Goal: Information Seeking & Learning: Find specific fact

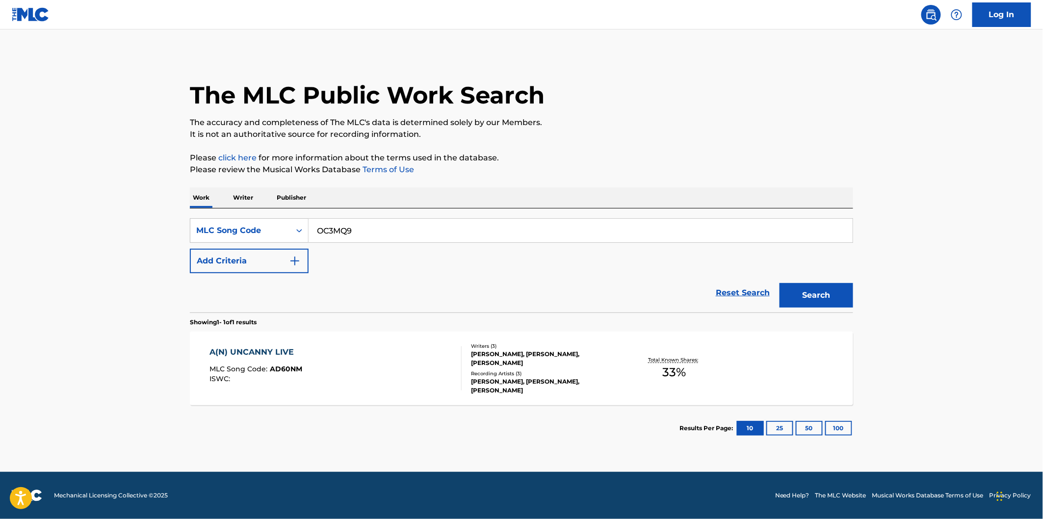
type input "OC3MQ9"
click at [779, 283] on button "Search" at bounding box center [816, 295] width 74 height 25
click at [384, 364] on div "OTHERSIDE MLC Song Code : OC3MQ9 ISWC :" at bounding box center [336, 368] width 252 height 44
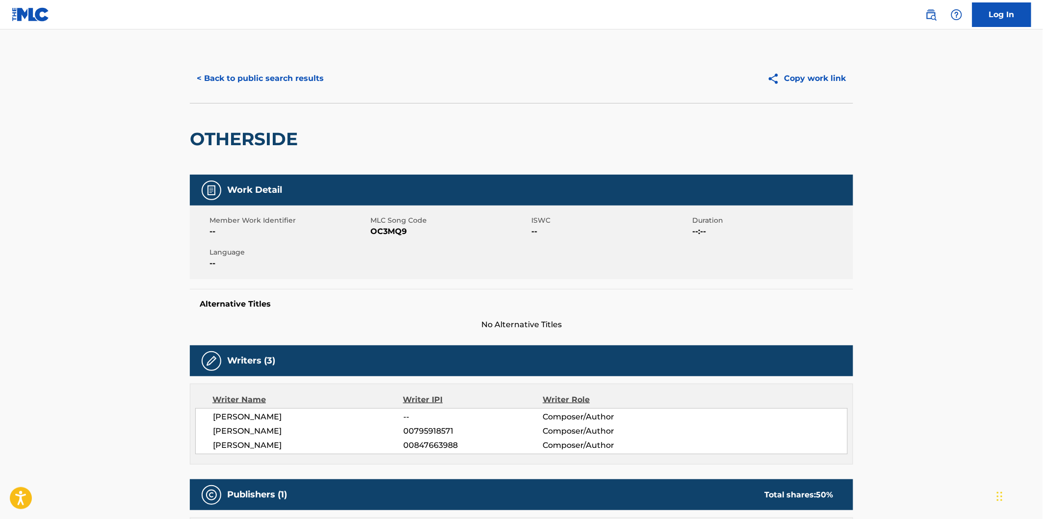
click at [266, 130] on h2 "OTHERSIDE" at bounding box center [246, 139] width 113 height 22
copy h2 "OTHERSIDE"
click at [294, 66] on button "< Back to public search results" at bounding box center [260, 78] width 141 height 25
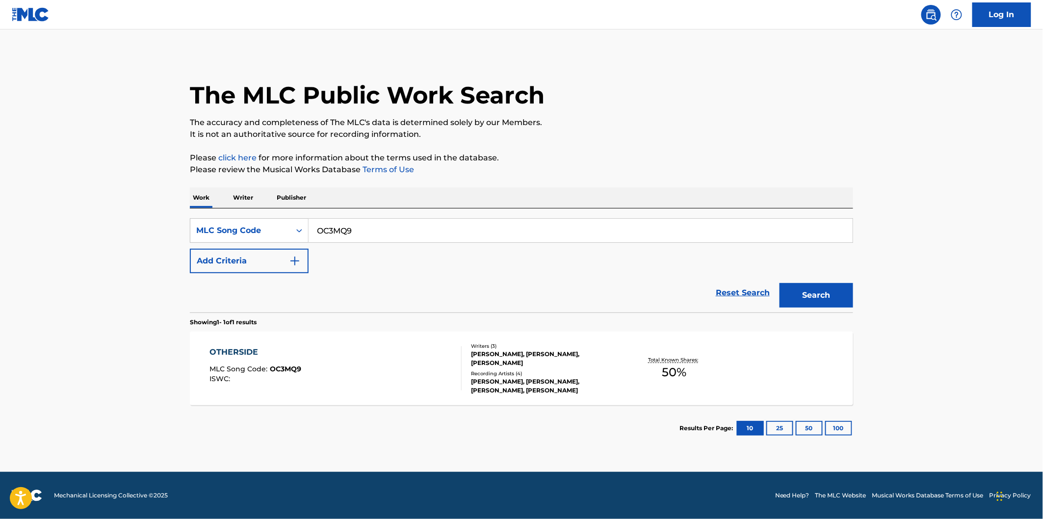
click at [421, 229] on input "OC3MQ9" at bounding box center [581, 231] width 544 height 24
click at [371, 232] on input "OC3MQ9" at bounding box center [581, 231] width 544 height 24
paste input "VB8QA4"
type input "VB8QA4"
click at [779, 283] on button "Search" at bounding box center [816, 295] width 74 height 25
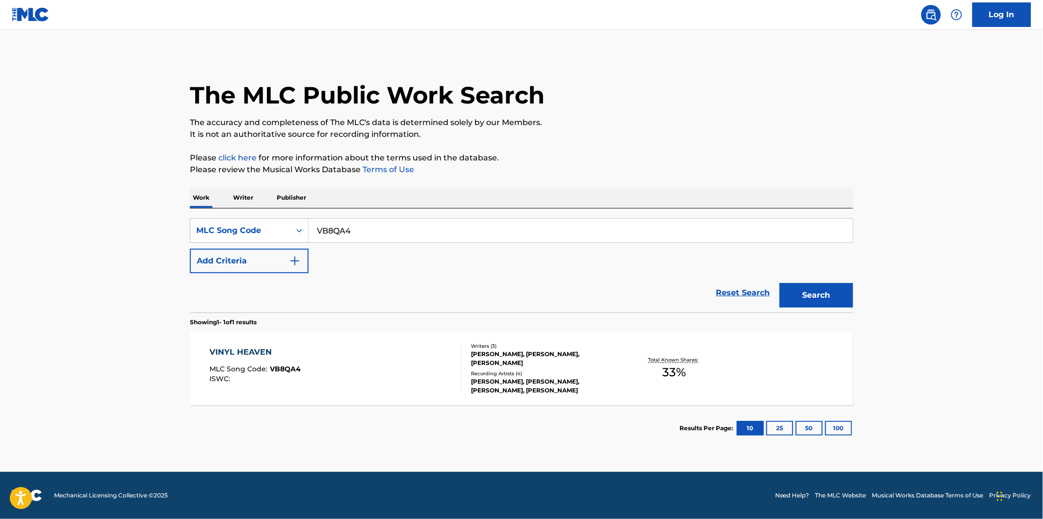
click at [331, 381] on div "VINYL HEAVEN MLC Song Code : VB8QA4 ISWC :" at bounding box center [336, 368] width 252 height 44
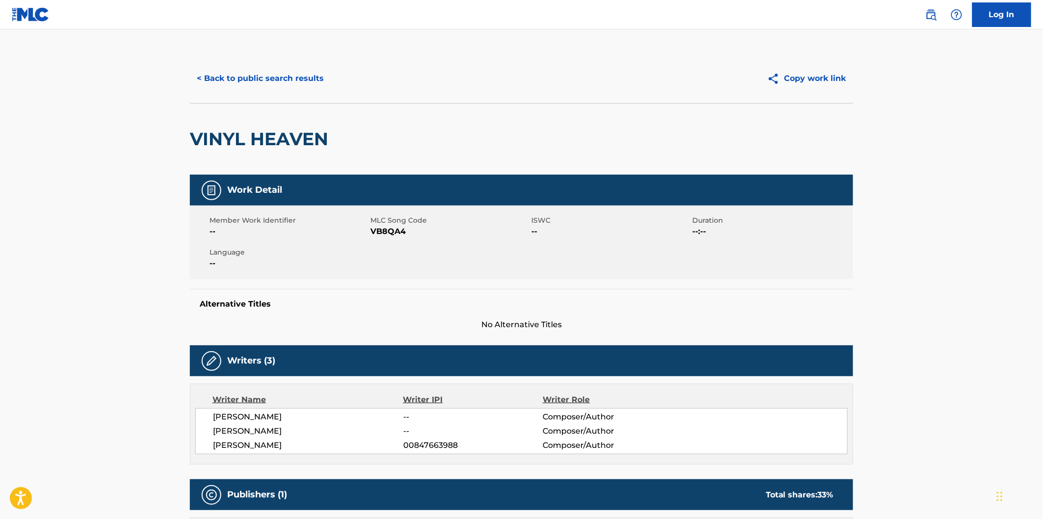
click at [220, 131] on h2 "VINYL HEAVEN" at bounding box center [261, 139] width 143 height 22
click at [288, 131] on h2 "VINYL HEAVEN" at bounding box center [261, 139] width 143 height 22
copy h2 "VINYL HEAVEN"
click at [295, 69] on button "< Back to public search results" at bounding box center [260, 78] width 141 height 25
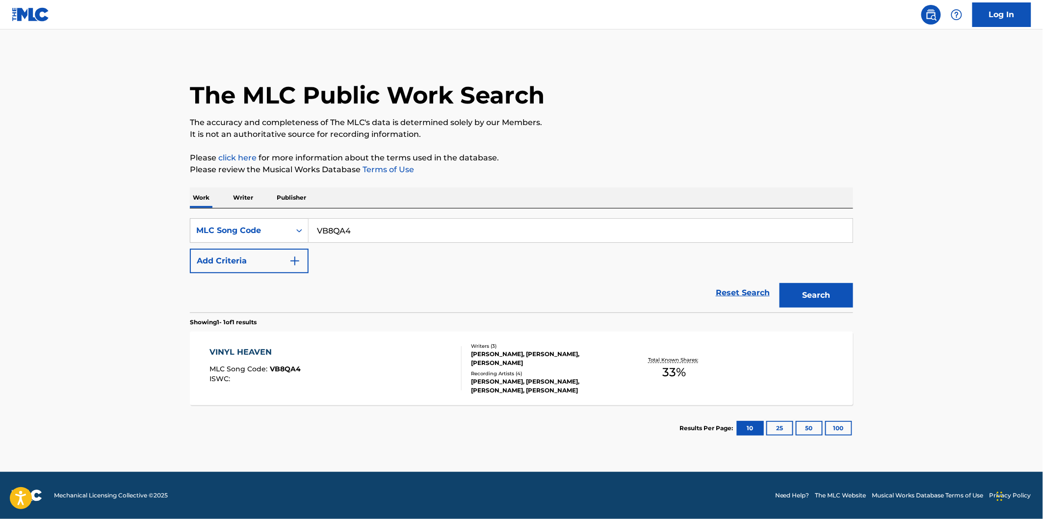
click at [413, 229] on input "VB8QA4" at bounding box center [581, 231] width 544 height 24
paste input "6"
type input "VB8QA6"
click at [779, 283] on button "Search" at bounding box center [816, 295] width 74 height 25
click at [355, 368] on div "VARSITY [PERSON_NAME] MLC Song Code : VB8QA6 ISWC :" at bounding box center [336, 368] width 252 height 44
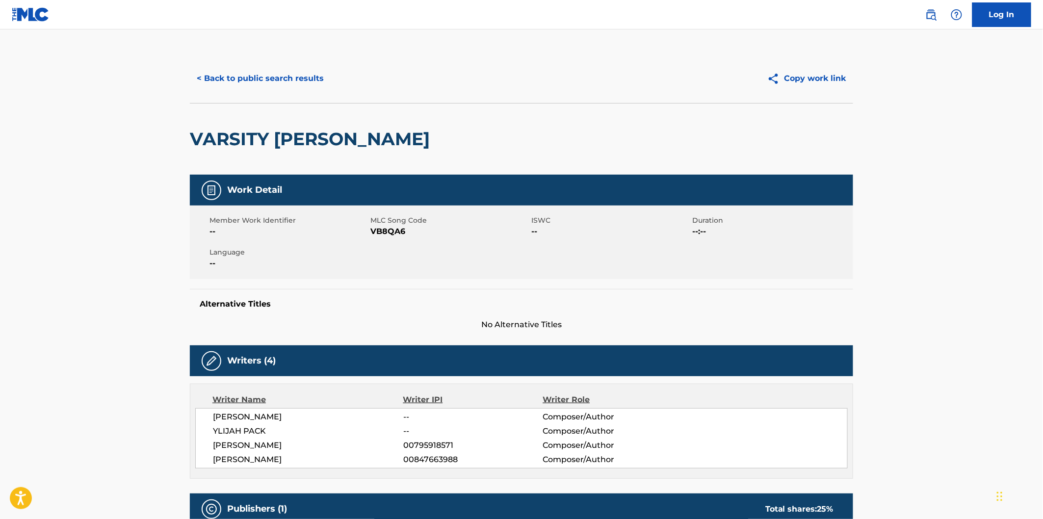
click at [239, 135] on h2 "VARSITY [PERSON_NAME]" at bounding box center [312, 139] width 245 height 22
click at [287, 135] on h2 "VARSITY [PERSON_NAME]" at bounding box center [312, 139] width 245 height 22
copy h2 "VARSITY [PERSON_NAME]"
click at [307, 71] on button "< Back to public search results" at bounding box center [260, 78] width 141 height 25
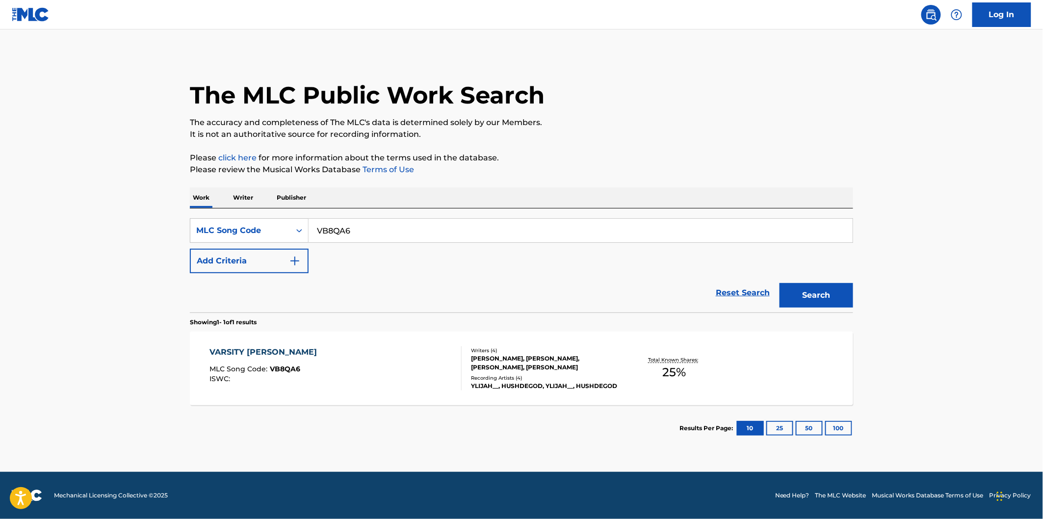
click at [406, 228] on input "VB8QA6" at bounding box center [581, 231] width 544 height 24
paste input "BD1M88"
type input "BD1M88"
click at [779, 283] on button "Search" at bounding box center [816, 295] width 74 height 25
click at [361, 347] on div "BEWILDERMENT MLC Song Code : BD1M88 ISWC :" at bounding box center [336, 368] width 252 height 44
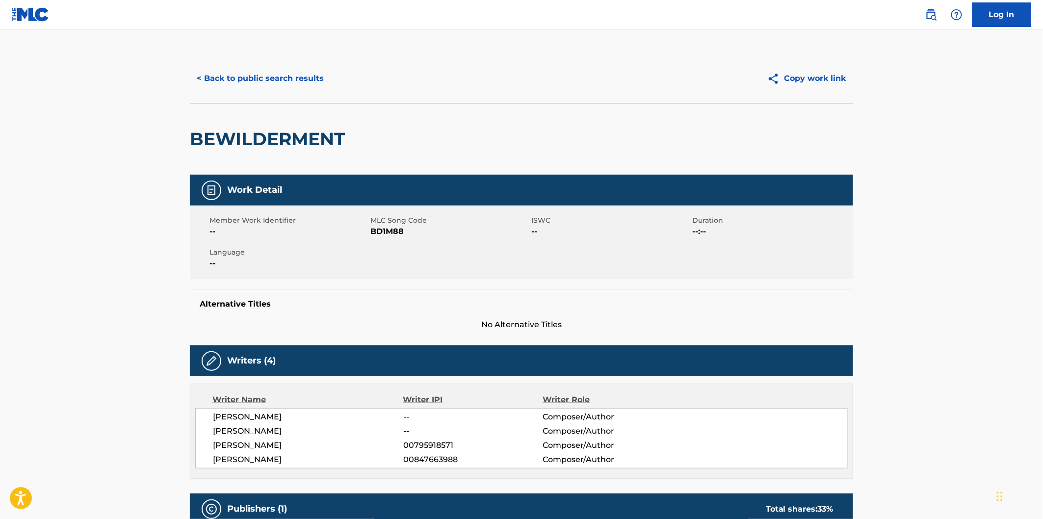
click at [269, 131] on h2 "BEWILDERMENT" at bounding box center [270, 139] width 160 height 22
copy h2 "BEWILDERMENT"
click at [304, 81] on button "< Back to public search results" at bounding box center [260, 78] width 141 height 25
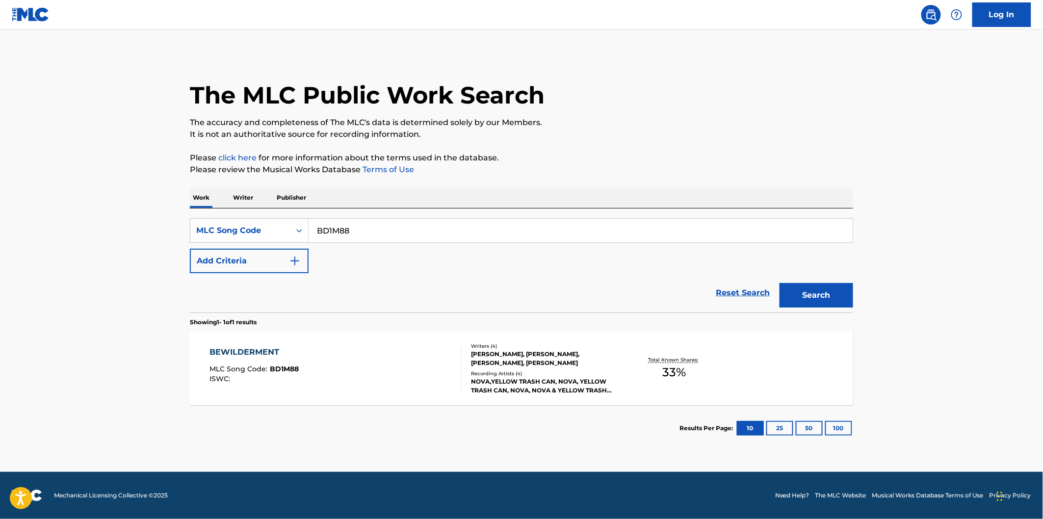
click at [374, 228] on input "BD1M88" at bounding box center [581, 231] width 544 height 24
paste input "TA0520"
type input "TA0520"
click at [779, 283] on button "Search" at bounding box center [816, 295] width 74 height 25
click at [365, 354] on div "THE VICIOUS UNKNOWN MLC Song Code : TA0520 ISWC :" at bounding box center [336, 368] width 252 height 44
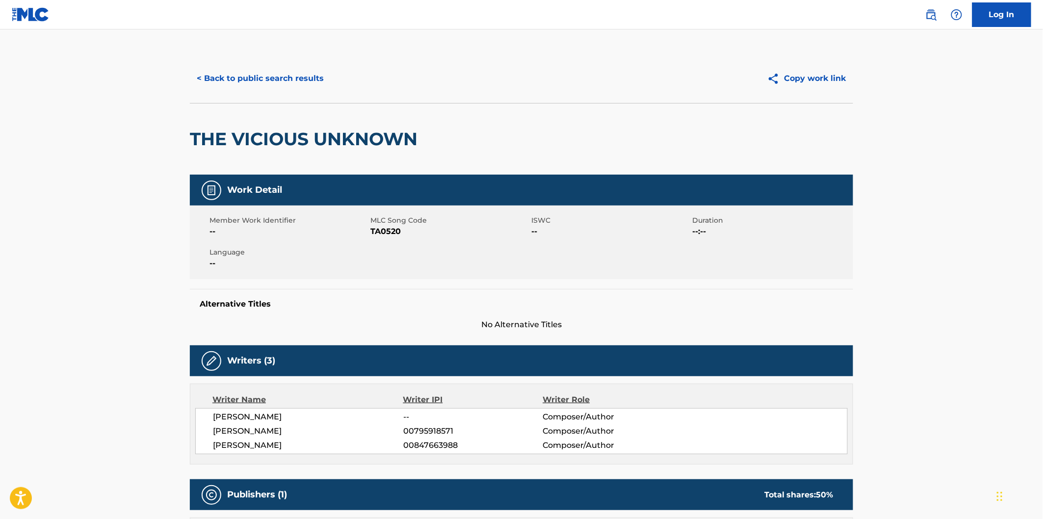
click at [209, 135] on h2 "THE VICIOUS UNKNOWN" at bounding box center [306, 139] width 233 height 22
click at [342, 135] on h2 "THE VICIOUS UNKNOWN" at bounding box center [306, 139] width 233 height 22
copy h2 "THE VICIOUS UNKNOWN"
click at [314, 77] on button "< Back to public search results" at bounding box center [260, 78] width 141 height 25
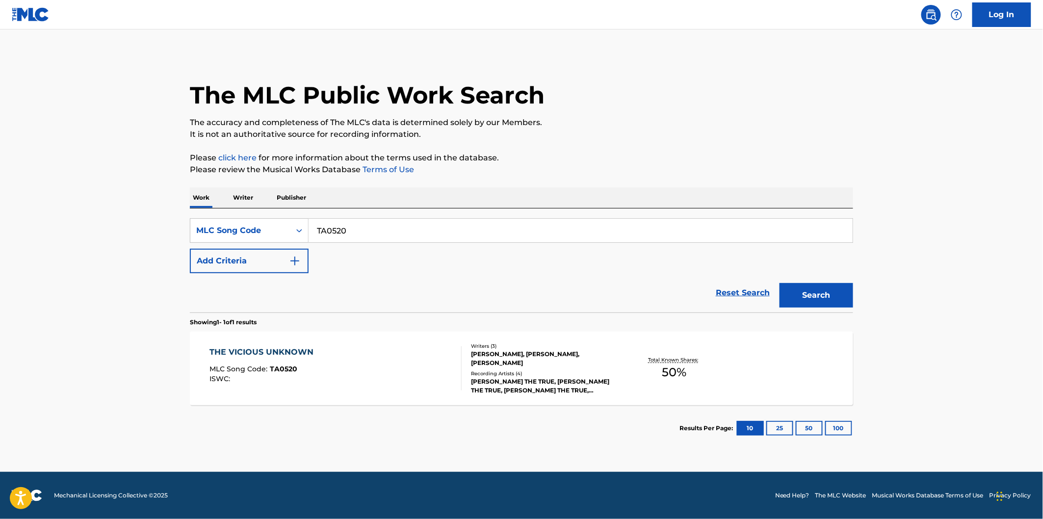
click at [376, 238] on input "TA0520" at bounding box center [581, 231] width 544 height 24
paste input "2"
type input "TA0522"
click at [779, 283] on button "Search" at bounding box center [816, 295] width 74 height 25
click at [355, 366] on div "TELL ME WHAT YOU MAD FOR MLC Song Code : TA0522 ISWC :" at bounding box center [336, 368] width 252 height 44
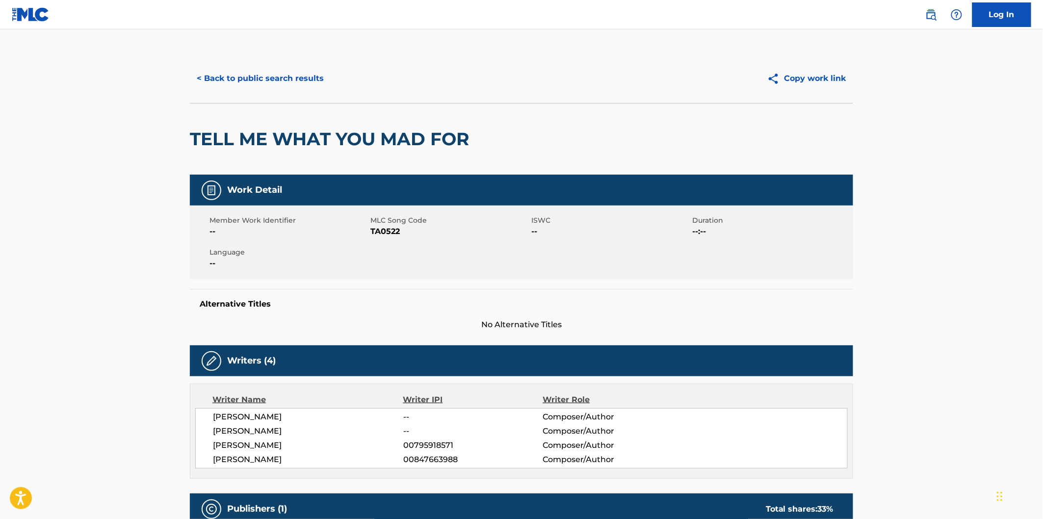
click at [205, 139] on h2 "TELL ME WHAT YOU MAD FOR" at bounding box center [332, 139] width 284 height 22
click at [395, 118] on div "TELL ME WHAT YOU MAD FOR" at bounding box center [332, 139] width 284 height 71
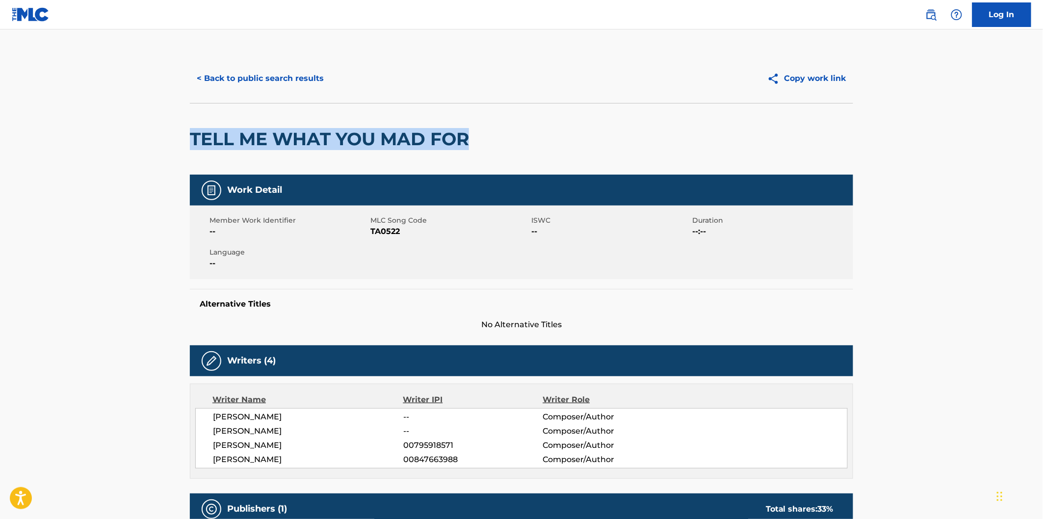
click at [444, 130] on h2 "TELL ME WHAT YOU MAD FOR" at bounding box center [332, 139] width 284 height 22
copy h2 "TELL ME WHAT YOU MAD FOR"
click at [312, 75] on button "< Back to public search results" at bounding box center [260, 78] width 141 height 25
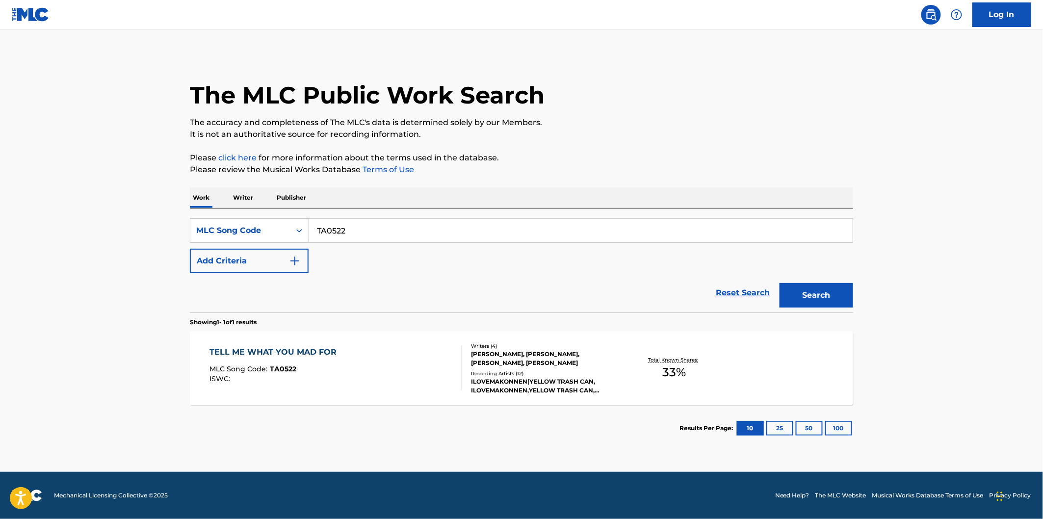
click at [384, 234] on input "TA0522" at bounding box center [581, 231] width 544 height 24
paste input "FI5D9A"
type input "FI5D9A"
click at [779, 283] on button "Search" at bounding box center [816, 295] width 74 height 25
click at [405, 359] on div "FABLE MLC Song Code : FI5D9A ISWC :" at bounding box center [336, 368] width 252 height 44
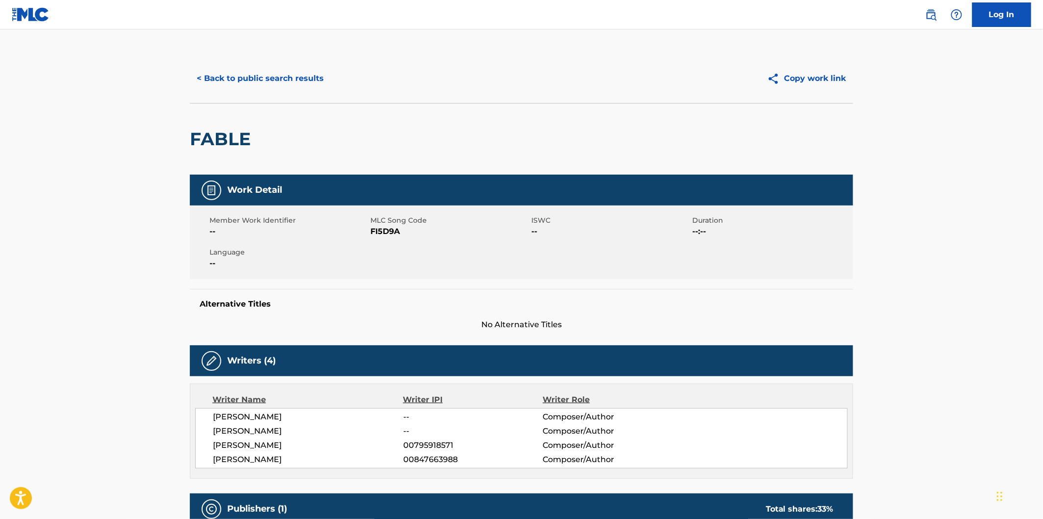
click at [379, 224] on span "MLC Song Code" at bounding box center [449, 220] width 158 height 10
click at [384, 227] on span "FI5D9A" at bounding box center [449, 232] width 158 height 12
copy span "FI5D9A"
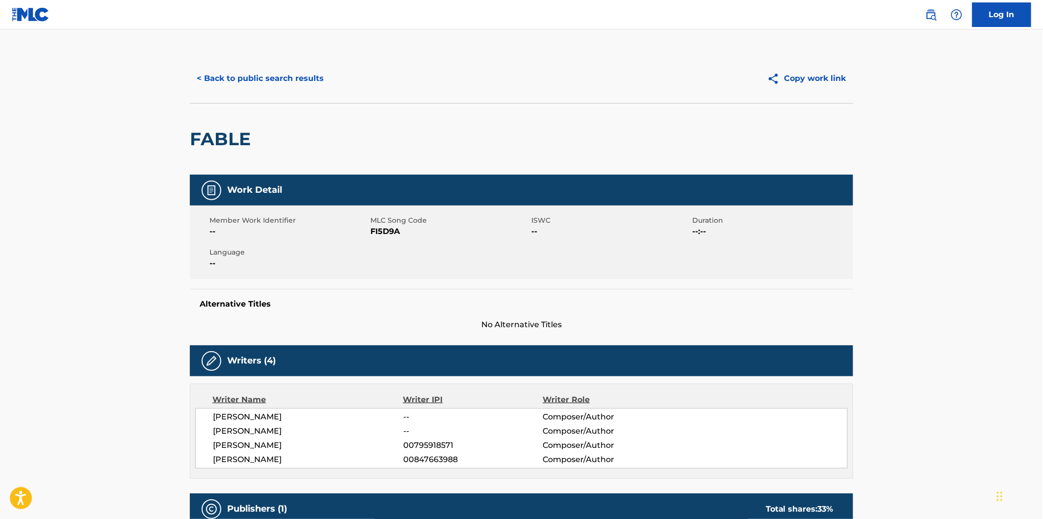
click at [235, 145] on h2 "FABLE" at bounding box center [223, 139] width 66 height 22
copy h2 "FABLE"
click at [320, 80] on button "< Back to public search results" at bounding box center [260, 78] width 141 height 25
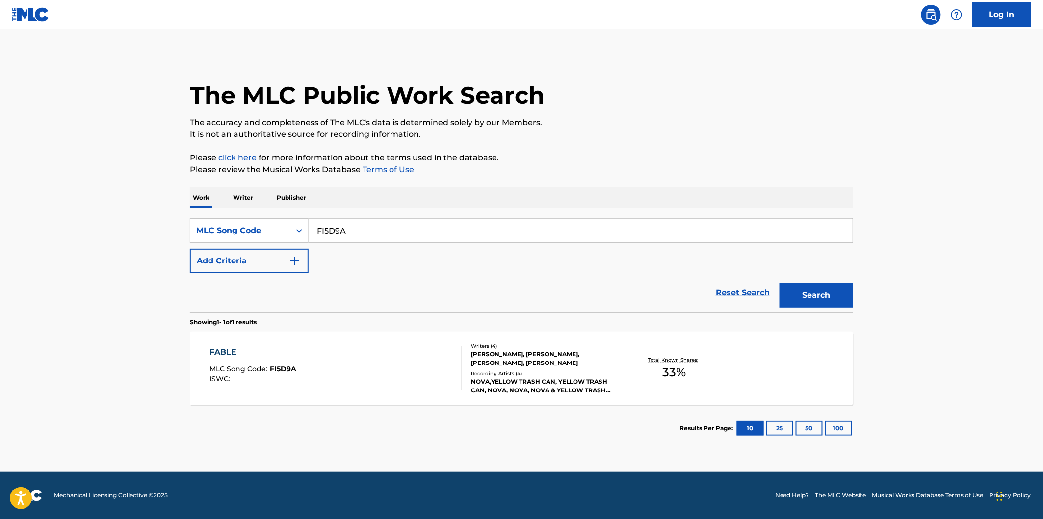
click at [375, 236] on input "FI5D9A" at bounding box center [581, 231] width 544 height 24
paste input "SC3539"
type input "SC3539"
click at [779, 283] on button "Search" at bounding box center [816, 295] width 74 height 25
click at [344, 347] on div "SHOW IT OFF MLC Song Code : SC3539 ISWC :" at bounding box center [336, 368] width 252 height 44
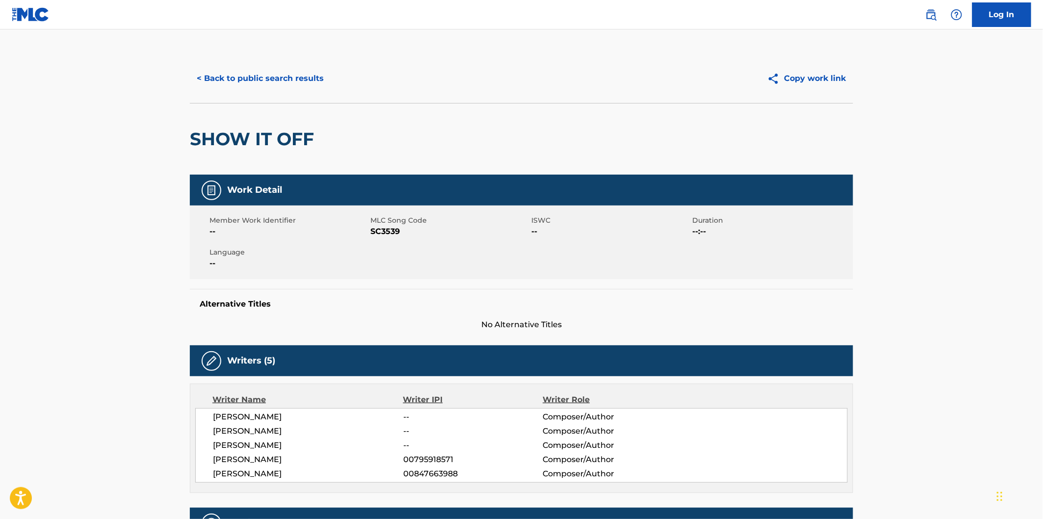
click at [216, 134] on h2 "SHOW IT OFF" at bounding box center [254, 139] width 129 height 22
click at [285, 134] on h2 "SHOW IT OFF" at bounding box center [254, 139] width 129 height 22
copy h2 "SHOW IT OFF"
click at [327, 79] on button "< Back to public search results" at bounding box center [260, 78] width 141 height 25
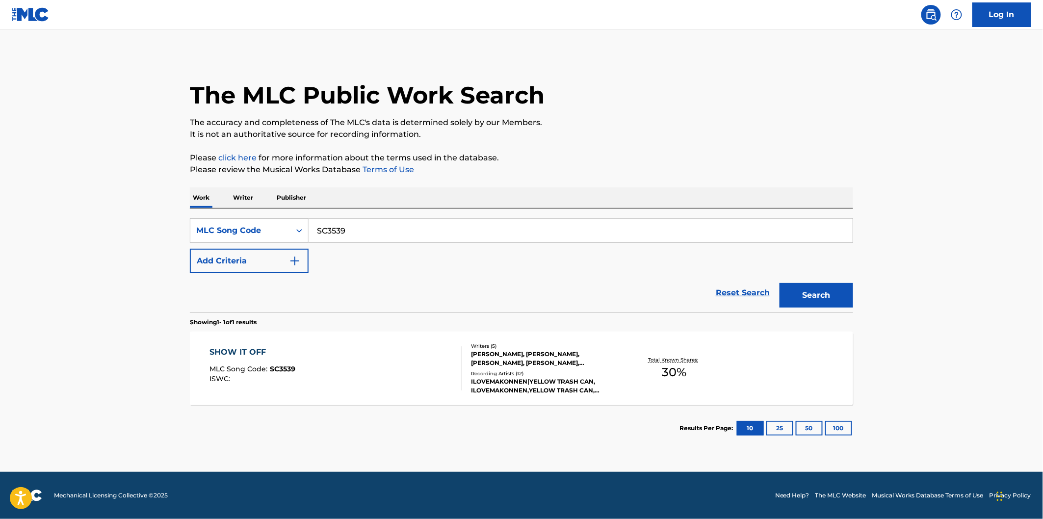
click at [398, 234] on input "SC3539" at bounding box center [581, 231] width 544 height 24
paste input "IG01JM"
type input "IG01JM"
click at [779, 283] on button "Search" at bounding box center [816, 295] width 74 height 25
click at [322, 357] on div "IT HURTS MLC Song Code : IG01JM ISWC :" at bounding box center [336, 368] width 252 height 44
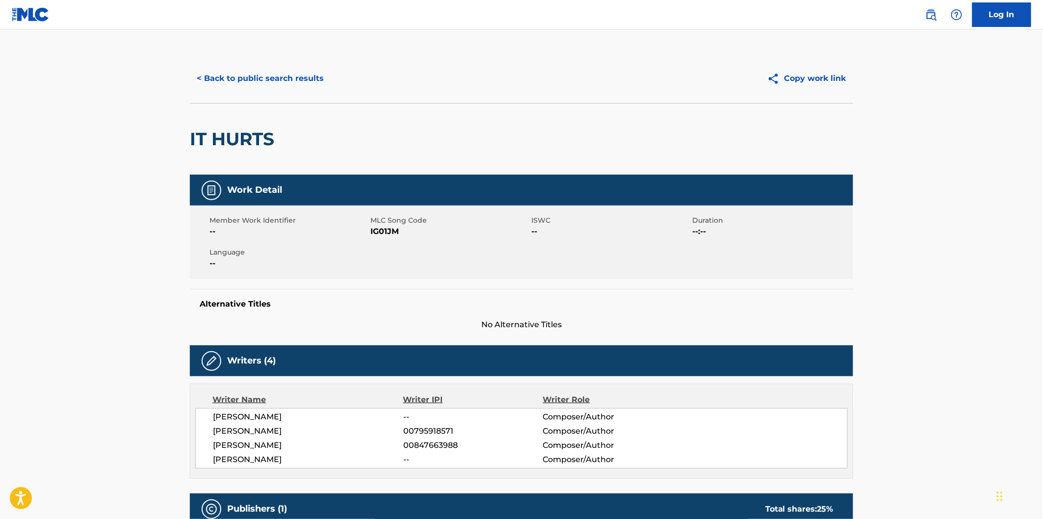
click at [198, 134] on h2 "IT HURTS" at bounding box center [234, 139] width 89 height 22
click at [237, 133] on h2 "IT HURTS" at bounding box center [234, 139] width 89 height 22
copy h2 "IT HURTS"
click at [308, 84] on button "< Back to public search results" at bounding box center [260, 78] width 141 height 25
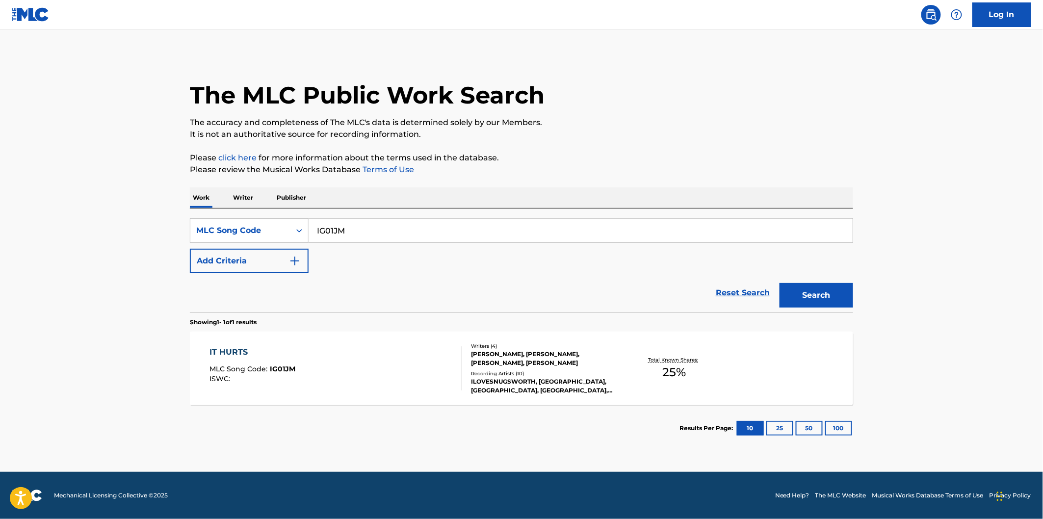
click at [378, 234] on input "IG01JM" at bounding box center [581, 231] width 544 height 24
paste input "CC94U5"
type input "CC94U5"
click at [779, 283] on button "Search" at bounding box center [816, 295] width 74 height 25
click at [355, 332] on div "CURRENTLY MLC Song Code : CC94U5 ISWC : Writers ( 3 ) [PERSON_NAME], [PERSON_NA…" at bounding box center [521, 369] width 663 height 74
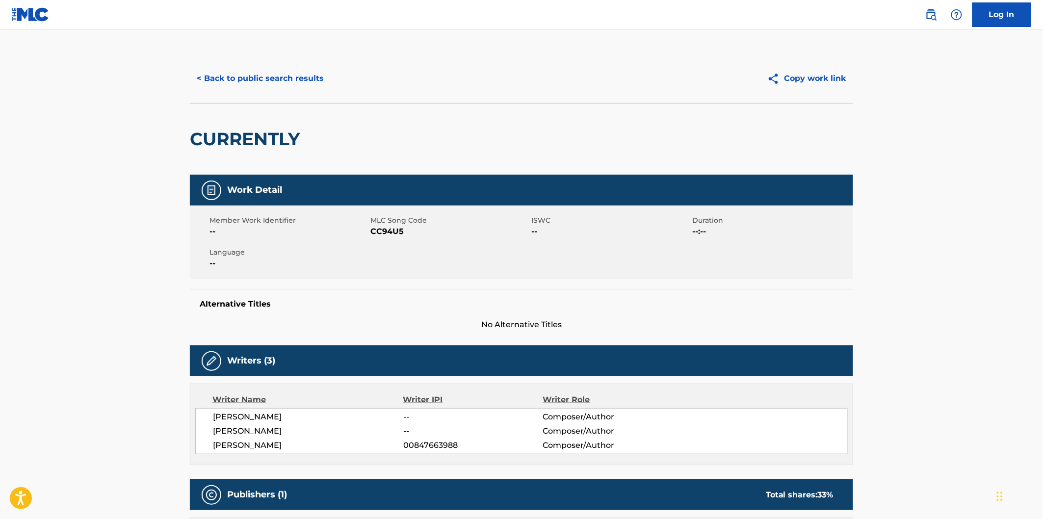
click at [251, 113] on div "CURRENTLY" at bounding box center [247, 139] width 115 height 71
click at [251, 138] on h2 "CURRENTLY" at bounding box center [247, 139] width 115 height 22
click at [293, 76] on button "< Back to public search results" at bounding box center [260, 78] width 141 height 25
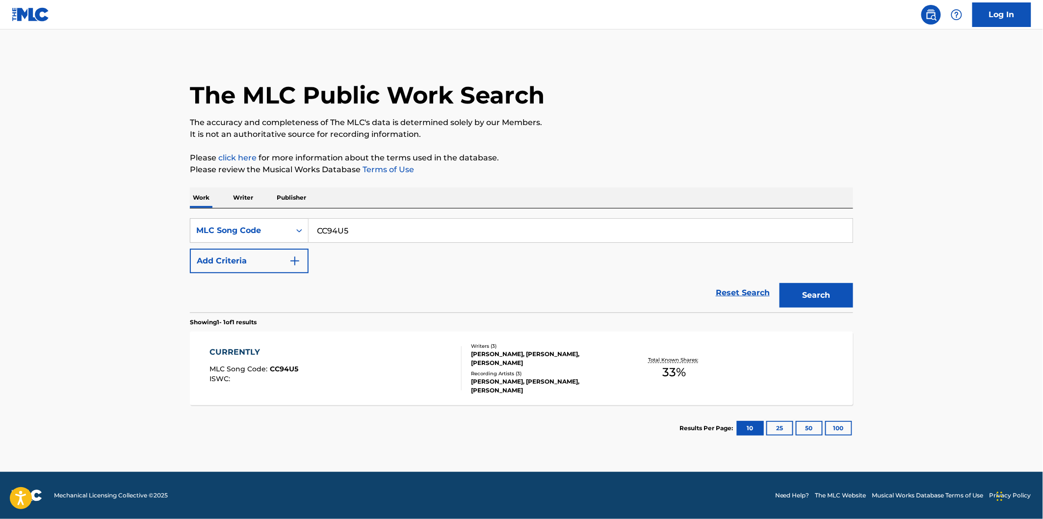
click at [364, 233] on input "CC94U5" at bounding box center [581, 231] width 544 height 24
paste input "AD68DD"
type input "AD68DD"
click at [779, 283] on button "Search" at bounding box center [816, 295] width 74 height 25
click at [355, 342] on div "ARE MLC Song Code : AD68DD ISWC : Writers ( 3 ) [PERSON_NAME], [PERSON_NAME], […" at bounding box center [521, 369] width 663 height 74
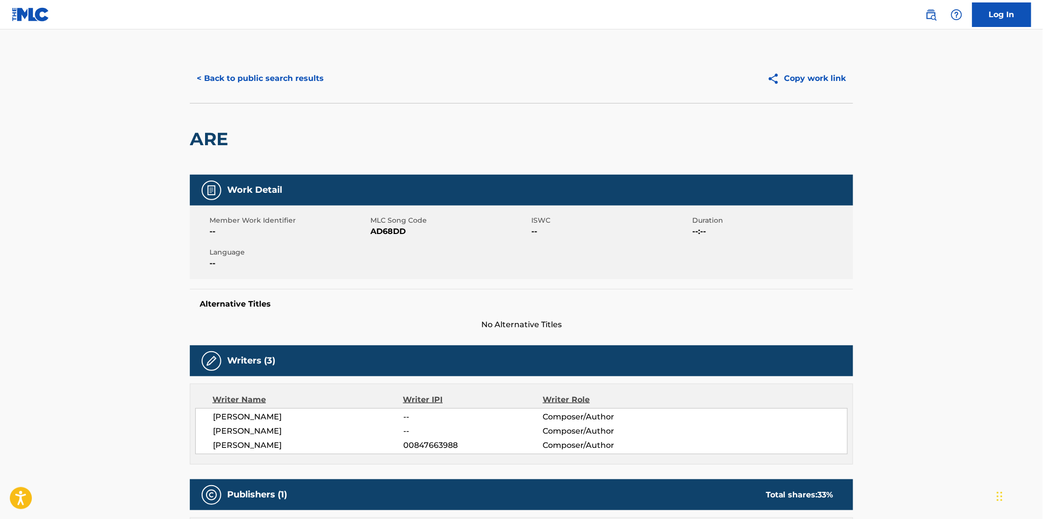
click at [220, 139] on h2 "ARE" at bounding box center [211, 139] width 43 height 22
click at [287, 78] on button "< Back to public search results" at bounding box center [260, 78] width 141 height 25
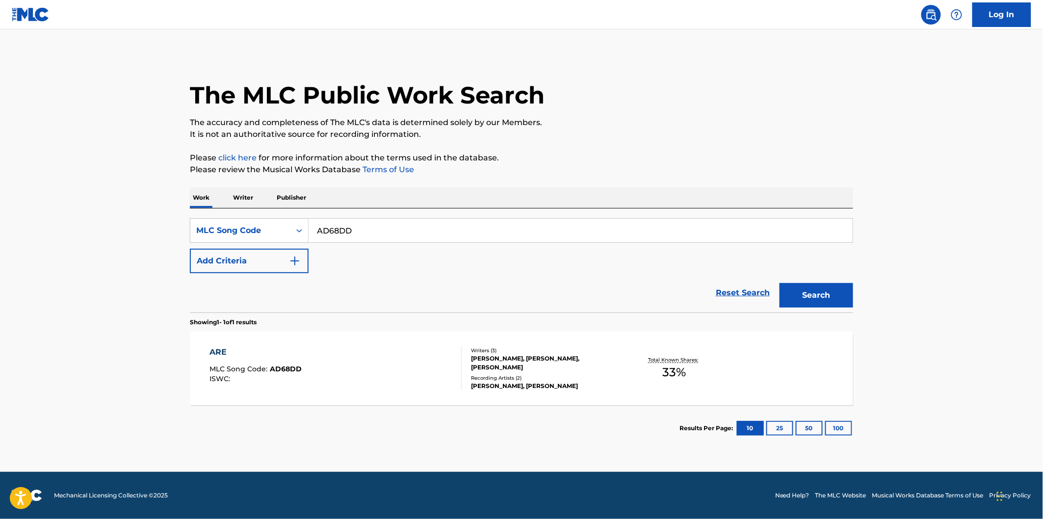
click at [367, 245] on div "SearchWithCriteria4c5b354d-803e-4b09-b77d-1d84f207acb4 MLC Song Code AD68DD Add…" at bounding box center [521, 245] width 663 height 55
click at [373, 237] on input "AD68DD" at bounding box center [581, 231] width 544 height 24
paste input "CC94VE"
type input "CC94VE"
click at [779, 283] on button "Search" at bounding box center [816, 295] width 74 height 25
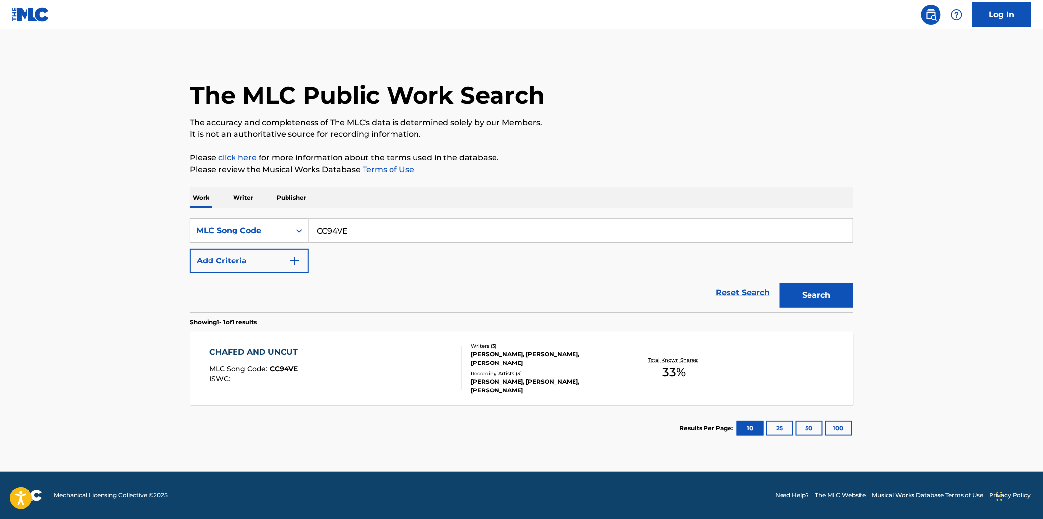
click at [371, 350] on div "CHAFED AND UNCUT MLC Song Code : CC94VE ISWC :" at bounding box center [336, 368] width 252 height 44
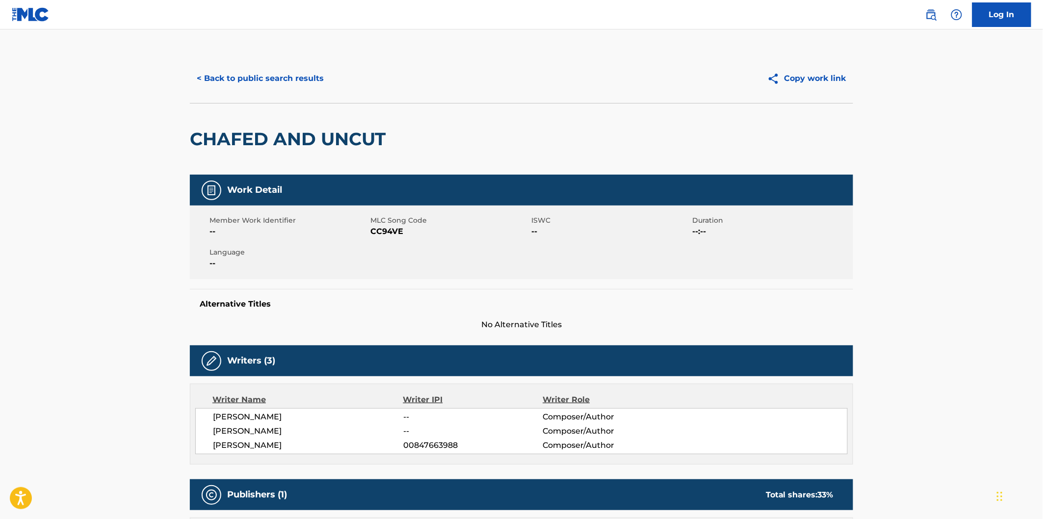
click at [234, 139] on h2 "CHAFED AND UNCUT" at bounding box center [290, 139] width 201 height 22
click at [360, 137] on h2 "CHAFED AND UNCUT" at bounding box center [290, 139] width 201 height 22
click at [312, 86] on button "< Back to public search results" at bounding box center [260, 78] width 141 height 25
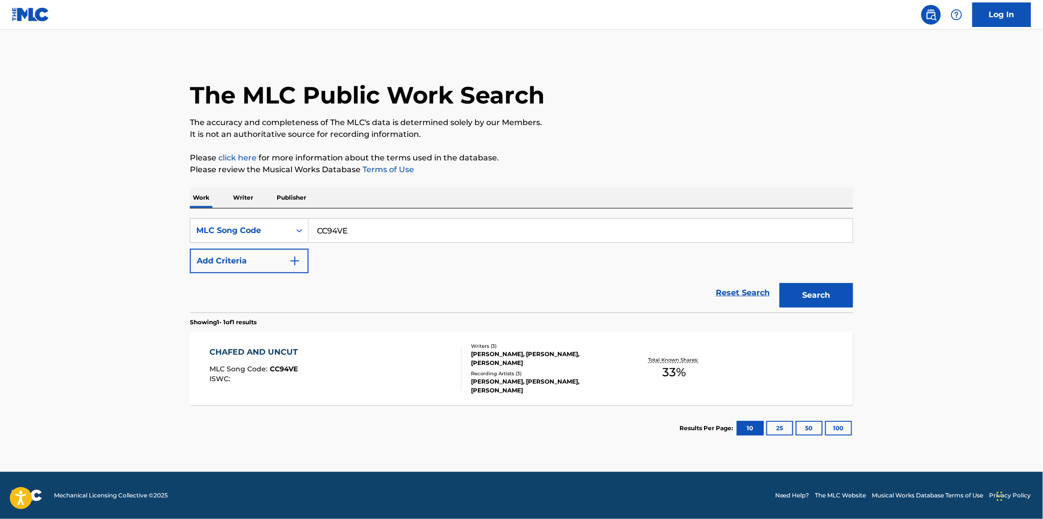
click at [375, 228] on input "CC94VE" at bounding box center [581, 231] width 544 height 24
paste input "DB7YEV"
type input "DB7YEV"
click at [779, 283] on button "Search" at bounding box center [816, 295] width 74 height 25
click at [362, 327] on section "DROP THE GLOCK MLC Song Code : DB7YEV ISWC : Writers ( 3 ) [PERSON_NAME], [PERS…" at bounding box center [521, 366] width 663 height 78
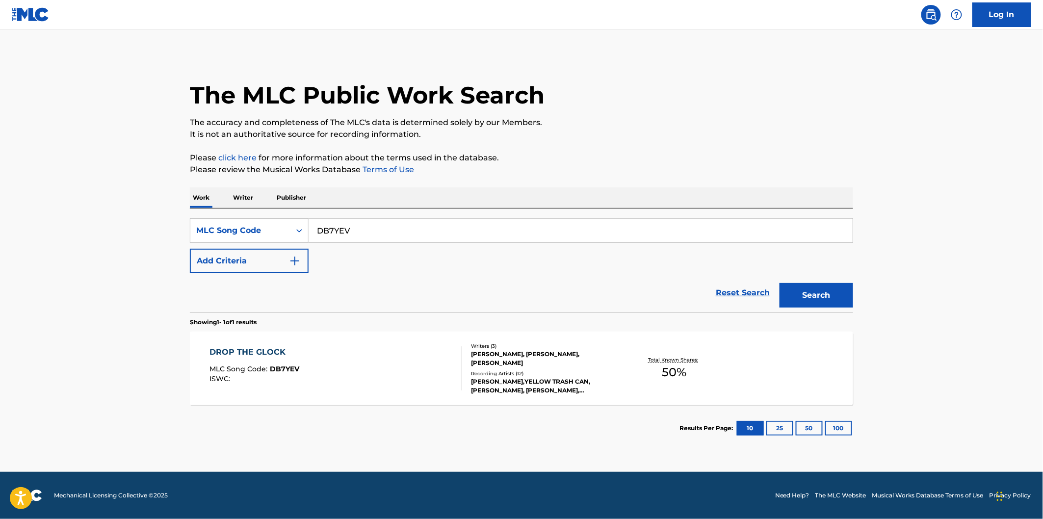
click at [353, 359] on div "DROP THE GLOCK MLC Song Code : DB7YEV ISWC :" at bounding box center [336, 368] width 252 height 44
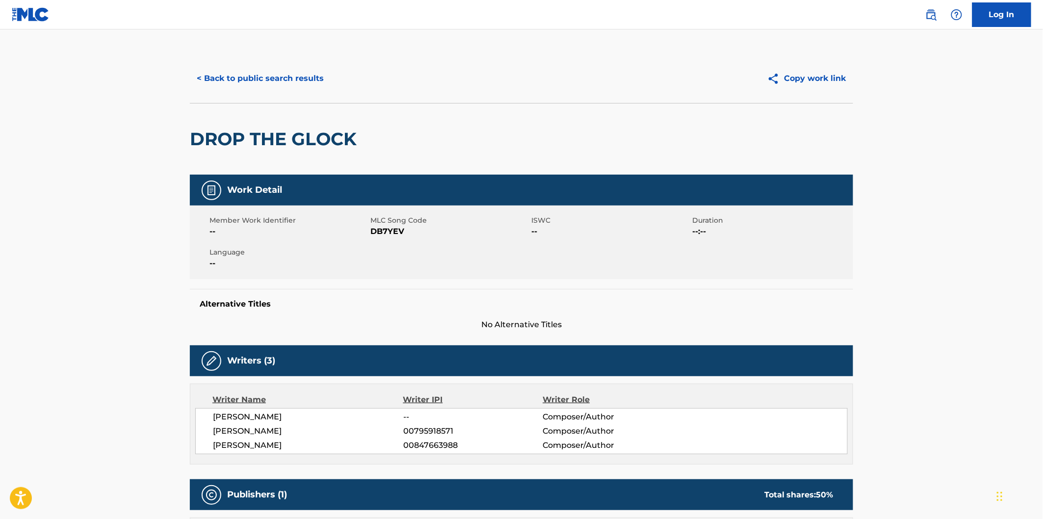
click at [205, 140] on h2 "DROP THE GLOCK" at bounding box center [276, 139] width 172 height 22
click at [270, 136] on h2 "DROP THE GLOCK" at bounding box center [276, 139] width 172 height 22
click at [311, 135] on h2 "DROP THE GLOCK" at bounding box center [276, 139] width 172 height 22
click at [308, 79] on button "< Back to public search results" at bounding box center [260, 78] width 141 height 25
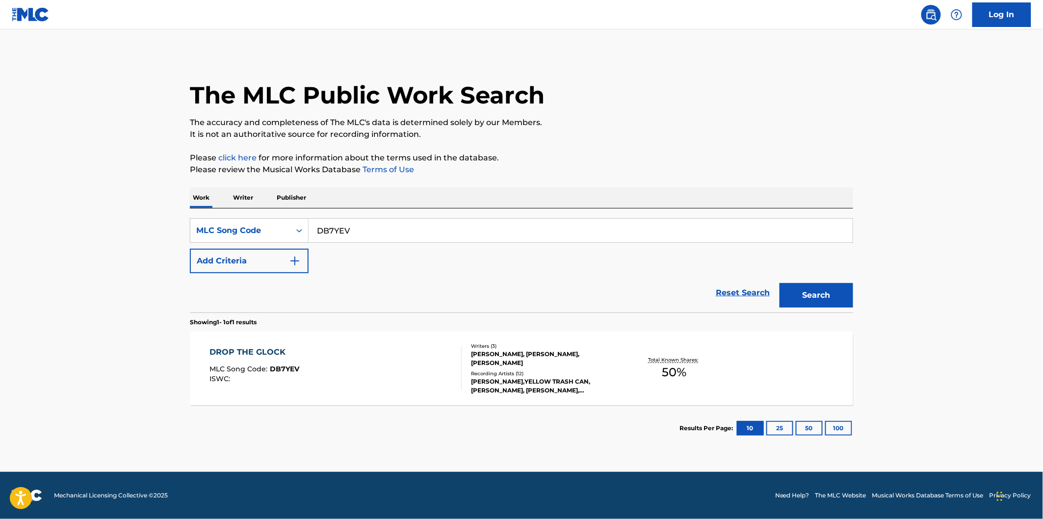
click at [380, 223] on input "DB7YEV" at bounding box center [581, 231] width 544 height 24
paste input "PJ77PJ"
type input "PJ77PJ"
click at [779, 283] on button "Search" at bounding box center [816, 295] width 74 height 25
click at [309, 346] on div "PRETTY MLC Song Code : PJ77PJ ISWC :" at bounding box center [336, 368] width 252 height 44
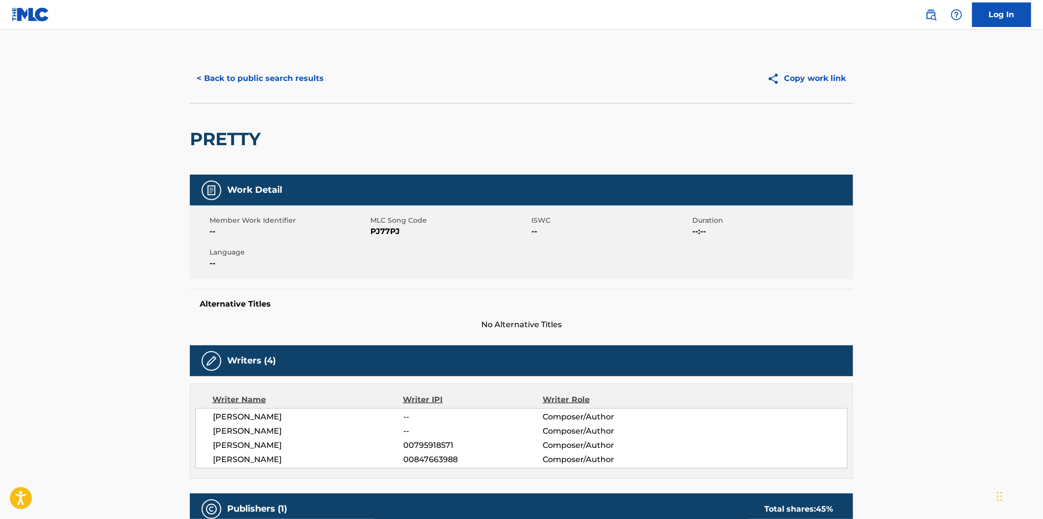
click at [242, 141] on h2 "PRETTY" at bounding box center [228, 139] width 76 height 22
click at [327, 62] on div "< Back to public search results Copy work link" at bounding box center [521, 78] width 663 height 49
click at [317, 75] on button "< Back to public search results" at bounding box center [260, 78] width 141 height 25
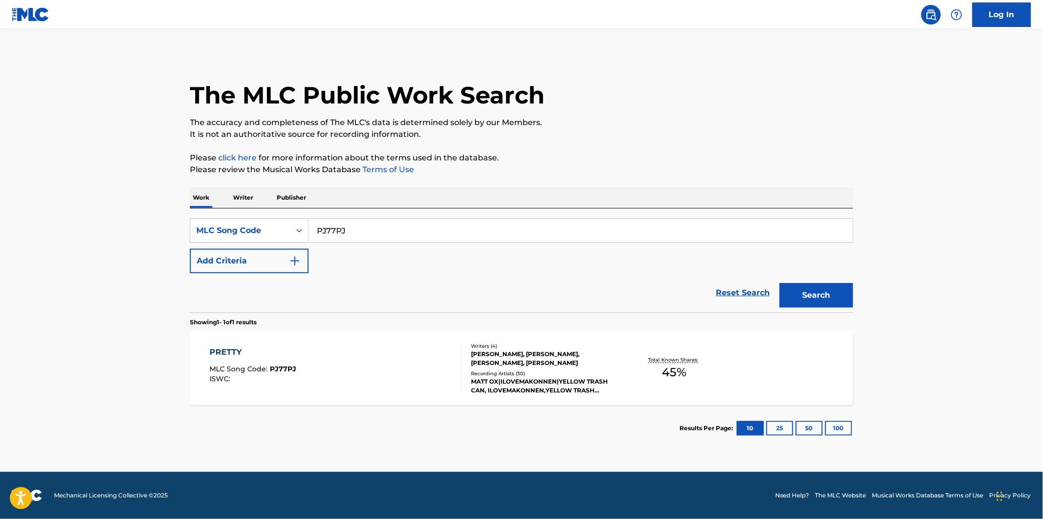
click at [384, 231] on input "PJ77PJ" at bounding box center [581, 231] width 544 height 24
paste input "IG01LP"
paste input "Search Form"
type input "IG01LP"
click at [779, 283] on button "Search" at bounding box center [816, 295] width 74 height 25
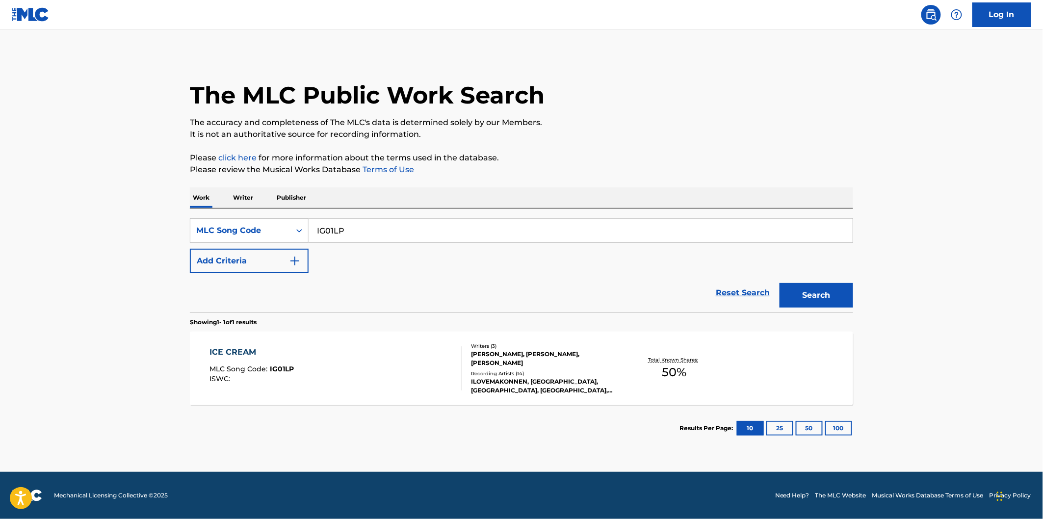
click at [351, 353] on div "ICE CREAM MLC Song Code : IG01LP ISWC :" at bounding box center [336, 368] width 252 height 44
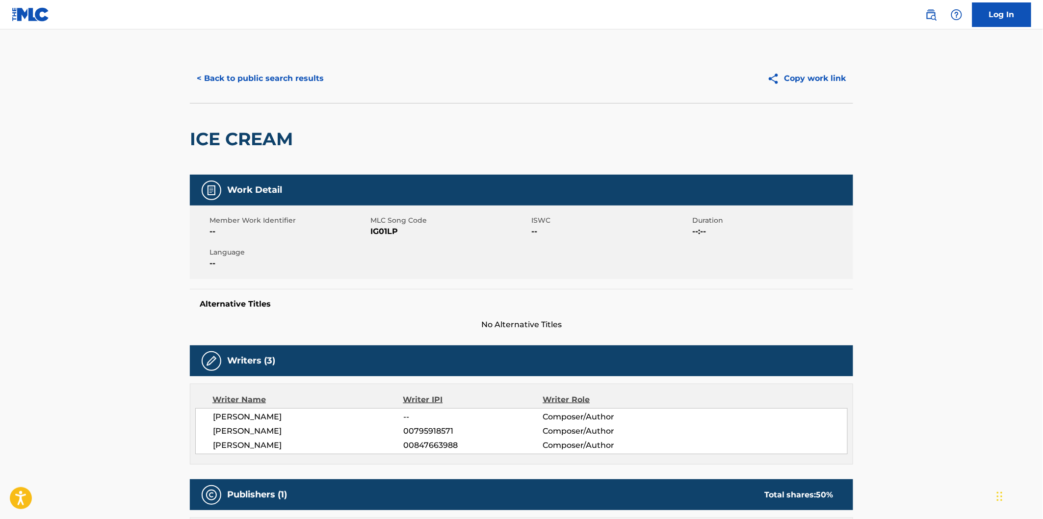
click at [246, 131] on h2 "ICE CREAM" at bounding box center [244, 139] width 108 height 22
click at [219, 134] on h2 "ICE CREAM" at bounding box center [244, 139] width 108 height 22
click at [202, 133] on h2 "ICE CREAM" at bounding box center [244, 139] width 108 height 22
click at [303, 80] on button "< Back to public search results" at bounding box center [260, 78] width 141 height 25
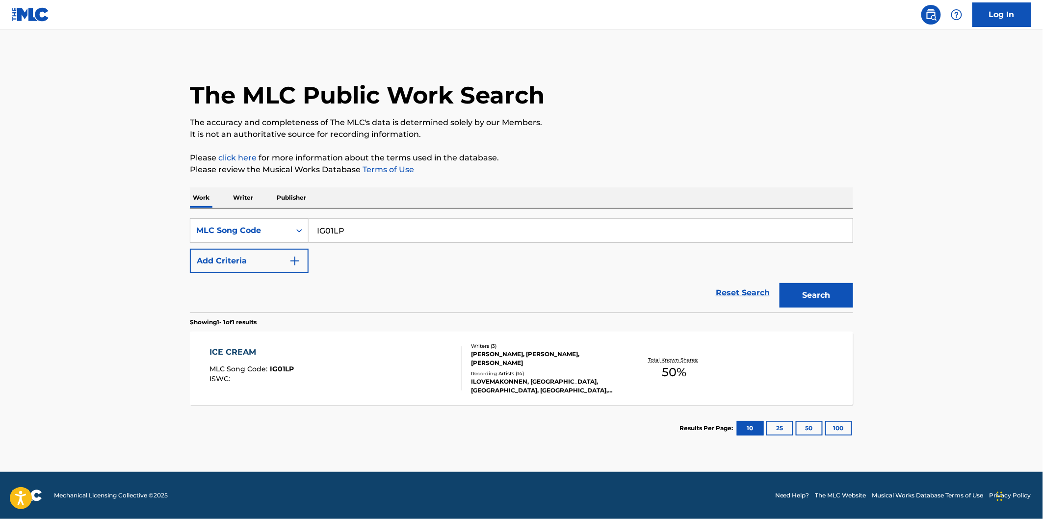
click at [376, 228] on input "IG01LP" at bounding box center [581, 231] width 544 height 24
paste input "CC94W2"
type input "CC94W2"
click at [779, 283] on button "Search" at bounding box center [816, 295] width 74 height 25
click at [352, 356] on div "CHERRY FOG MLC Song Code : CC94W2 ISWC :" at bounding box center [336, 368] width 252 height 44
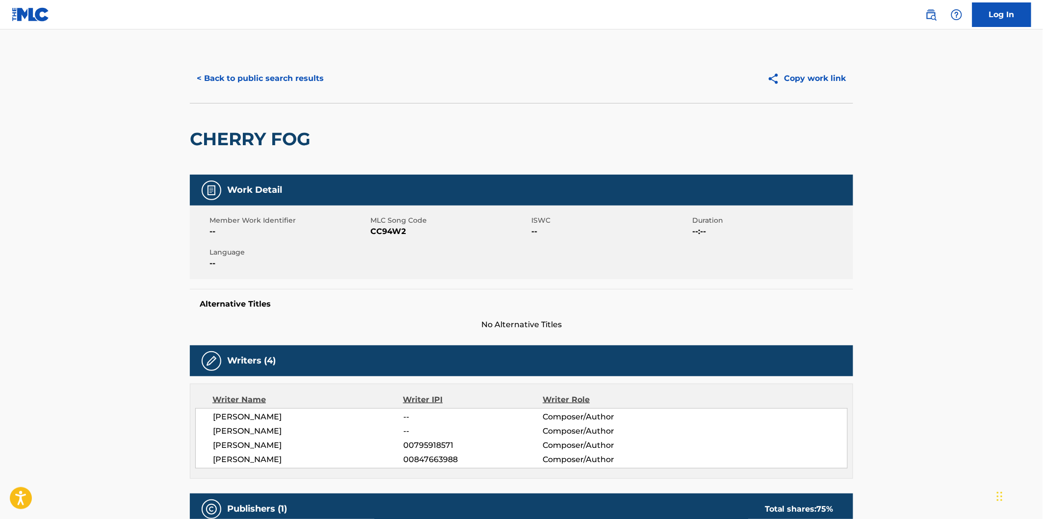
click at [235, 139] on h2 "CHERRY FOG" at bounding box center [253, 139] width 126 height 22
click at [286, 133] on h2 "CHERRY FOG" at bounding box center [253, 139] width 126 height 22
click at [277, 81] on button "< Back to public search results" at bounding box center [260, 78] width 141 height 25
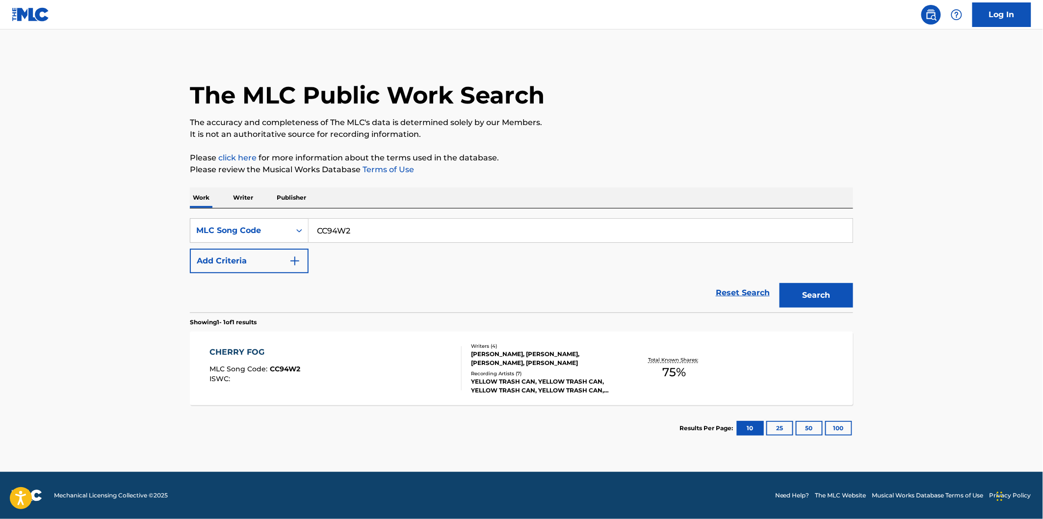
click at [378, 229] on input "CC94W2" at bounding box center [581, 231] width 544 height 24
paste input "MG454A"
type input "MG454A"
click at [779, 283] on button "Search" at bounding box center [816, 295] width 74 height 25
click at [351, 344] on div "MANIFEST MLC Song Code : MG454A ISWC : Writers ( 4 ) [PERSON_NAME], [PERSON_NAM…" at bounding box center [521, 369] width 663 height 74
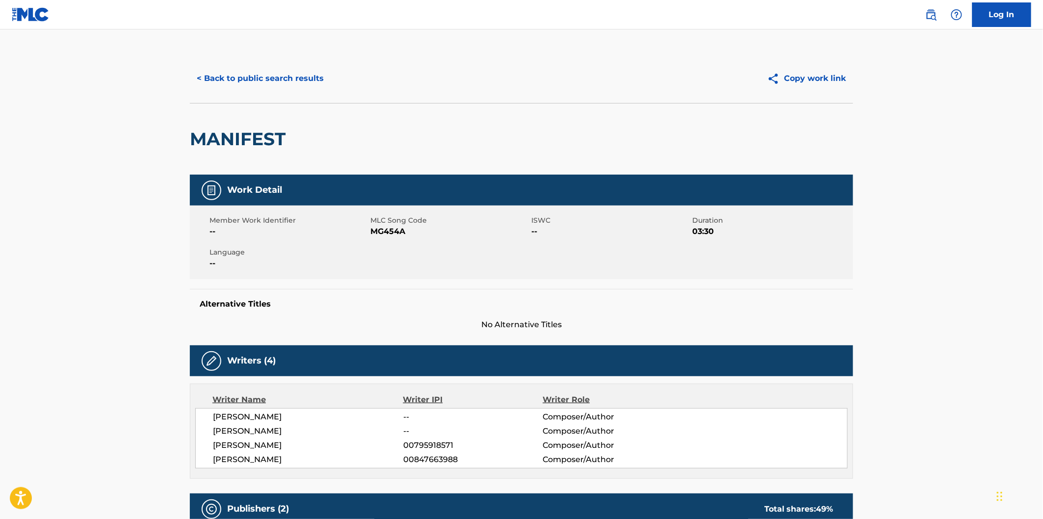
click at [218, 135] on h2 "MANIFEST" at bounding box center [240, 139] width 101 height 22
click at [297, 79] on button "< Back to public search results" at bounding box center [260, 78] width 141 height 25
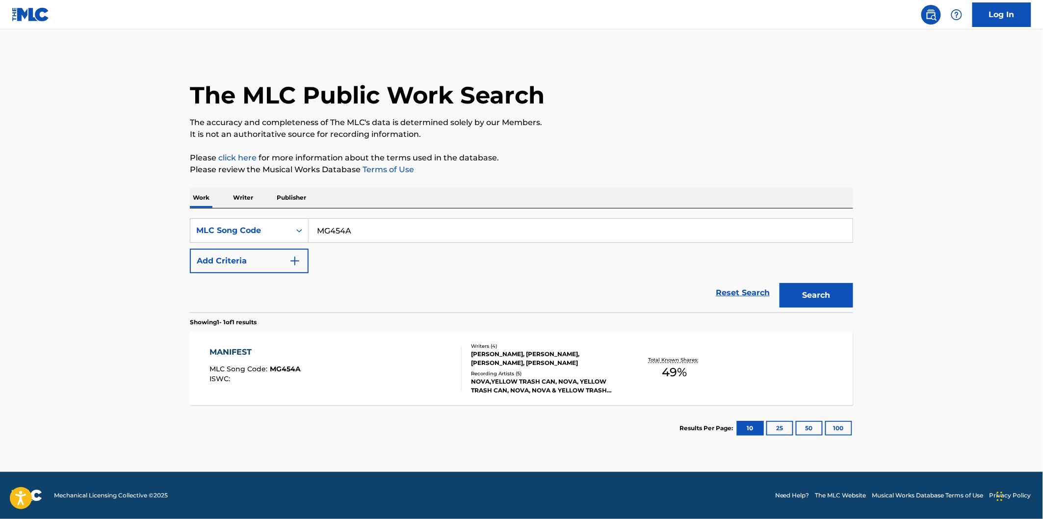
click at [368, 233] on input "MG454A" at bounding box center [581, 231] width 544 height 24
paste input "SC36A4"
type input "SC36A4"
click at [779, 283] on button "Search" at bounding box center [816, 295] width 74 height 25
click at [317, 364] on div "SIMULATION MLC Song Code : SC36A4 ISWC :" at bounding box center [336, 368] width 252 height 44
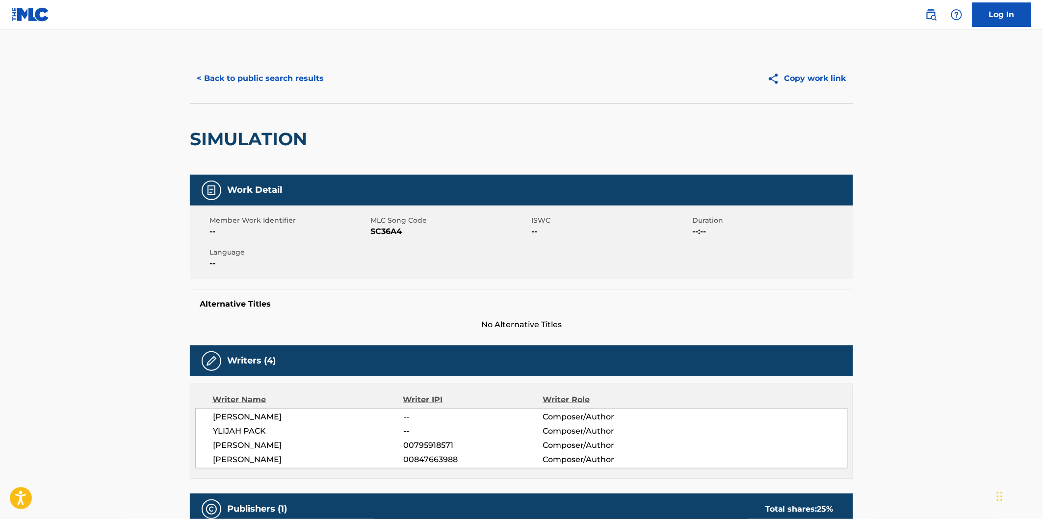
click at [255, 129] on h2 "SIMULATION" at bounding box center [251, 139] width 122 height 22
click at [234, 76] on button "< Back to public search results" at bounding box center [260, 78] width 141 height 25
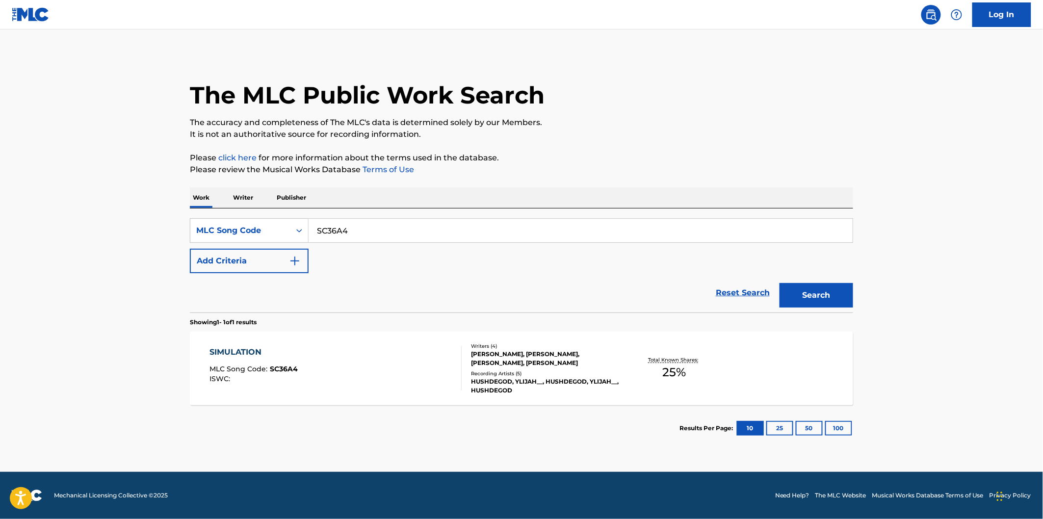
click at [361, 226] on input "SC36A4" at bounding box center [581, 231] width 544 height 24
paste input "IG01L8"
click at [779, 283] on button "Search" at bounding box center [816, 295] width 74 height 25
click at [378, 225] on input "IG01L8" at bounding box center [581, 231] width 544 height 24
paste input "OC3TT4"
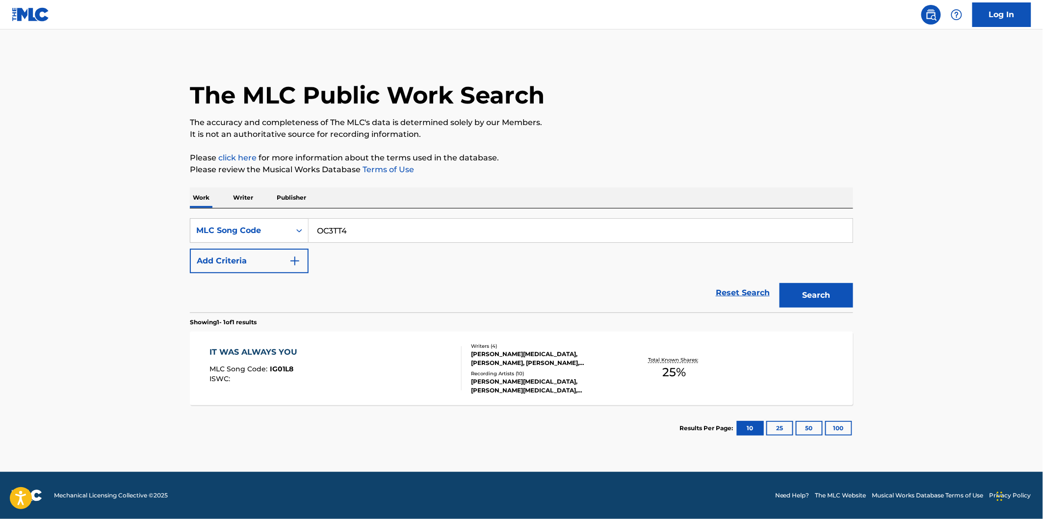
type input "OC3TT4"
click at [779, 283] on button "Search" at bounding box center [816, 295] width 74 height 25
click at [336, 334] on div "OFF COURSE MLC Song Code : OC3TT4 ISWC : Writers ( 5 ) [PERSON_NAME], [PERSON_N…" at bounding box center [521, 369] width 663 height 74
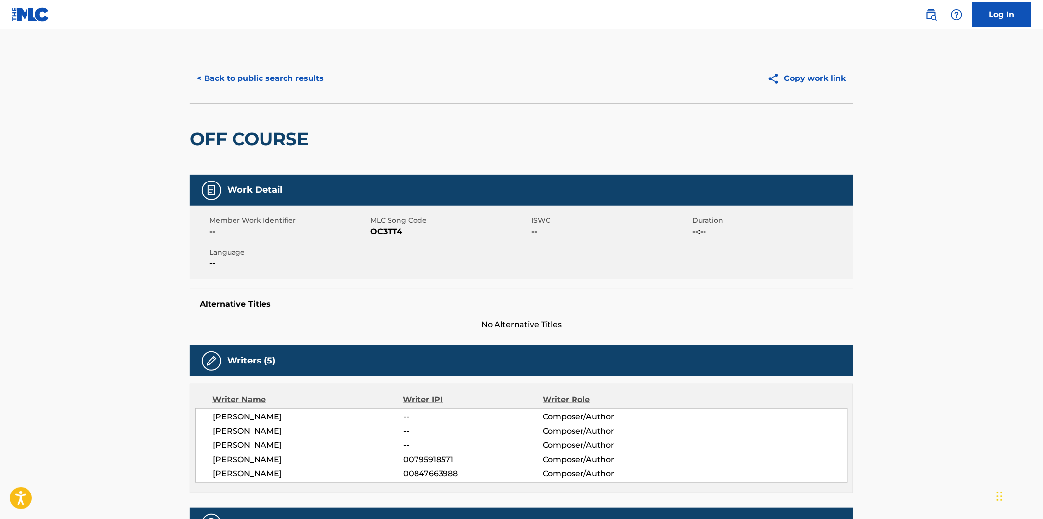
click at [209, 138] on h2 "OFF COURSE" at bounding box center [252, 139] width 124 height 22
click at [252, 133] on h2 "OFF COURSE" at bounding box center [252, 139] width 124 height 22
click at [282, 66] on button "< Back to public search results" at bounding box center [260, 78] width 141 height 25
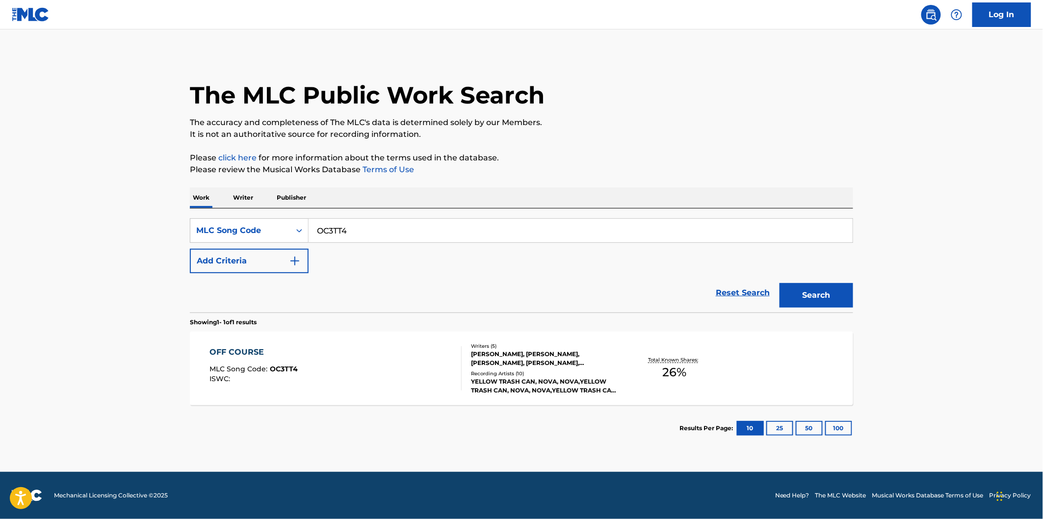
click at [370, 228] on input "OC3TT4" at bounding box center [581, 231] width 544 height 24
paste input "PJ77QA"
click at [779, 283] on button "Search" at bounding box center [816, 295] width 74 height 25
click at [376, 212] on div "SearchWithCriteria4c5b354d-803e-4b09-b77d-1d84f207acb4 MLC Song Code PJ77QA Add…" at bounding box center [521, 260] width 663 height 104
click at [388, 231] on input "PJ77QA" at bounding box center [581, 231] width 544 height 24
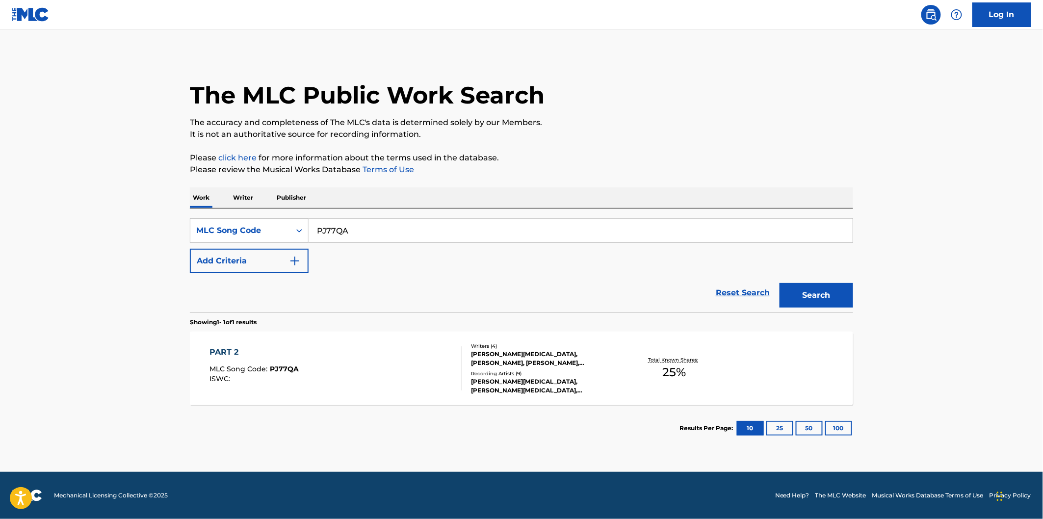
paste input "HA823K"
type input "HA823K"
click at [779, 283] on button "Search" at bounding box center [816, 295] width 74 height 25
click at [353, 366] on div "HOLY FUCK MLC Song Code : HA823K ISWC :" at bounding box center [336, 368] width 252 height 44
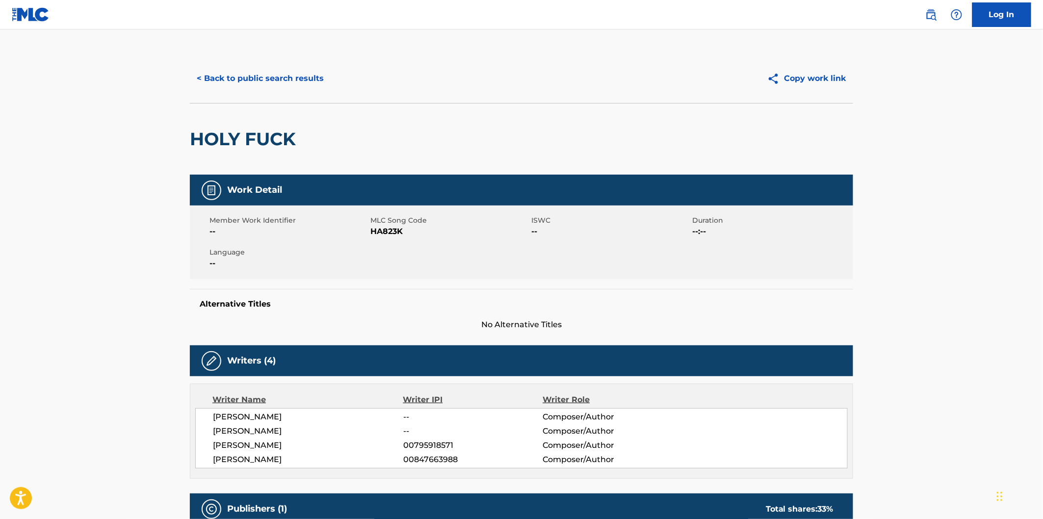
click at [204, 133] on h2 "HOLY FUCK" at bounding box center [245, 139] width 111 height 22
click at [254, 130] on h2 "HOLY FUCK" at bounding box center [245, 139] width 111 height 22
click at [283, 77] on button "< Back to public search results" at bounding box center [260, 78] width 141 height 25
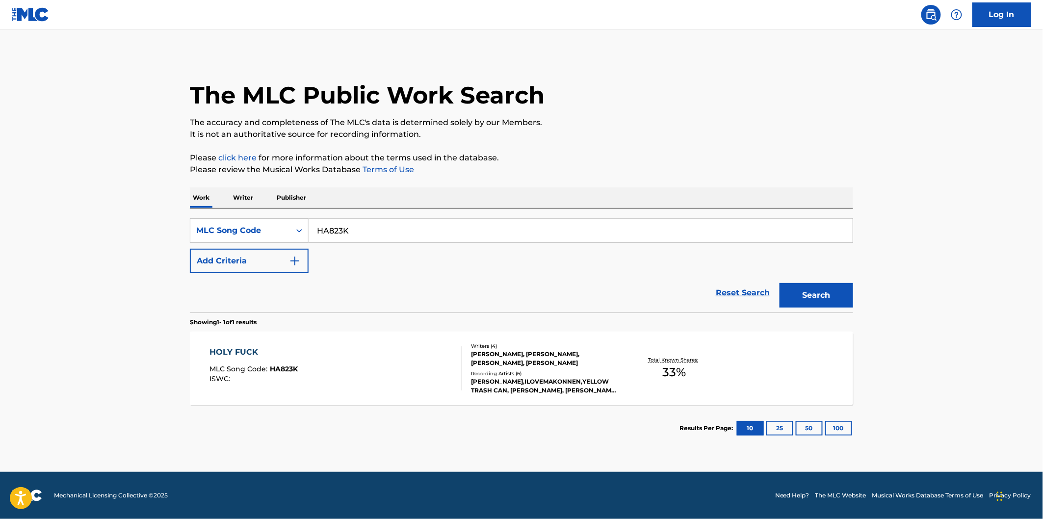
click at [411, 226] on input "HA823K" at bounding box center [581, 231] width 544 height 24
paste input "OC3TU8"
type input "OC3TU8"
click at [779, 283] on button "Search" at bounding box center [816, 295] width 74 height 25
click at [297, 337] on div "ORGAN TRAIL MLC Song Code : OC3TU8 ISWC : Writers ( 3 ) [PERSON_NAME], [PERSON_…" at bounding box center [521, 369] width 663 height 74
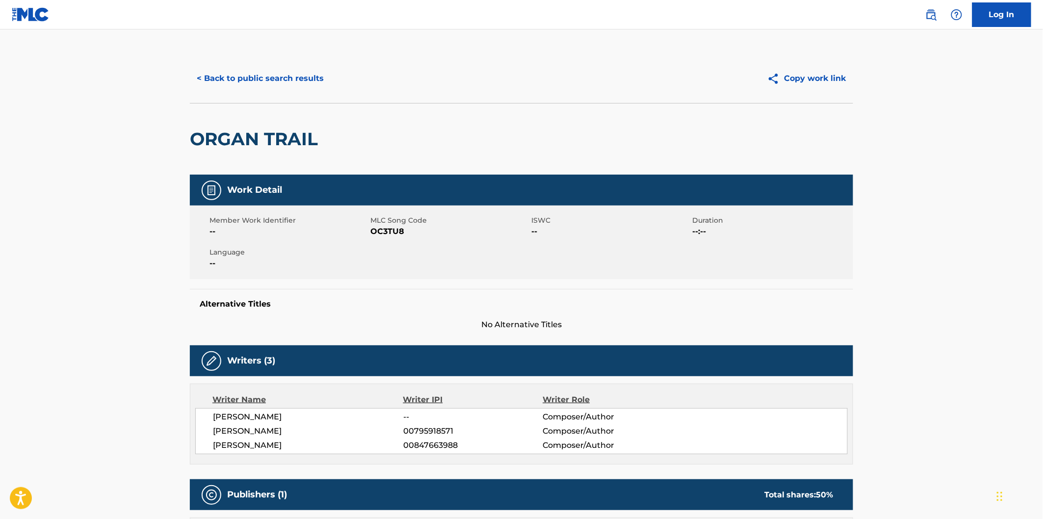
click at [241, 118] on div "ORGAN TRAIL" at bounding box center [256, 139] width 133 height 71
click at [239, 128] on div "ORGAN TRAIL" at bounding box center [256, 139] width 133 height 71
click at [271, 132] on h2 "ORGAN TRAIL" at bounding box center [256, 139] width 133 height 22
click at [311, 75] on button "< Back to public search results" at bounding box center [260, 78] width 141 height 25
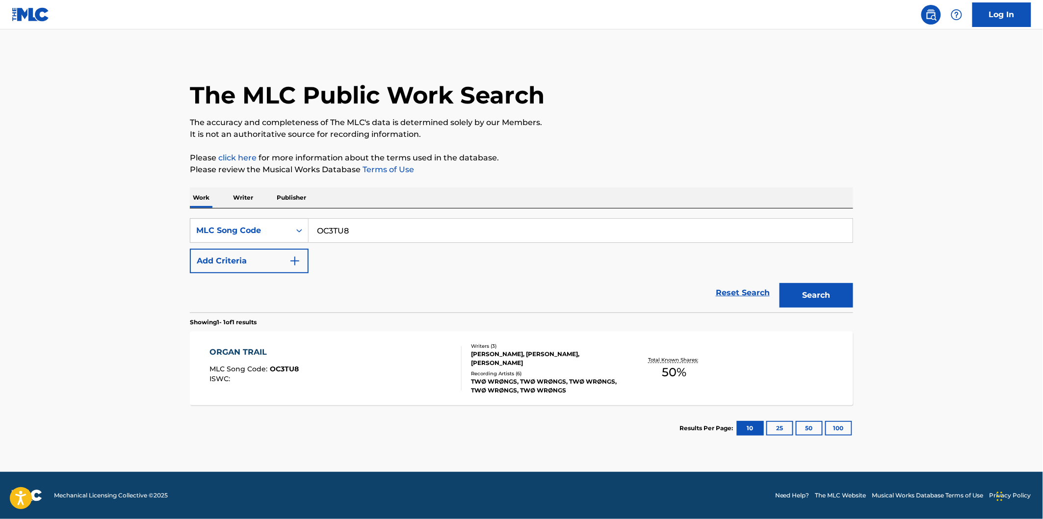
click at [376, 231] on input "OC3TU8" at bounding box center [581, 231] width 544 height 24
paste input "2E0AS"
type input "2E0AS8"
click at [779, 283] on button "Search" at bounding box center [816, 295] width 74 height 25
click at [396, 364] on div "2007) MLC Song Code : 2E0AS8 ISWC :" at bounding box center [336, 368] width 252 height 44
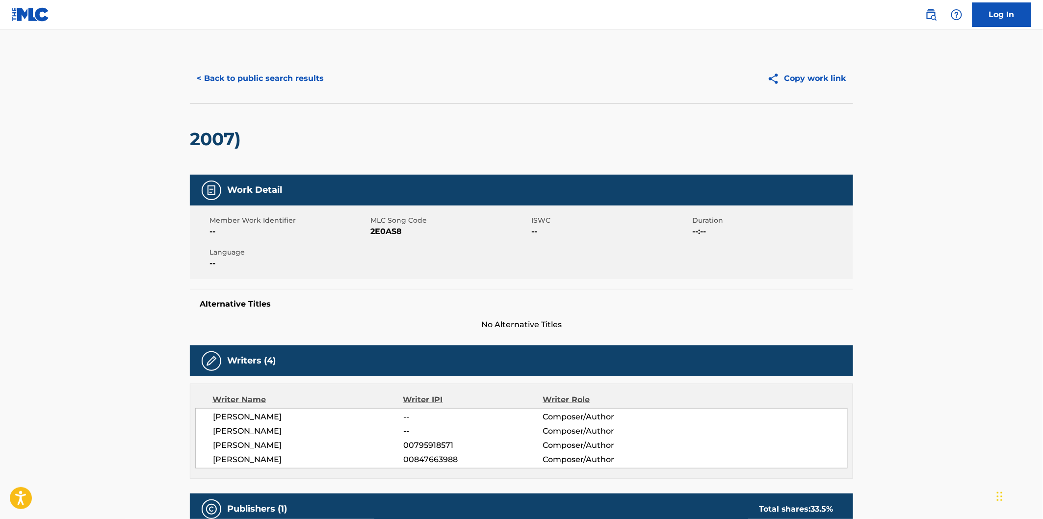
click at [216, 143] on h2 "2007)" at bounding box center [218, 139] width 56 height 22
click at [241, 141] on h2 "2007)" at bounding box center [218, 139] width 56 height 22
click at [315, 76] on button "< Back to public search results" at bounding box center [260, 78] width 141 height 25
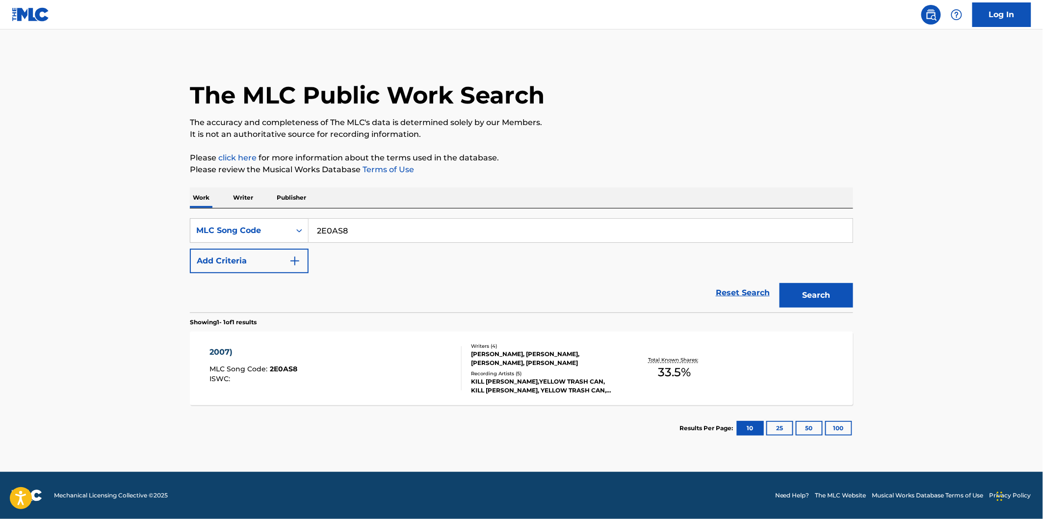
click at [413, 229] on input "2E0AS8" at bounding box center [581, 231] width 544 height 24
paste input "TA1DDE"
type input "TA1DDE"
click at [827, 300] on button "Search" at bounding box center [816, 295] width 74 height 25
click at [358, 364] on div "TO MLC Song Code : TA1DDE ISWC :" at bounding box center [336, 368] width 252 height 44
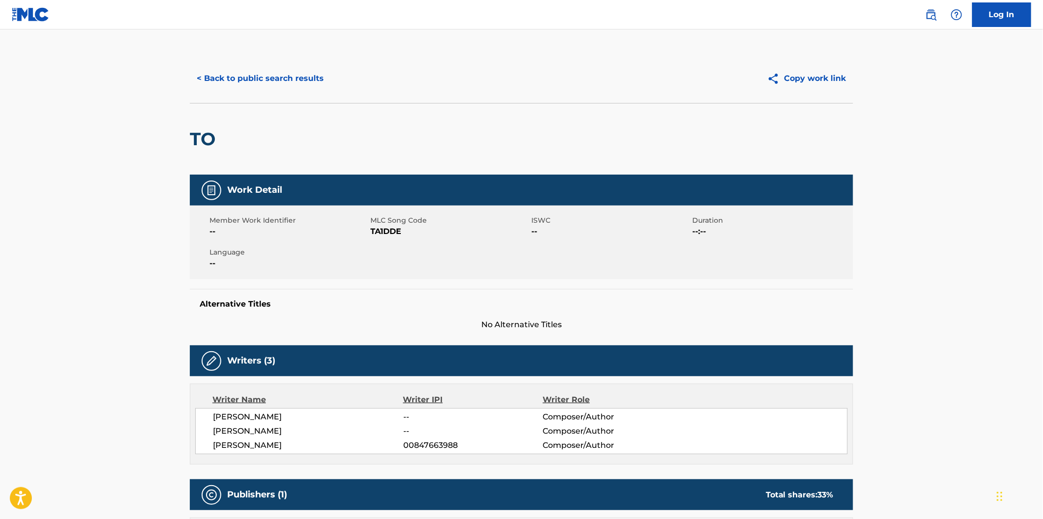
click at [189, 134] on div "< Back to public search results Copy work link TO Work Detail Member Work Ident…" at bounding box center [521, 405] width 687 height 703
click at [288, 74] on button "< Back to public search results" at bounding box center [260, 78] width 141 height 25
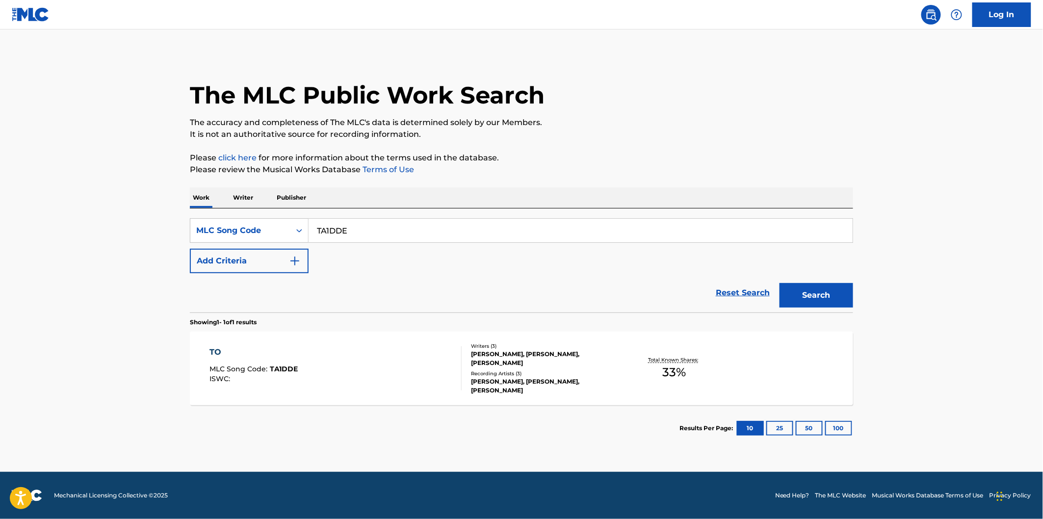
click at [369, 234] on input "TA1DDE" at bounding box center [581, 231] width 544 height 24
paste input "SC4DG5"
type input "SC4DG5"
click at [779, 283] on button "Search" at bounding box center [816, 295] width 74 height 25
click at [347, 369] on div "STAY AWAY MLC Song Code : SC4DG5 ISWC :" at bounding box center [336, 368] width 252 height 44
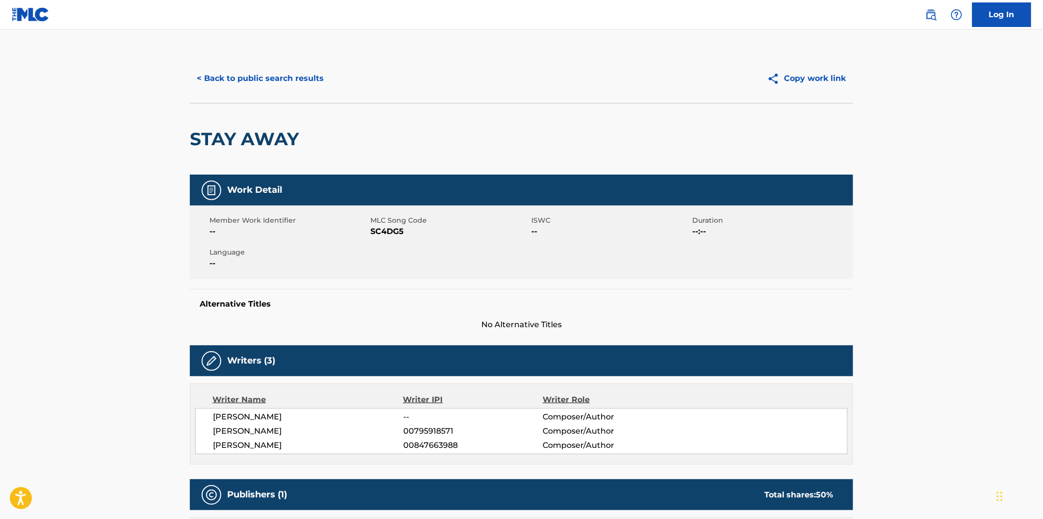
click at [224, 134] on h2 "STAY AWAY" at bounding box center [247, 139] width 114 height 22
click at [252, 134] on h2 "STAY AWAY" at bounding box center [247, 139] width 114 height 22
click at [289, 76] on button "< Back to public search results" at bounding box center [260, 78] width 141 height 25
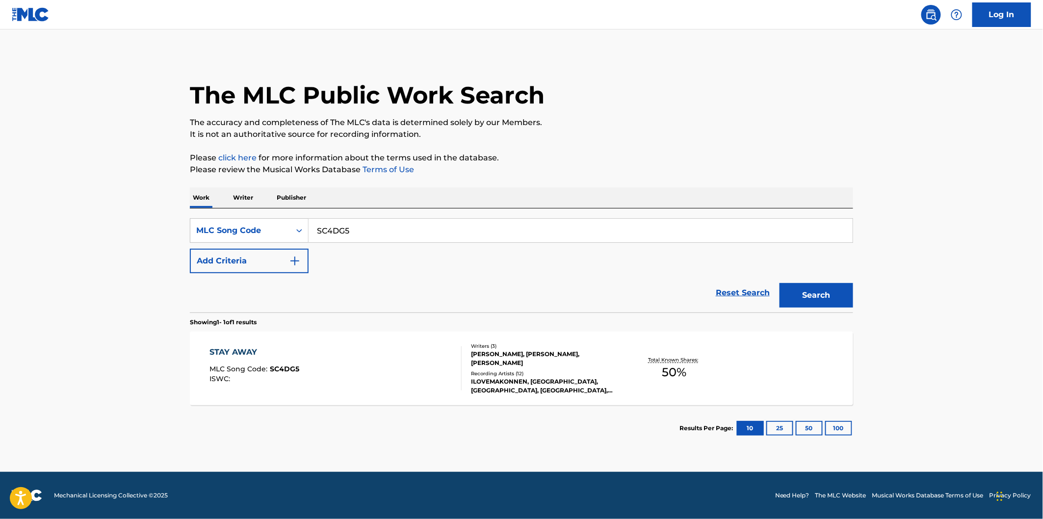
click at [367, 234] on input "SC4DG5" at bounding box center [581, 231] width 544 height 24
paste input "QB1XPF"
type input "QB1XPF"
click at [779, 283] on button "Search" at bounding box center [816, 295] width 74 height 25
click at [365, 378] on div "QUAALUDES MLC Song Code : QB1XPF ISWC :" at bounding box center [336, 368] width 252 height 44
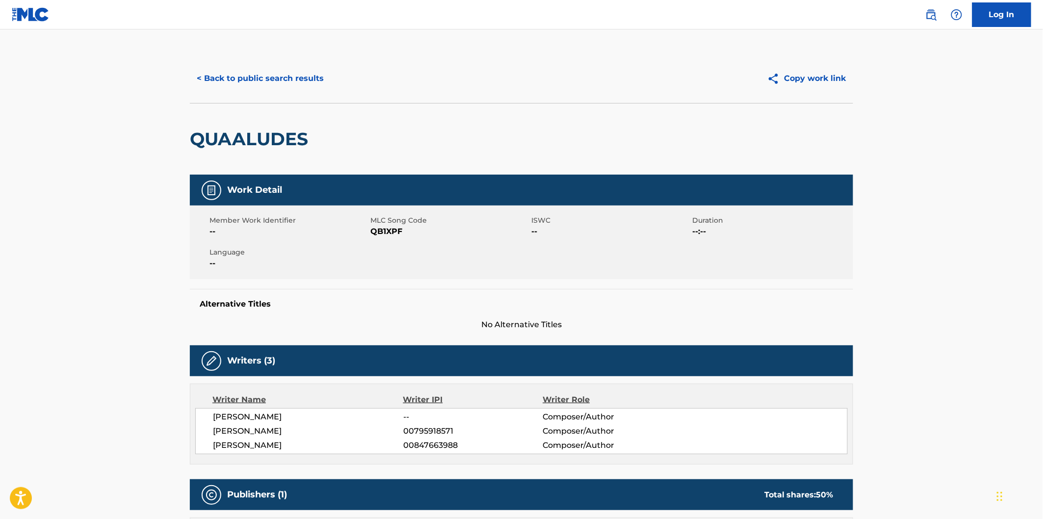
click at [254, 137] on h2 "QUAALUDES" at bounding box center [251, 139] width 123 height 22
click at [316, 82] on button "< Back to public search results" at bounding box center [260, 78] width 141 height 25
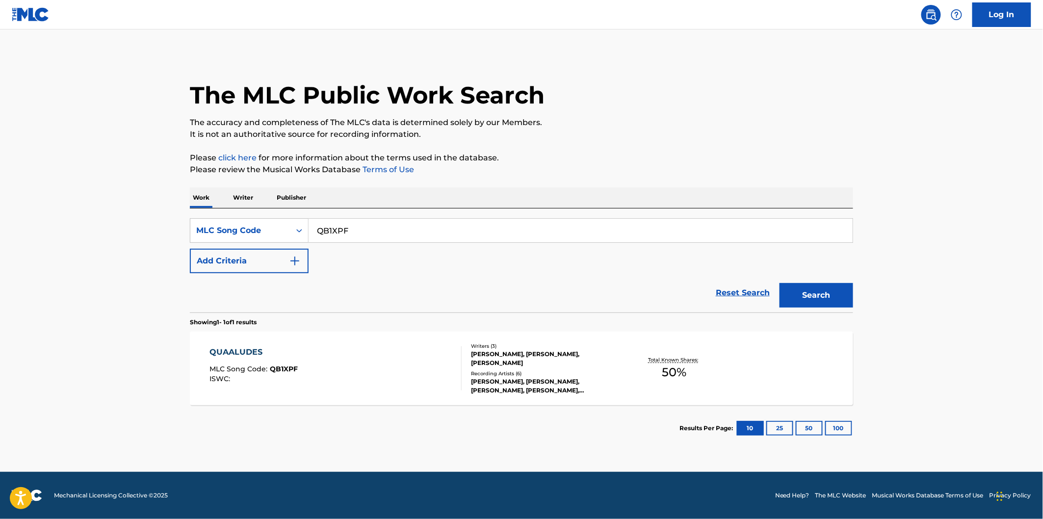
click at [389, 227] on input "QB1XPF" at bounding box center [581, 231] width 544 height 24
paste input "CC940X"
type input "CC940X"
click at [779, 283] on button "Search" at bounding box center [816, 295] width 74 height 25
click at [330, 341] on div "CYBERTRUCK MLC Song Code : CC940X ISWC : Writers ( 3 ) [PERSON_NAME], [PERSON_N…" at bounding box center [521, 369] width 663 height 74
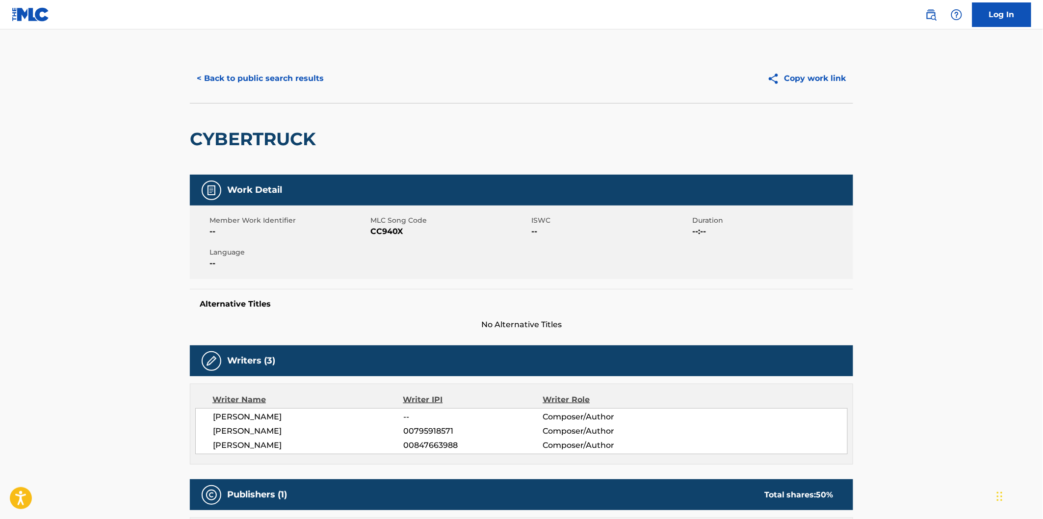
click at [239, 131] on h2 "CYBERTRUCK" at bounding box center [255, 139] width 131 height 22
click at [299, 78] on button "< Back to public search results" at bounding box center [260, 78] width 141 height 25
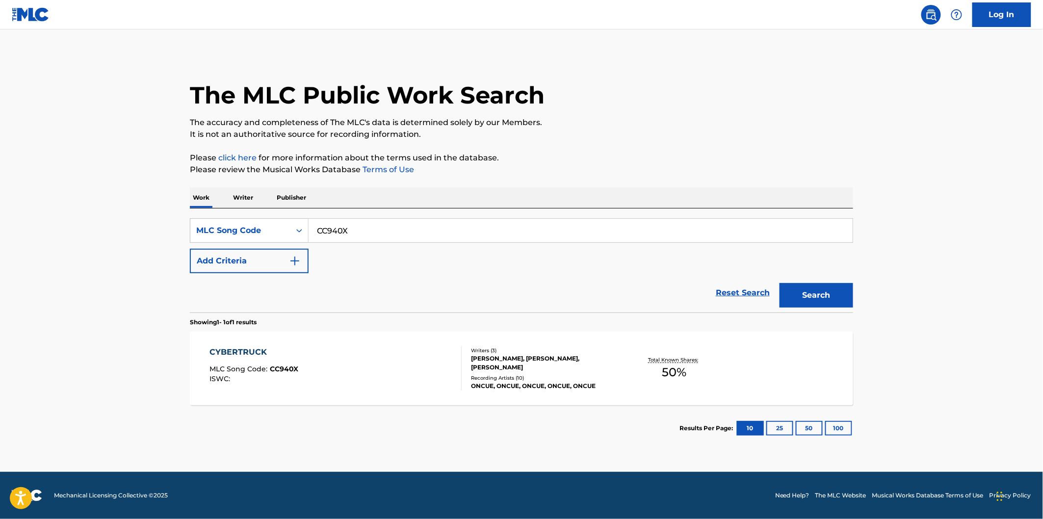
click at [396, 233] on input "CC940X" at bounding box center [581, 231] width 544 height 24
paste input "2VJR"
click at [840, 285] on button "Search" at bounding box center [816, 295] width 74 height 25
click at [364, 223] on input "CC2VJR" at bounding box center [581, 231] width 544 height 24
paste input "QB1XPF"
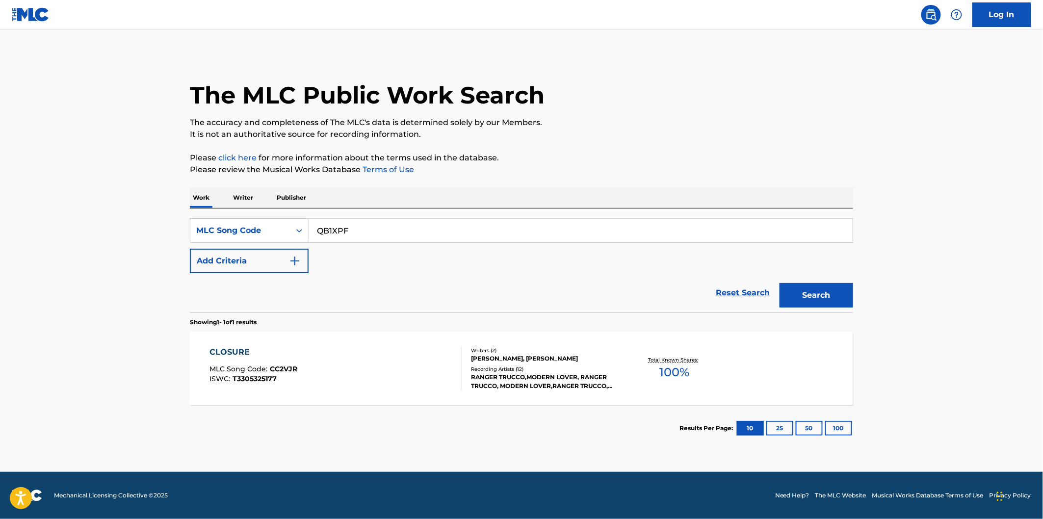
click at [779, 283] on button "Search" at bounding box center [816, 295] width 74 height 25
click at [370, 231] on input "QB1XPF" at bounding box center [581, 231] width 544 height 24
paste input "CC940X"
click at [779, 283] on button "Search" at bounding box center [816, 295] width 74 height 25
click at [394, 231] on input "CC940X" at bounding box center [581, 231] width 544 height 24
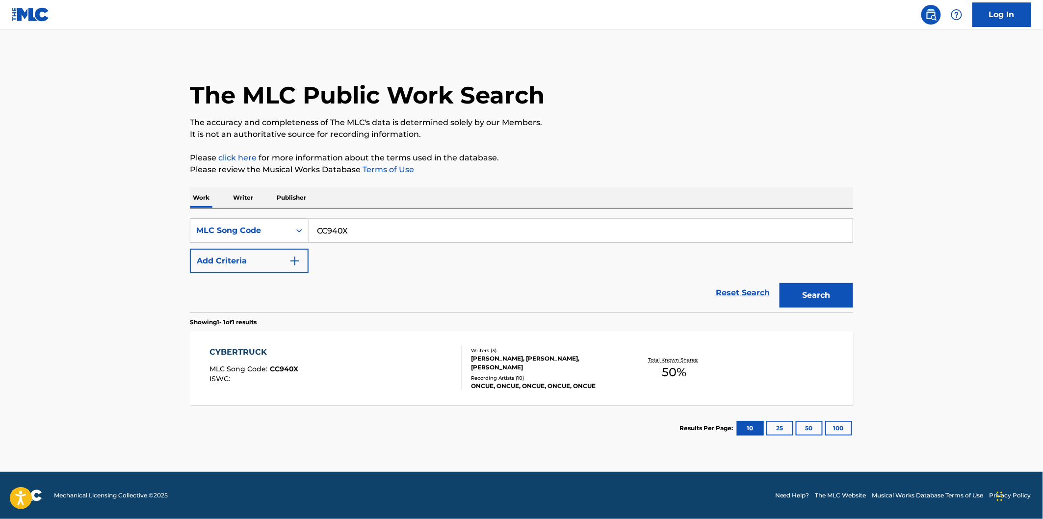
paste input "2VJR"
type input "CC2VJR"
click at [779, 283] on button "Search" at bounding box center [816, 295] width 74 height 25
click at [391, 365] on div "CLOSURE MLC Song Code : CC2VJR ISWC : T3305325177" at bounding box center [336, 368] width 252 height 44
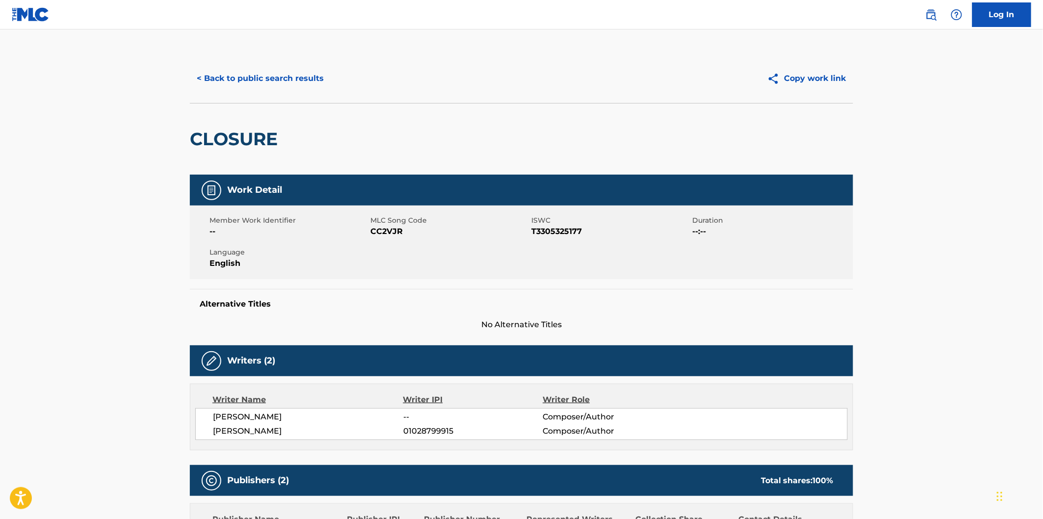
click at [253, 154] on div "CLOSURE" at bounding box center [236, 139] width 93 height 71
click at [275, 417] on span "[PERSON_NAME]" at bounding box center [308, 417] width 190 height 12
click at [294, 72] on button "< Back to public search results" at bounding box center [260, 78] width 141 height 25
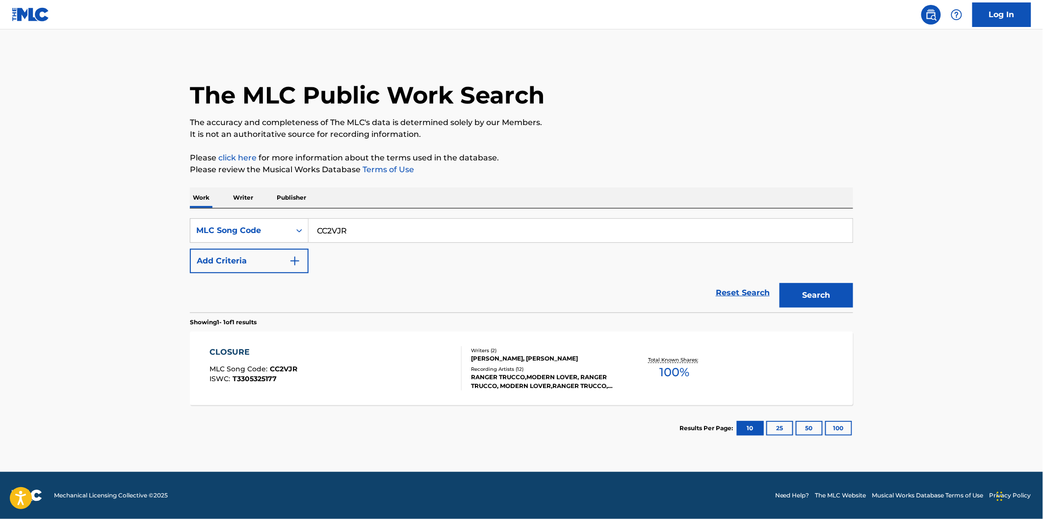
click at [394, 227] on input "CC2VJR" at bounding box center [581, 231] width 544 height 24
paste input "AD9UQ8"
type input "AD9UQ8"
click at [779, 283] on button "Search" at bounding box center [816, 295] width 74 height 25
click at [386, 356] on div "AWAY MLC Song Code : AD9UQ8 ISWC :" at bounding box center [336, 368] width 252 height 44
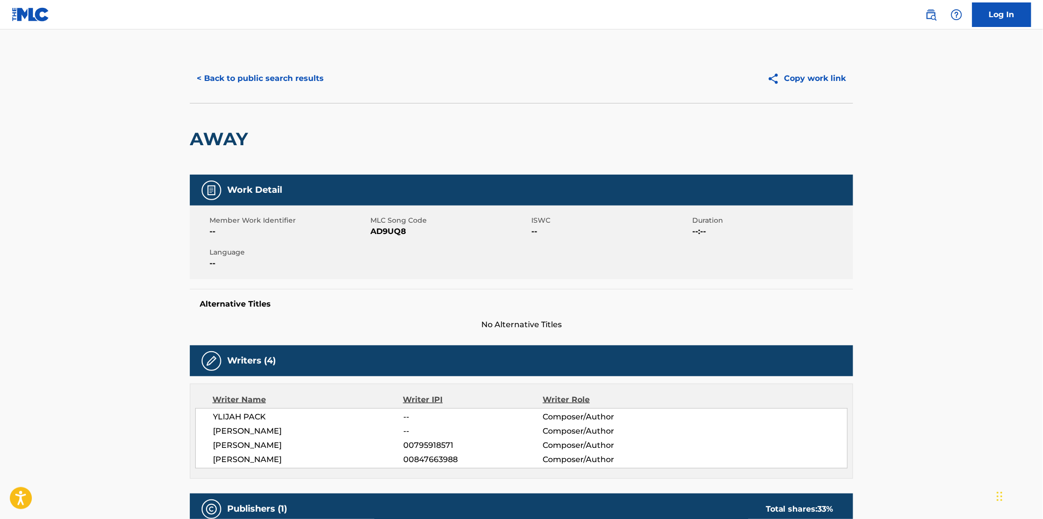
click at [228, 134] on h2 "AWAY" at bounding box center [221, 139] width 63 height 22
click at [319, 453] on div "[PERSON_NAME] -- Composer/Author [PERSON_NAME] -- Composer/Author [PERSON_NAME]…" at bounding box center [521, 438] width 652 height 60
click at [282, 66] on button "< Back to public search results" at bounding box center [260, 78] width 141 height 25
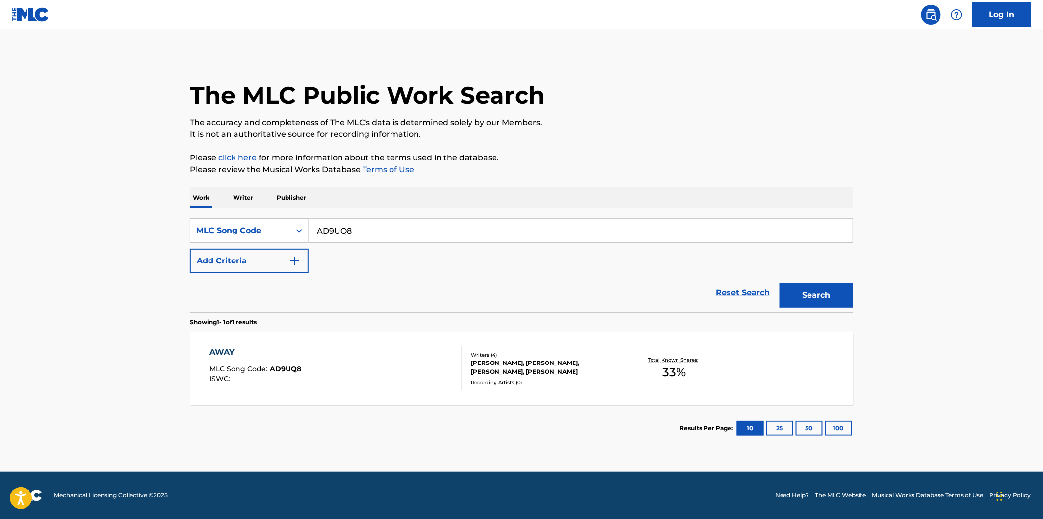
click at [385, 230] on input "AD9UQ8" at bounding box center [581, 231] width 544 height 24
paste input "IG13W2"
type input "IG13W2"
click at [805, 298] on button "Search" at bounding box center [816, 295] width 74 height 25
click at [335, 357] on div "IN MY HEAD MLC Song Code : IG13W2 ISWC :" at bounding box center [336, 368] width 252 height 44
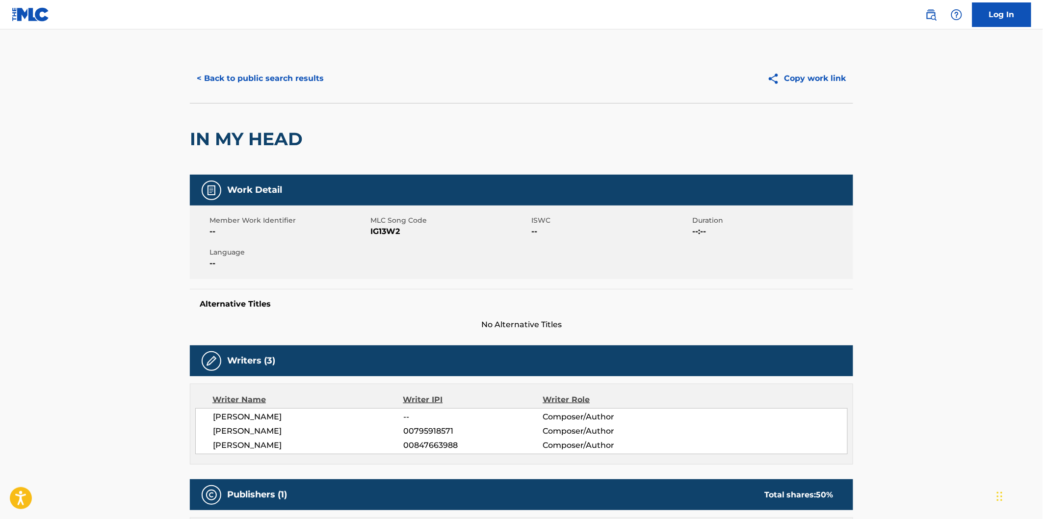
click at [197, 139] on h2 "IN MY HEAD" at bounding box center [249, 139] width 118 height 22
click at [262, 139] on h2 "IN MY HEAD" at bounding box center [249, 139] width 118 height 22
click at [337, 124] on div "IN MY HEAD" at bounding box center [521, 139] width 663 height 72
click at [286, 85] on button "< Back to public search results" at bounding box center [260, 78] width 141 height 25
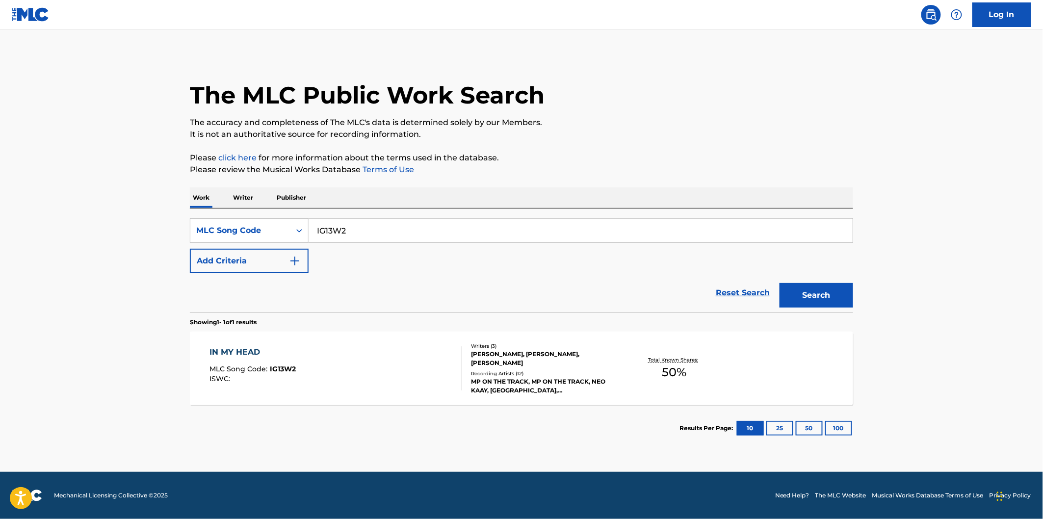
click at [433, 238] on input "IG13W2" at bounding box center [581, 231] width 544 height 24
paste input "PM8K2"
type input "PM8K22"
click at [779, 283] on button "Search" at bounding box center [816, 295] width 74 height 25
click at [338, 344] on div "PROLOGUE MLC Song Code : PM8K22 ISWC : T3293770971 Writers ( 1 ) [PERSON_NAME] …" at bounding box center [521, 369] width 663 height 74
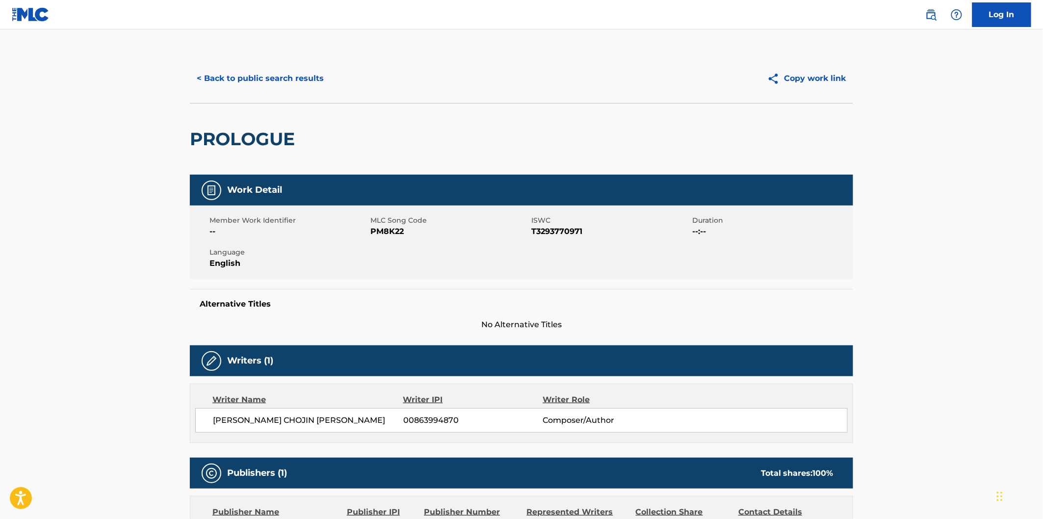
click at [259, 151] on div "PROLOGUE" at bounding box center [245, 139] width 110 height 71
click at [278, 82] on button "< Back to public search results" at bounding box center [260, 78] width 141 height 25
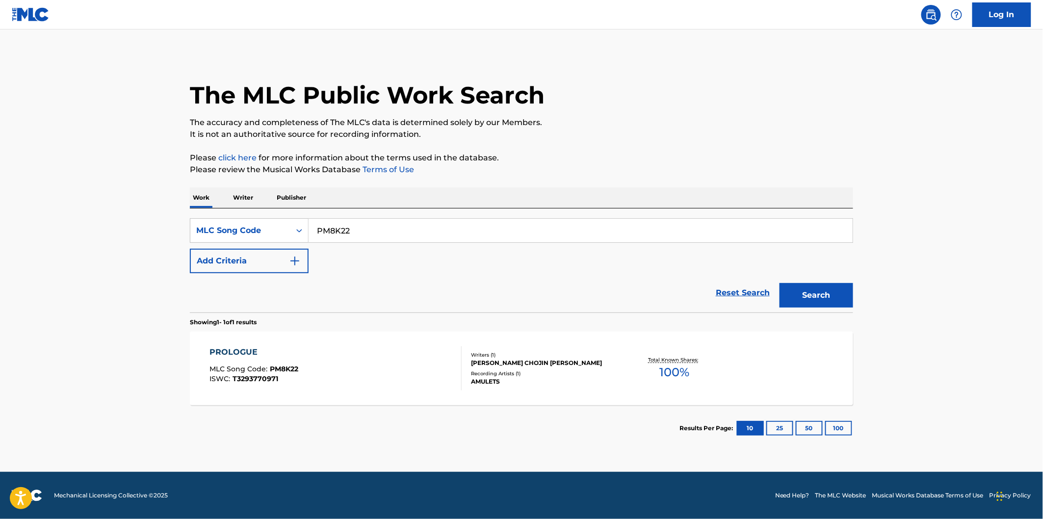
click at [347, 230] on input "PM8K22" at bounding box center [581, 231] width 544 height 24
paste input "FA60QH"
type input "FA60QH"
click at [841, 287] on button "Search" at bounding box center [816, 295] width 74 height 25
click at [374, 355] on div "FALSE HORIZON MLC Song Code : FA60QH ISWC : T3293774939" at bounding box center [336, 368] width 252 height 44
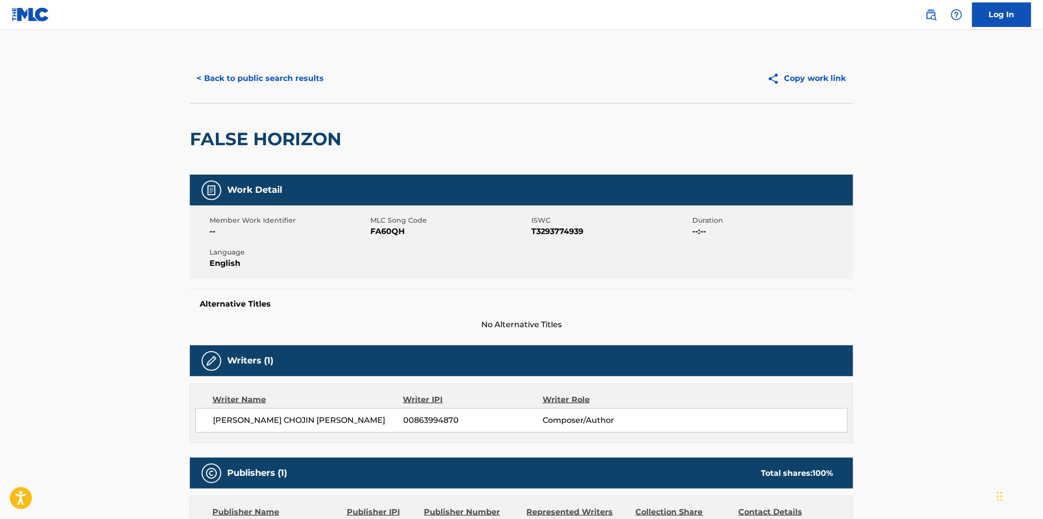
click at [216, 116] on div "FALSE HORIZON" at bounding box center [268, 139] width 156 height 71
click at [224, 144] on h2 "FALSE HORIZON" at bounding box center [268, 139] width 156 height 22
click at [282, 133] on h2 "FALSE HORIZON" at bounding box center [268, 139] width 156 height 22
click at [263, 81] on button "< Back to public search results" at bounding box center [260, 78] width 141 height 25
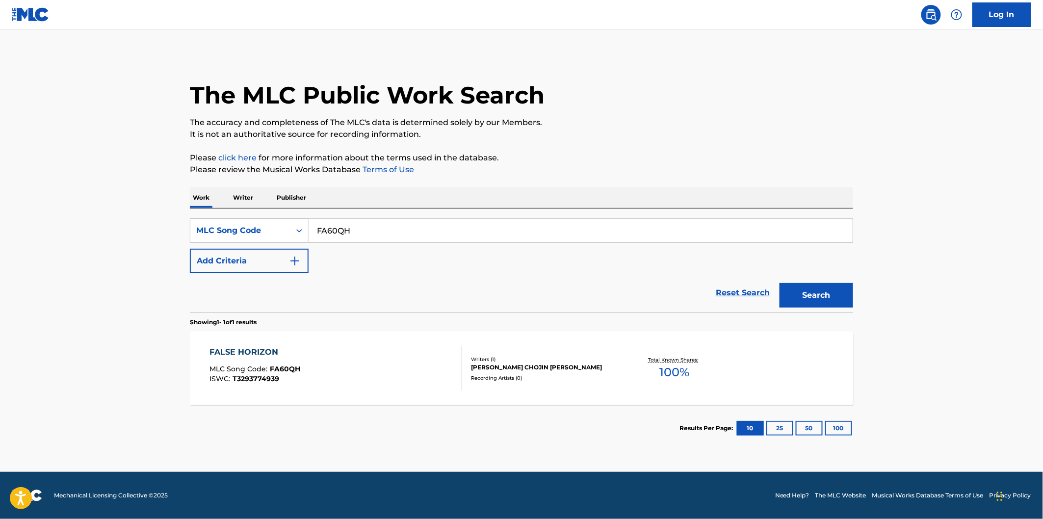
click at [401, 230] on input "FA60QH" at bounding box center [581, 231] width 544 height 24
paste input "TX0DZR"
type input "TX0DZR"
click at [779, 283] on button "Search" at bounding box center [816, 295] width 74 height 25
click at [398, 360] on div "THE COLDEST TIME WAS ALWAYS MIDNIGHT MLC Song Code : TX0DZR ISWC : T3293721543" at bounding box center [305, 368] width 190 height 44
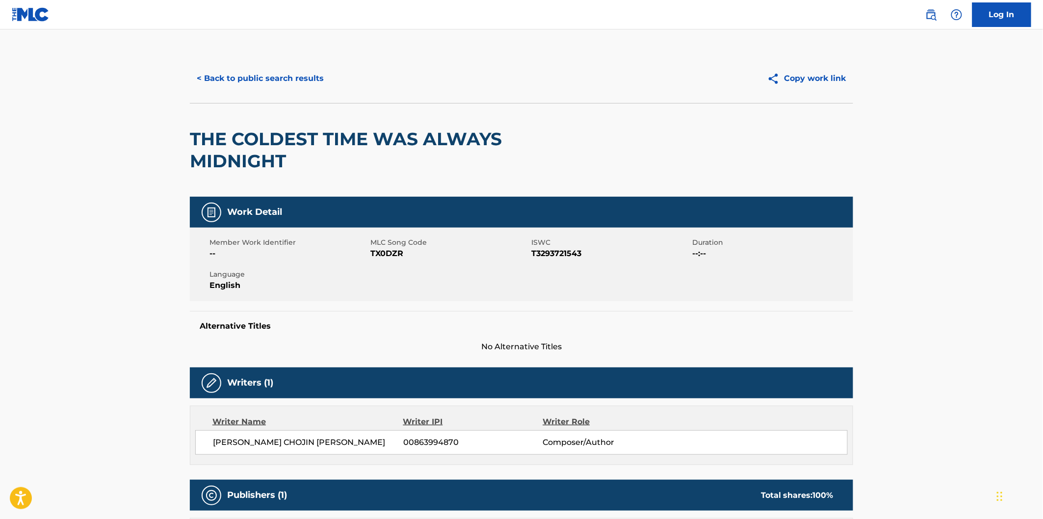
click at [212, 138] on h2 "THE COLDEST TIME WAS ALWAYS MIDNIGHT" at bounding box center [389, 150] width 398 height 44
click at [245, 148] on h2 "THE COLDEST TIME WAS ALWAYS MIDNIGHT" at bounding box center [389, 150] width 398 height 44
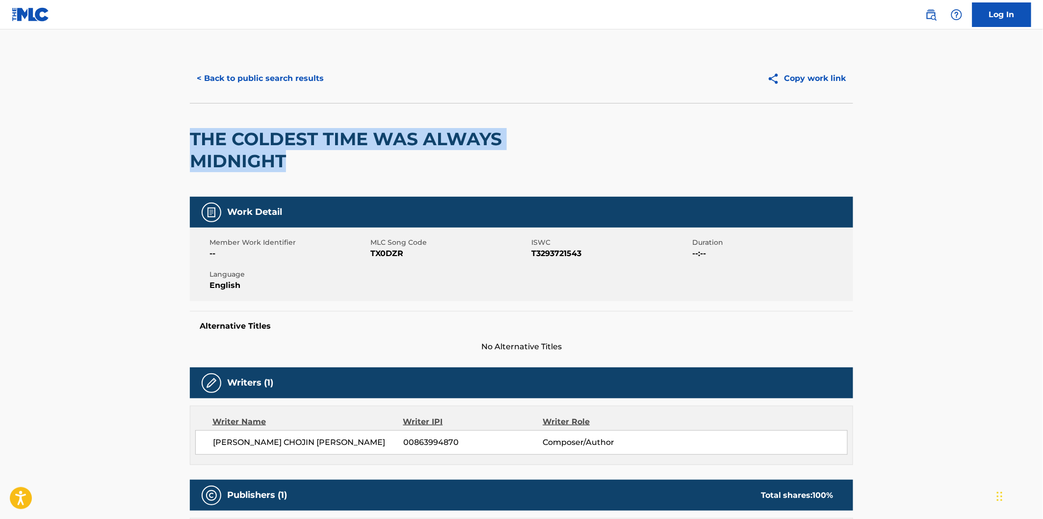
click at [257, 157] on h2 "THE COLDEST TIME WAS ALWAYS MIDNIGHT" at bounding box center [389, 150] width 398 height 44
click at [291, 75] on button "< Back to public search results" at bounding box center [260, 78] width 141 height 25
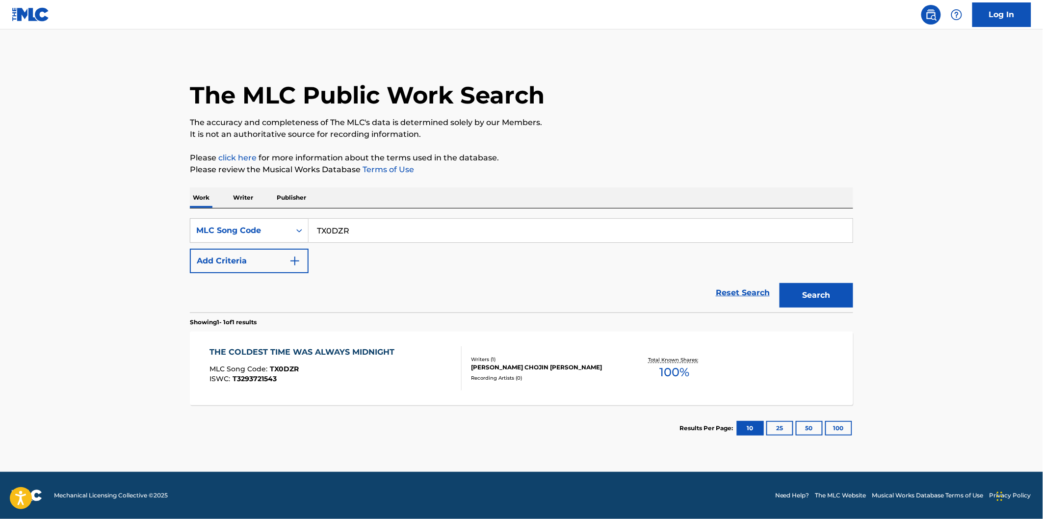
click at [361, 219] on input "TX0DZR" at bounding box center [581, 231] width 544 height 24
paste input "CJ0PRB"
type input "CJ0PRB"
click at [779, 283] on button "Search" at bounding box center [816, 295] width 74 height 25
click at [369, 347] on div "CATALYZE MLC Song Code : CJ0PRB ISWC : T3111105381" at bounding box center [336, 368] width 252 height 44
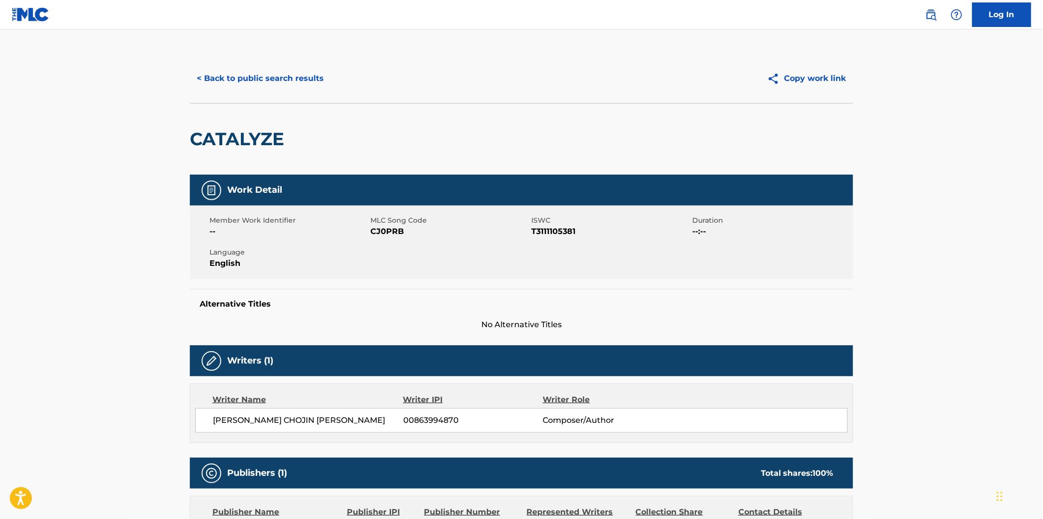
click at [256, 134] on h2 "CATALYZE" at bounding box center [239, 139] width 99 height 22
click at [314, 90] on button "< Back to public search results" at bounding box center [260, 78] width 141 height 25
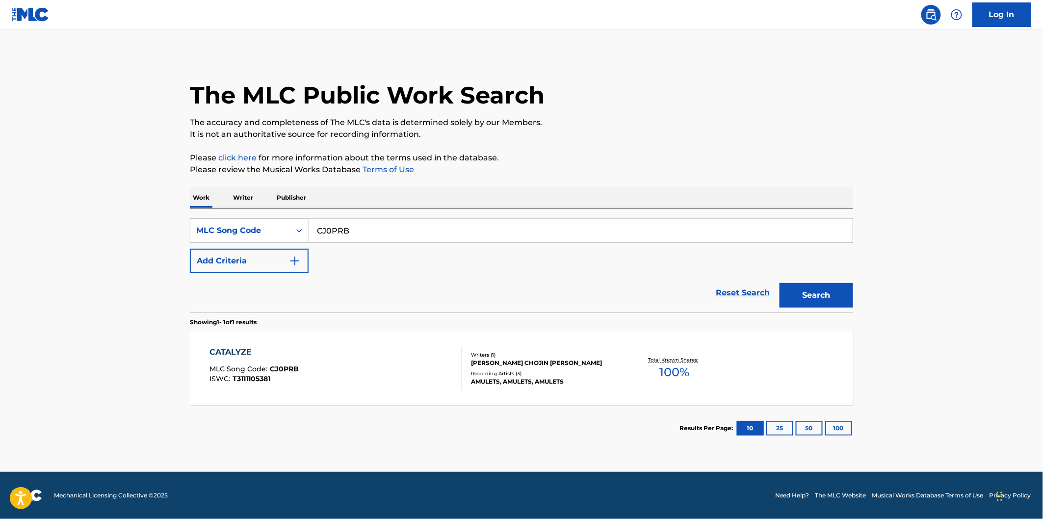
click at [388, 224] on input "CJ0PRB" at bounding box center [581, 231] width 544 height 24
paste input "BD7DS5"
type input "BD7DS5"
click at [813, 291] on button "Search" at bounding box center [816, 295] width 74 height 25
click at [389, 375] on div "BETULA, PT. 1 MLC Song Code : BD7DS5 ISWC : T3293720686" at bounding box center [336, 368] width 252 height 44
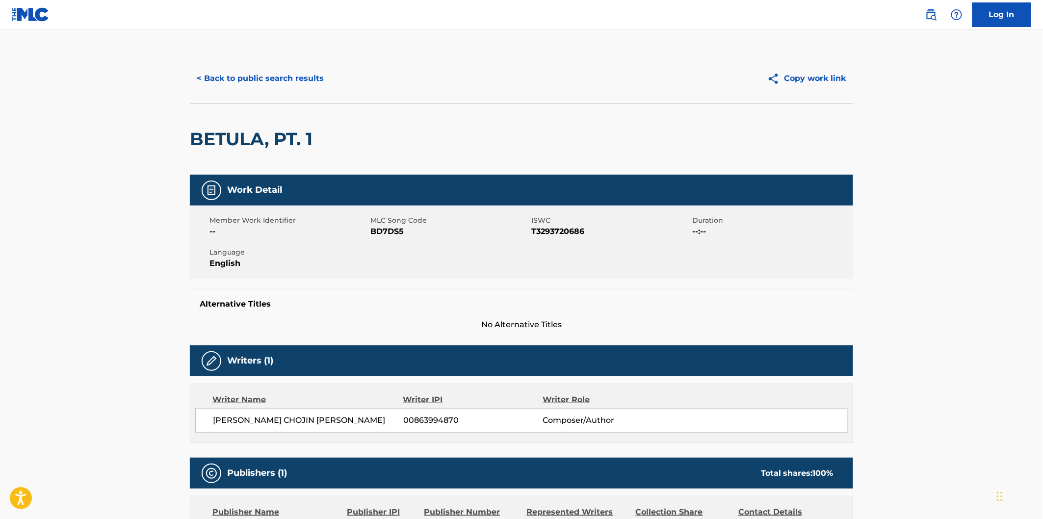
click at [218, 137] on h2 "BETULA, PT. 1" at bounding box center [254, 139] width 128 height 22
click at [295, 137] on h2 "BETULA, PT. 1" at bounding box center [254, 139] width 128 height 22
click at [314, 135] on h2 "BETULA, PT. 1" at bounding box center [254, 139] width 128 height 22
click at [310, 135] on h2 "BETULA, PT. 1" at bounding box center [254, 139] width 128 height 22
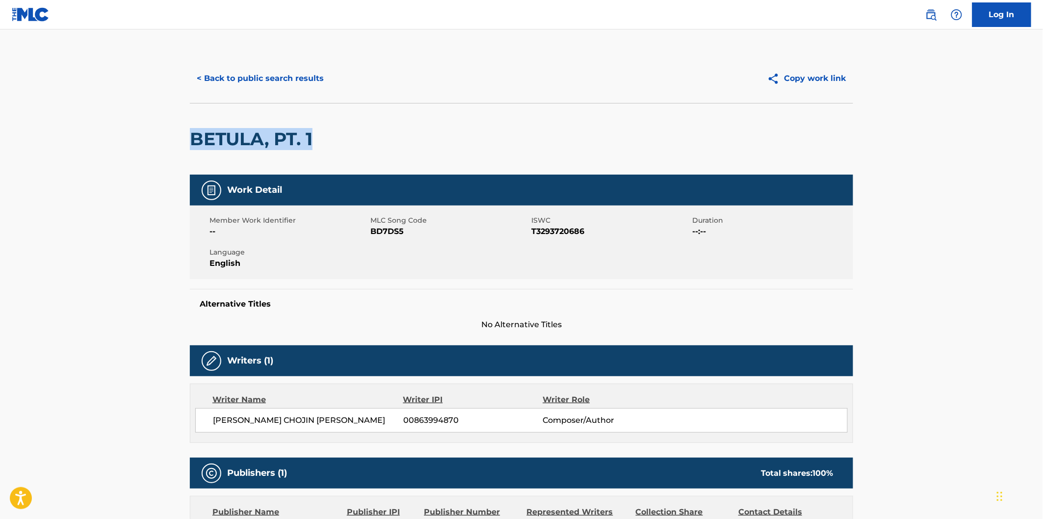
click at [305, 83] on button "< Back to public search results" at bounding box center [260, 78] width 141 height 25
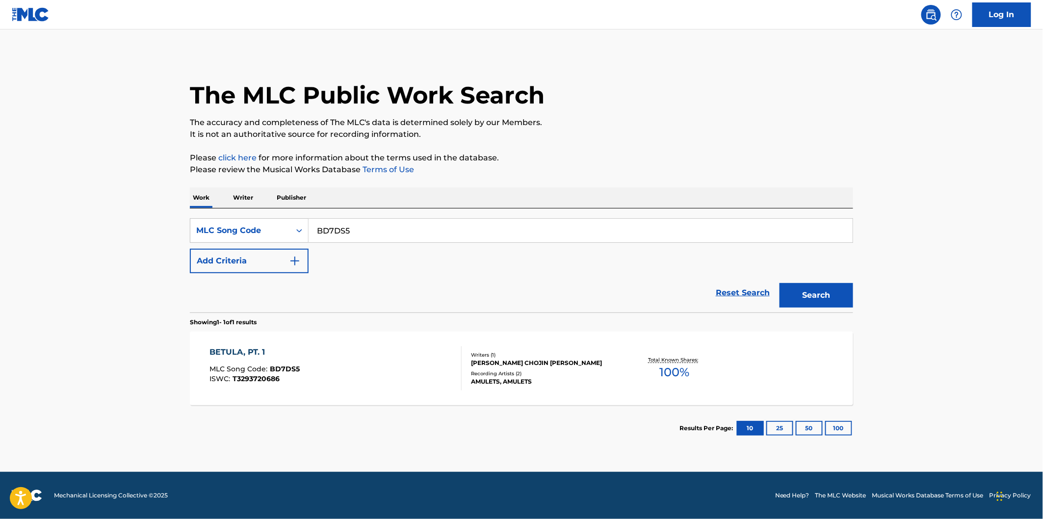
click at [359, 234] on input "BD7DS5" at bounding box center [581, 231] width 544 height 24
paste input "S639EA"
type input "S639EA"
click at [779, 283] on button "Search" at bounding box center [816, 295] width 74 height 25
click at [351, 346] on div "SELF-SABOTAGE MLC Song Code : S639EA ISWC : T3293774713" at bounding box center [336, 368] width 252 height 44
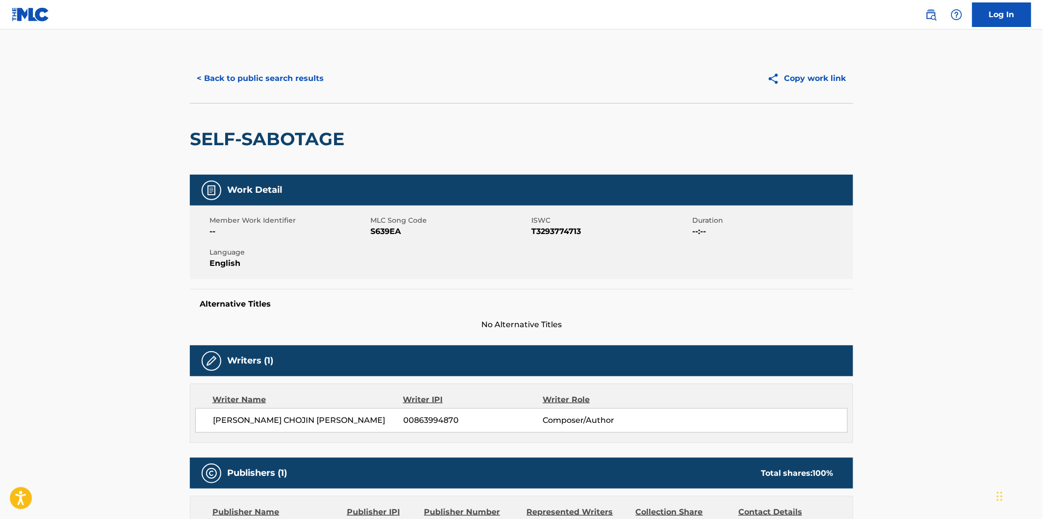
click at [207, 138] on h2 "SELF-SABOTAGE" at bounding box center [269, 139] width 159 height 22
click at [279, 138] on h2 "SELF-SABOTAGE" at bounding box center [269, 139] width 159 height 22
click at [322, 84] on button "< Back to public search results" at bounding box center [260, 78] width 141 height 25
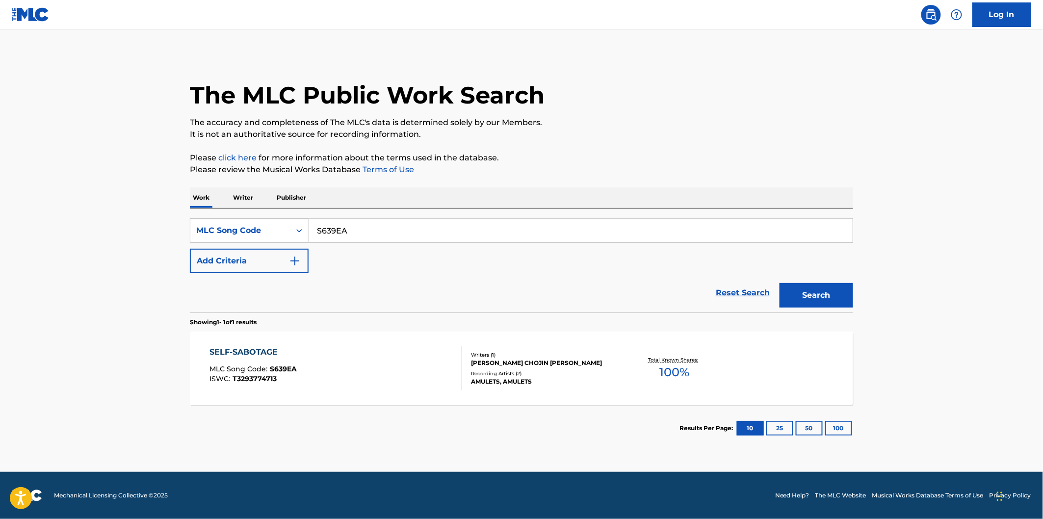
click at [389, 238] on input "S639EA" at bounding box center [581, 231] width 544 height 24
paste input "FA60R3"
type input "FA60R3"
click at [779, 283] on button "Search" at bounding box center [816, 295] width 74 height 25
click at [331, 349] on div "FEIGNING NIGHT MLC Song Code : FA60R3 ISWC : T3122277963" at bounding box center [336, 368] width 252 height 44
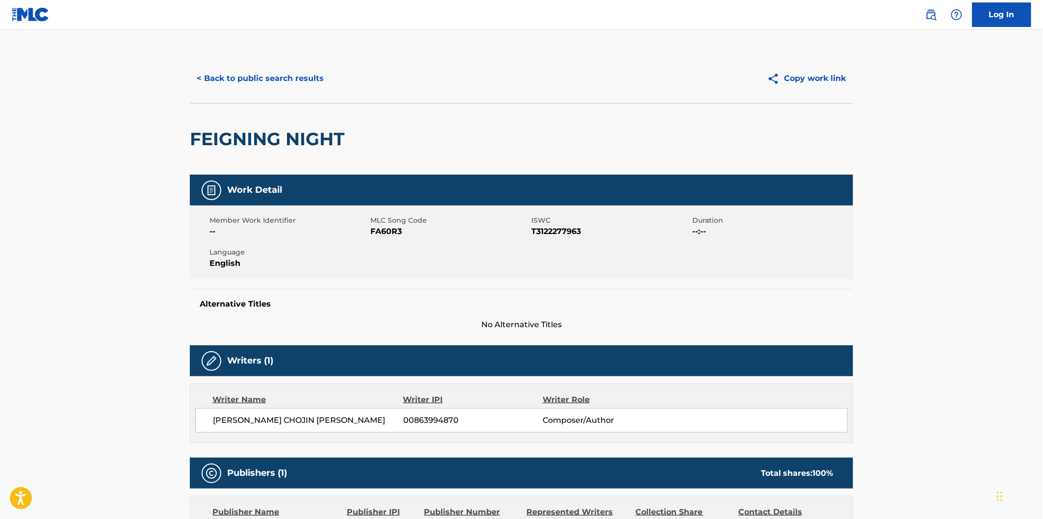
click at [239, 138] on h2 "FEIGNING NIGHT" at bounding box center [269, 139] width 159 height 22
click at [314, 136] on h2 "FEIGNING NIGHT" at bounding box center [269, 139] width 159 height 22
click at [575, 118] on div "FEIGNING NIGHT" at bounding box center [521, 139] width 663 height 72
click at [163, 383] on main "< Back to public search results Copy work link FEIGNING NIGHT Work Detail Membe…" at bounding box center [521, 365] width 1043 height 672
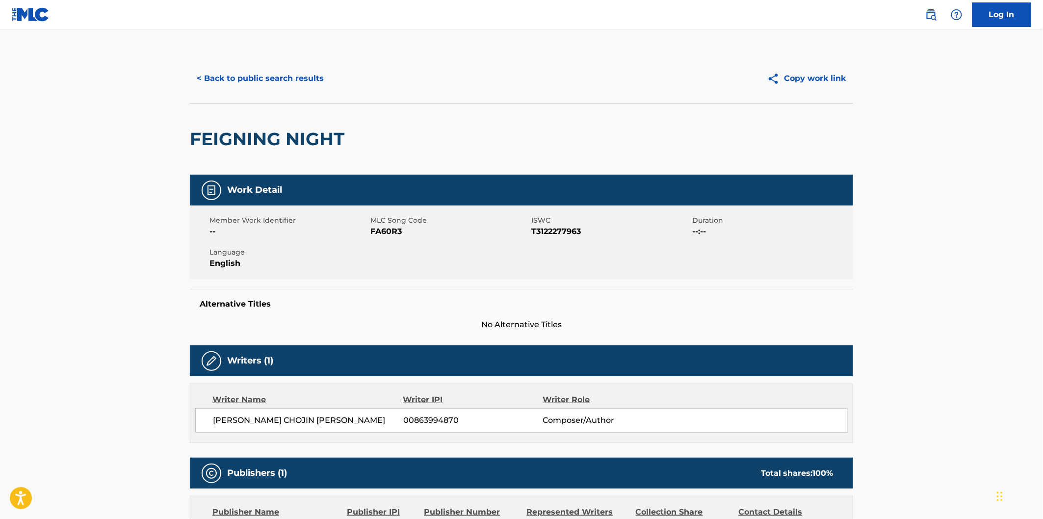
click at [293, 82] on button "< Back to public search results" at bounding box center [260, 78] width 141 height 25
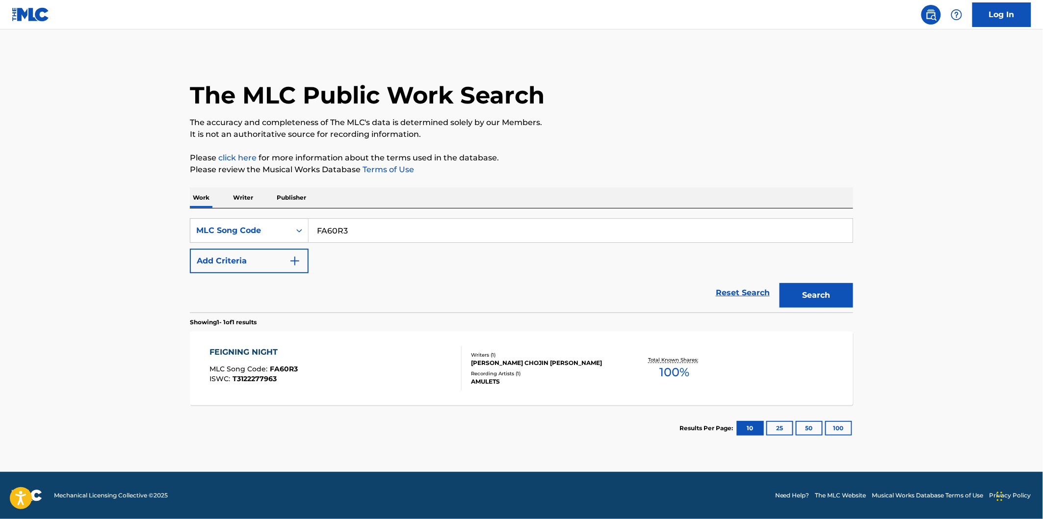
click at [371, 237] on input "FA60R3" at bounding box center [581, 231] width 544 height 24
paste input "N75DF9"
type input "N75DF9"
click at [779, 283] on button "Search" at bounding box center [816, 295] width 74 height 25
click at [339, 373] on div "NINETY ONE EVER MLC Song Code : N75DF9 ISWC : T3293774519" at bounding box center [336, 368] width 252 height 44
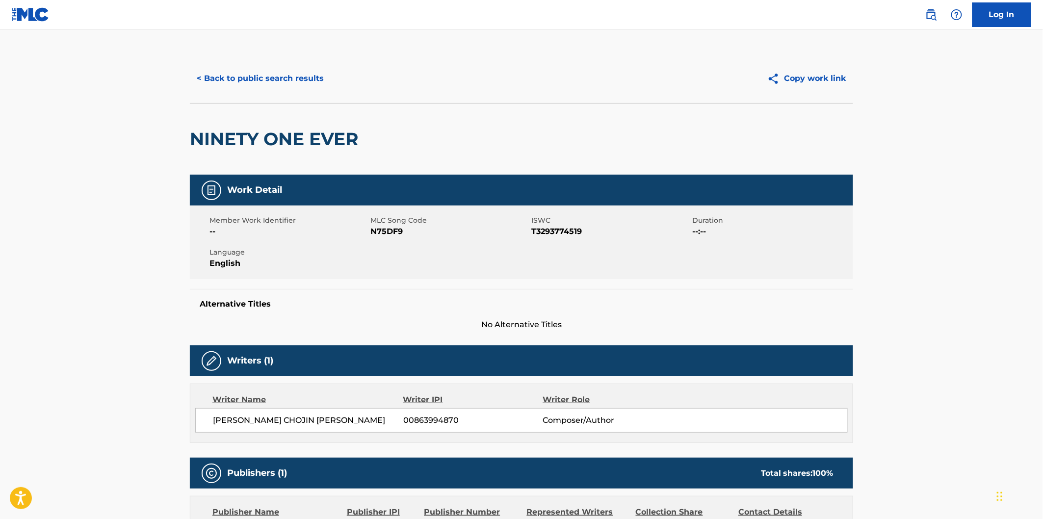
click at [322, 73] on button "< Back to public search results" at bounding box center [260, 78] width 141 height 25
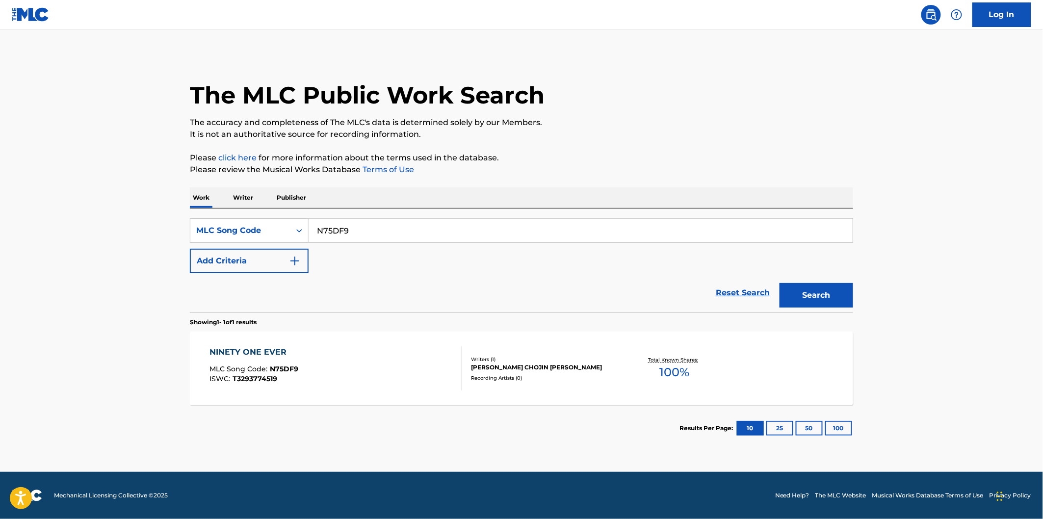
click at [393, 231] on input "N75DF9" at bounding box center [581, 231] width 544 height 24
paste input "S639FL"
type input "S639FL"
click at [779, 283] on button "Search" at bounding box center [816, 295] width 74 height 25
click at [346, 361] on div "STREAKING LIGHTS MLC Song Code : S639FL ISWC : T3112005893" at bounding box center [336, 368] width 252 height 44
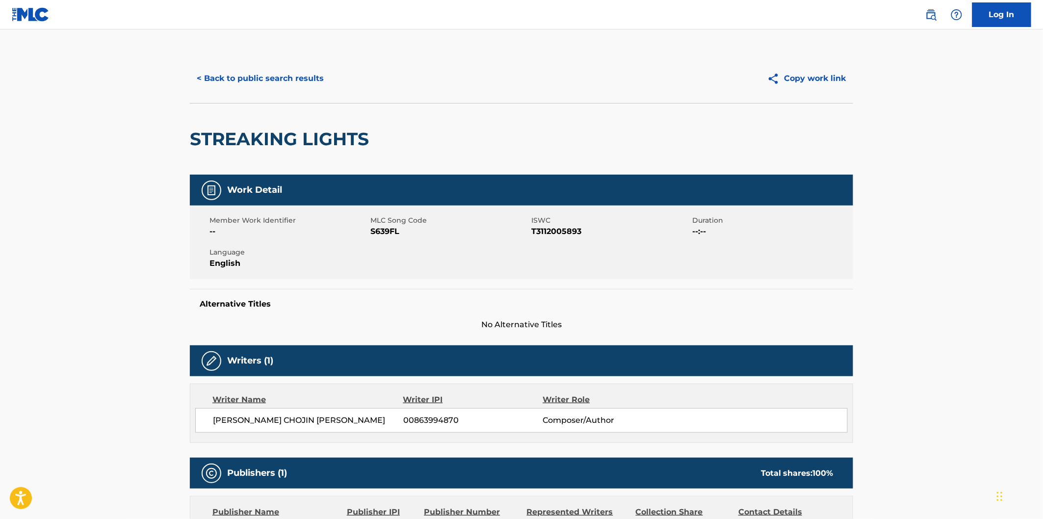
click at [232, 146] on h2 "STREAKING LIGHTS" at bounding box center [282, 139] width 184 height 22
click at [336, 130] on h2 "STREAKING LIGHTS" at bounding box center [282, 139] width 184 height 22
click at [296, 73] on button "< Back to public search results" at bounding box center [260, 78] width 141 height 25
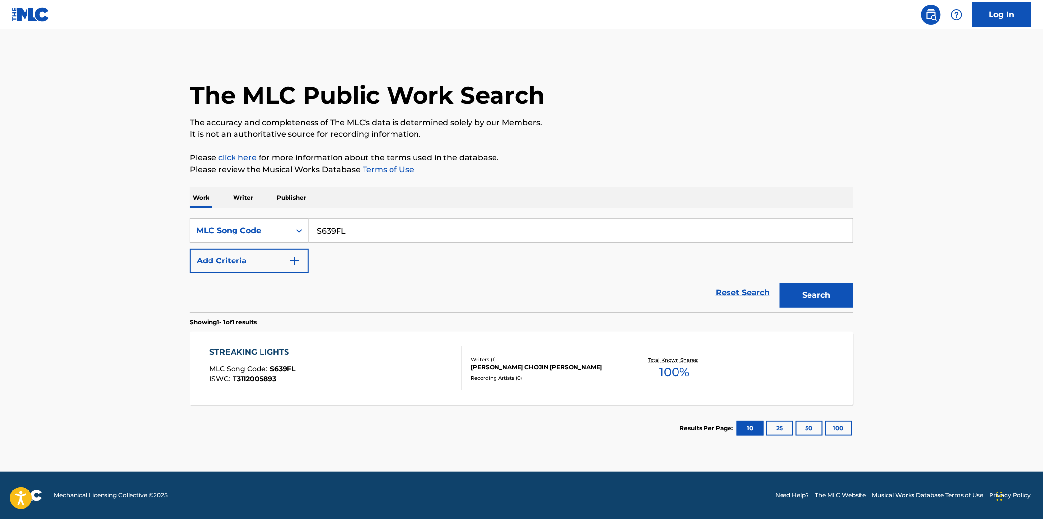
click at [382, 226] on input "S639FL" at bounding box center [581, 231] width 544 height 24
paste input "FA60SB"
type input "FA60SB"
click at [779, 283] on button "Search" at bounding box center [816, 295] width 74 height 25
click at [374, 364] on div "FINANCIAL RUIN MLC Song Code : FA60SB ISWC : T3293774439" at bounding box center [336, 368] width 252 height 44
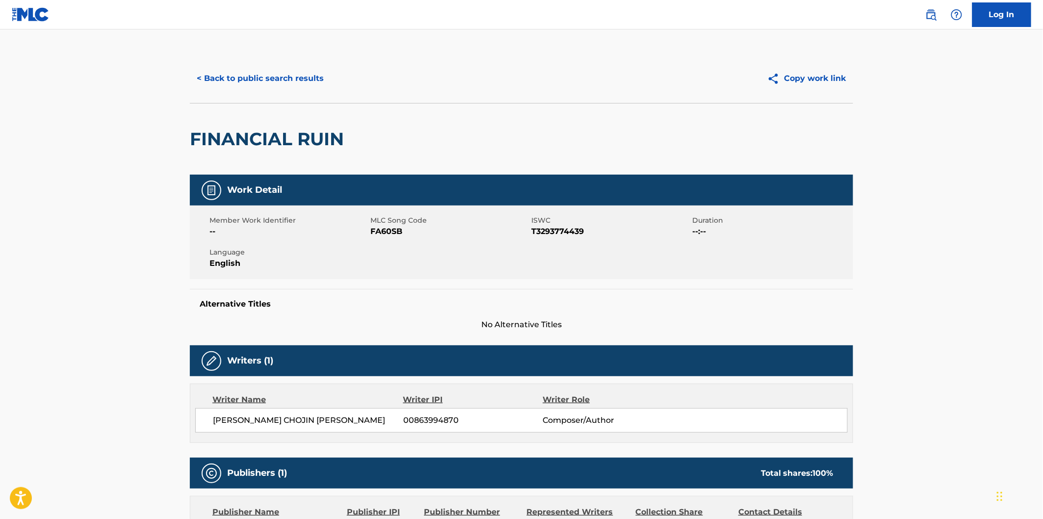
click at [240, 135] on h2 "FINANCIAL RUIN" at bounding box center [269, 139] width 159 height 22
click at [302, 135] on h2 "FINANCIAL RUIN" at bounding box center [269, 139] width 159 height 22
click at [290, 78] on button "< Back to public search results" at bounding box center [260, 78] width 141 height 25
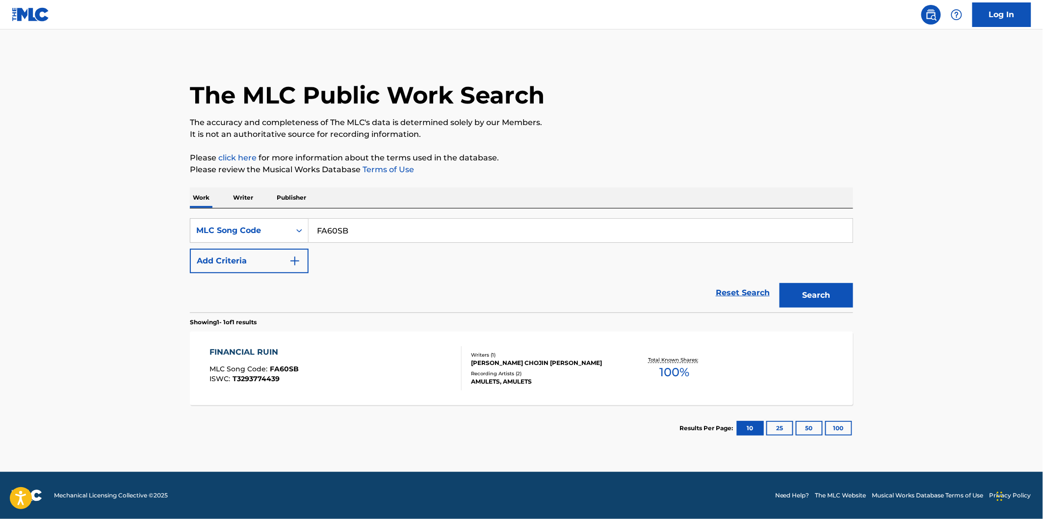
click at [359, 226] on input "FA60SB" at bounding box center [581, 231] width 544 height 24
paste input "AW8G5K"
type input "AW8G5K"
click at [809, 288] on button "Search" at bounding box center [816, 295] width 74 height 25
click at [393, 362] on div "ASTRAL MLC Song Code : AW8G5K ISWC : T3252340180" at bounding box center [336, 368] width 252 height 44
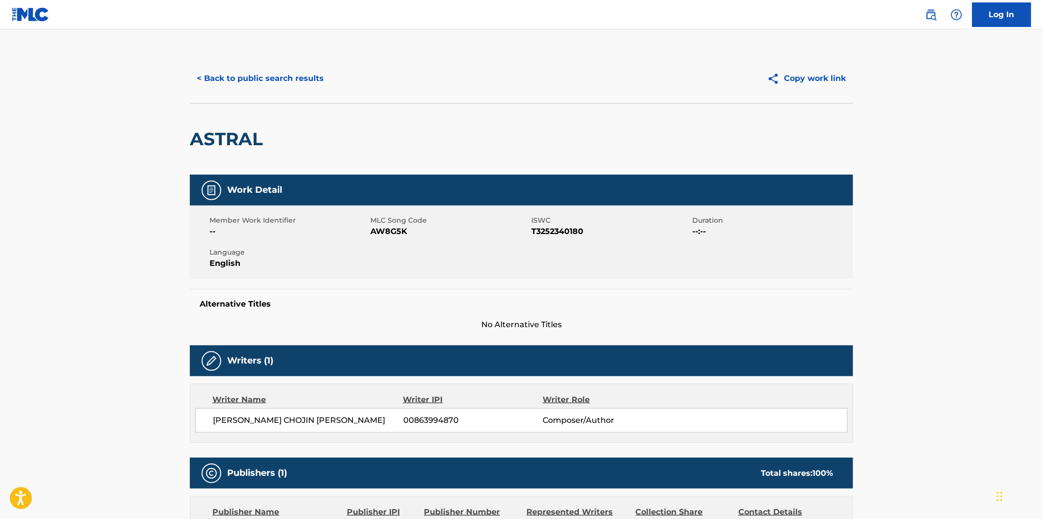
click at [237, 135] on h2 "ASTRAL" at bounding box center [229, 139] width 78 height 22
click at [317, 70] on button "< Back to public search results" at bounding box center [260, 78] width 141 height 25
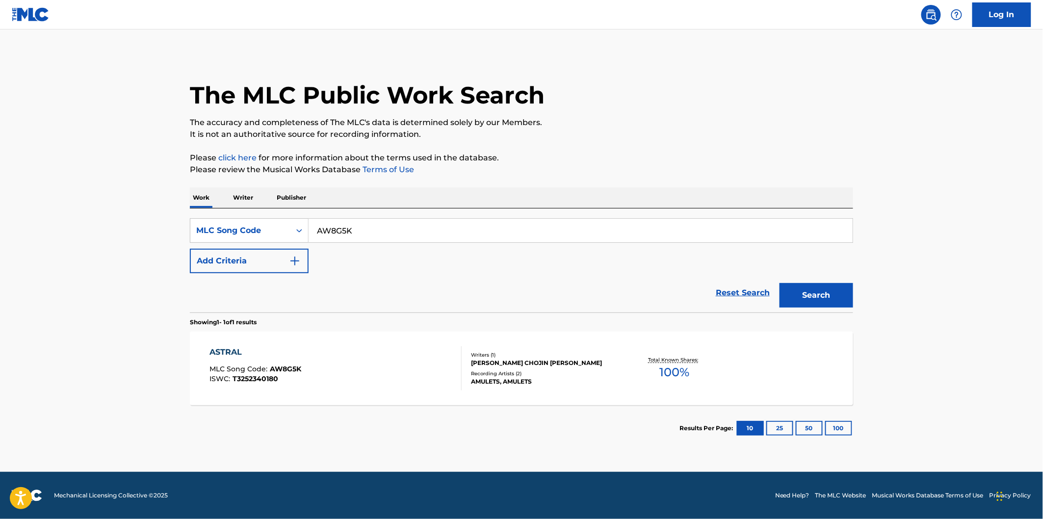
click at [360, 229] on input "AW8G5K" at bounding box center [581, 231] width 544 height 24
paste input "Q"
type input "AW8G5Q"
click at [779, 283] on button "Search" at bounding box center [816, 295] width 74 height 25
click at [313, 350] on div "ABSTRACT MLC Song Code : AW8G5Q ISWC : T3293775023" at bounding box center [336, 368] width 252 height 44
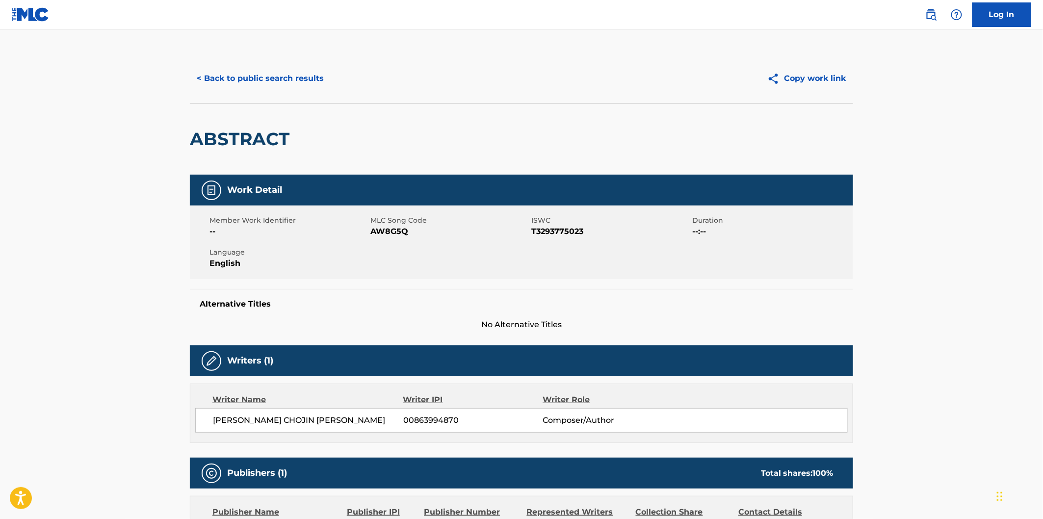
click at [239, 132] on h2 "ABSTRACT" at bounding box center [242, 139] width 104 height 22
click at [303, 77] on button "< Back to public search results" at bounding box center [260, 78] width 141 height 25
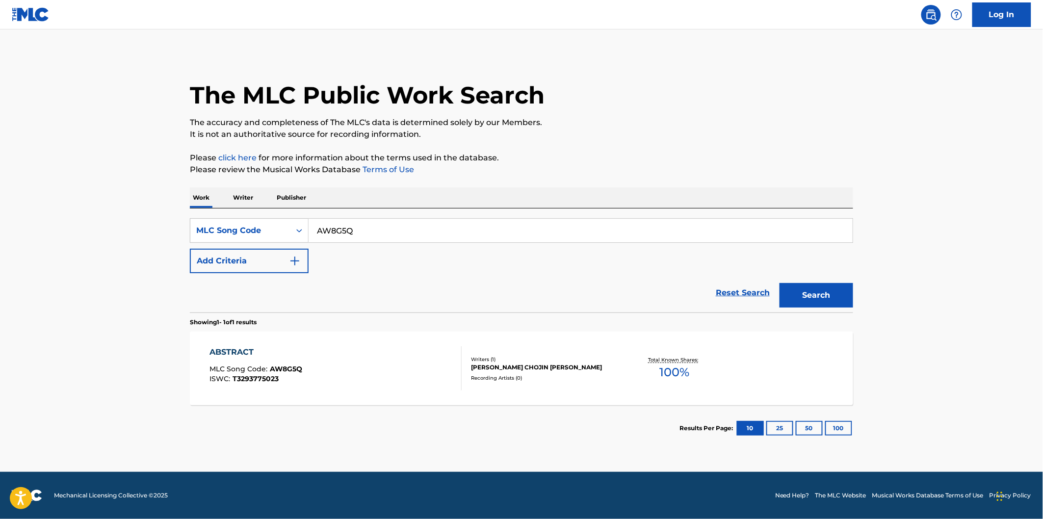
click at [364, 230] on input "AW8G5Q" at bounding box center [581, 231] width 544 height 24
paste input "TX0D2R"
type input "TX0D2R"
click at [779, 283] on button "Search" at bounding box center [816, 295] width 74 height 25
click at [354, 349] on div "TWIN SYMMETRY, PT. 1 MLC Song Code : TX0D2R ISWC : T3293706017" at bounding box center [336, 368] width 252 height 44
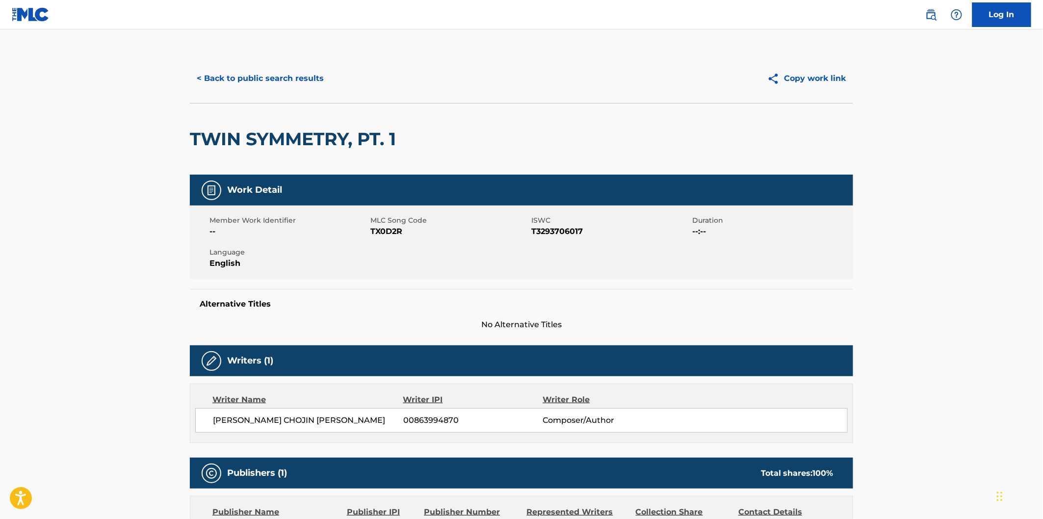
click at [216, 129] on h2 "TWIN SYMMETRY, PT. 1" at bounding box center [295, 139] width 211 height 22
drag, startPoint x: 360, startPoint y: 129, endPoint x: 366, endPoint y: 129, distance: 6.4
click at [366, 129] on h2 "TWIN SYMMETRY, PT. 1" at bounding box center [295, 139] width 211 height 22
drag, startPoint x: 379, startPoint y: 129, endPoint x: 396, endPoint y: 133, distance: 17.7
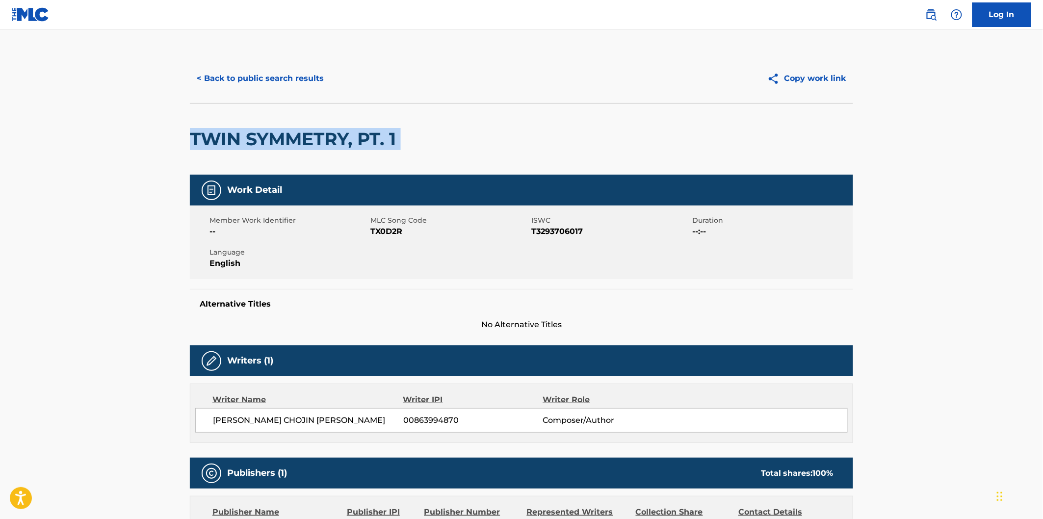
click at [396, 133] on h2 "TWIN SYMMETRY, PT. 1" at bounding box center [295, 139] width 211 height 22
click at [393, 133] on h2 "TWIN SYMMETRY, PT. 1" at bounding box center [295, 139] width 211 height 22
click at [291, 76] on button "< Back to public search results" at bounding box center [260, 78] width 141 height 25
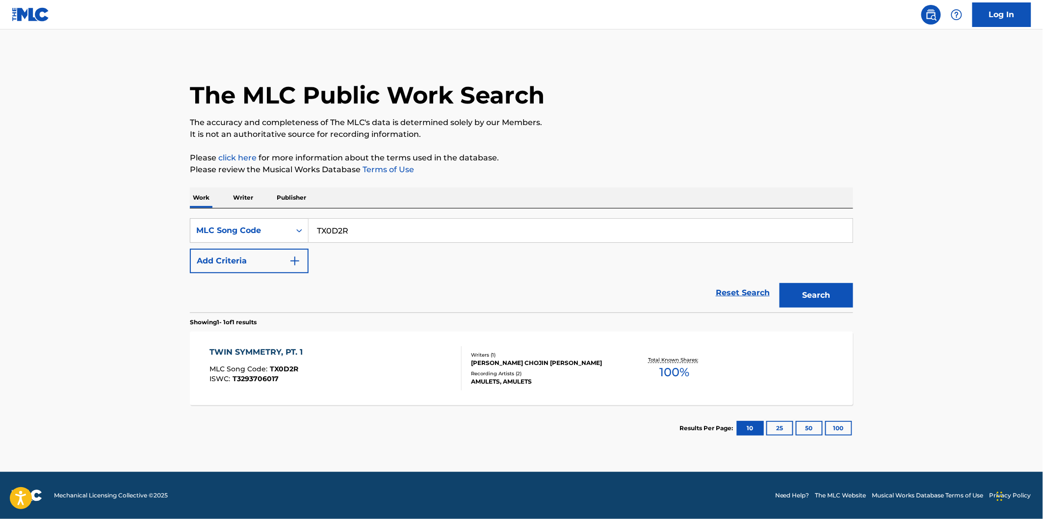
click at [400, 233] on input "TX0D2R" at bounding box center [581, 231] width 544 height 24
paste input "BD7DU1"
type input "BD7DU1"
click at [779, 283] on button "Search" at bounding box center [816, 295] width 74 height 25
click at [370, 353] on div "BETULA, PT. 2 MLC Song Code : BD7DU1 ISWC : T3293721101" at bounding box center [336, 368] width 252 height 44
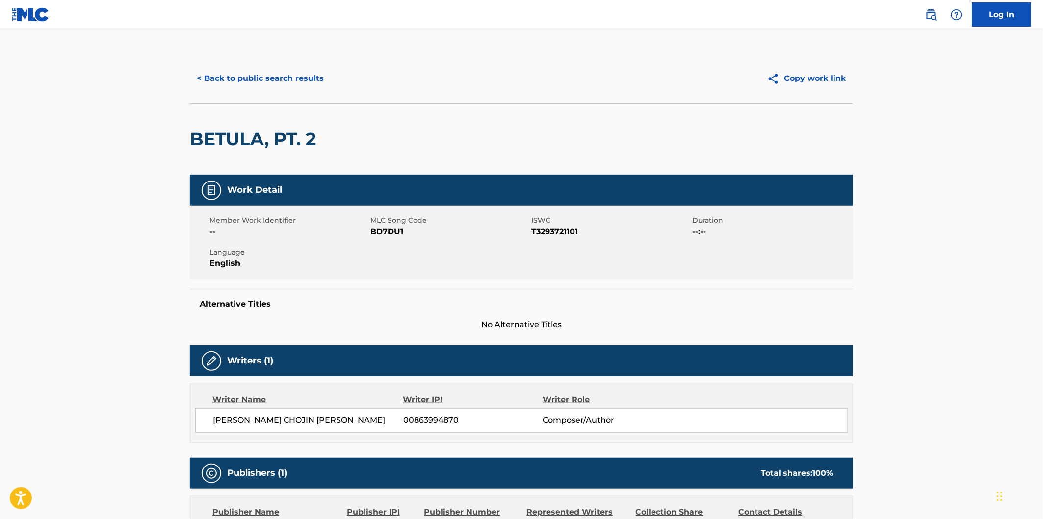
click at [226, 143] on h2 "BETULA, PT. 2" at bounding box center [255, 139] width 131 height 22
click at [298, 130] on h2 "BETULA, PT. 2" at bounding box center [255, 139] width 131 height 22
click at [310, 130] on h2 "BETULA, PT. 2" at bounding box center [255, 139] width 131 height 22
click at [321, 76] on button "< Back to public search results" at bounding box center [260, 78] width 141 height 25
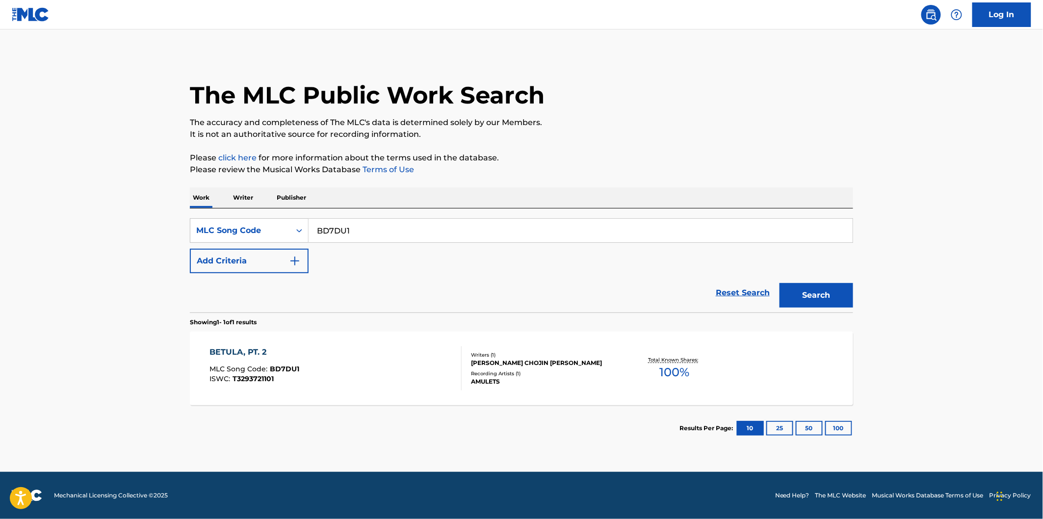
click at [400, 220] on input "BD7DU1" at bounding box center [581, 231] width 544 height 24
paste input "2"
type input "BD7DU2"
click at [779, 283] on button "Search" at bounding box center [816, 295] width 74 height 25
click at [375, 371] on div "BLOSSOMS MLC Song Code : BD7DU2 ISWC : T3293164480" at bounding box center [336, 368] width 252 height 44
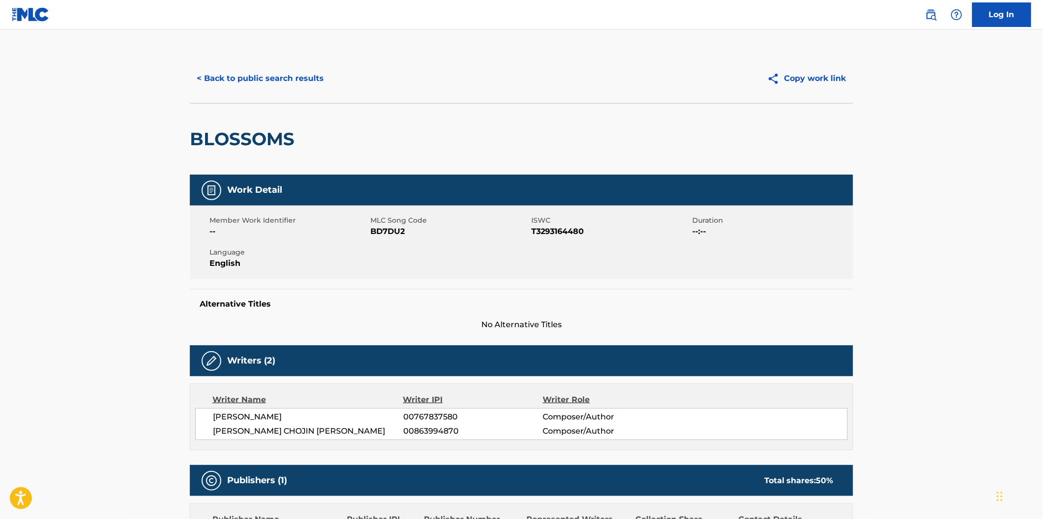
click at [256, 138] on h2 "BLOSSOMS" at bounding box center [244, 139] width 109 height 22
click at [275, 140] on h2 "BLOSSOMS" at bounding box center [244, 139] width 109 height 22
click at [315, 140] on div "BLOSSOMS" at bounding box center [521, 139] width 663 height 72
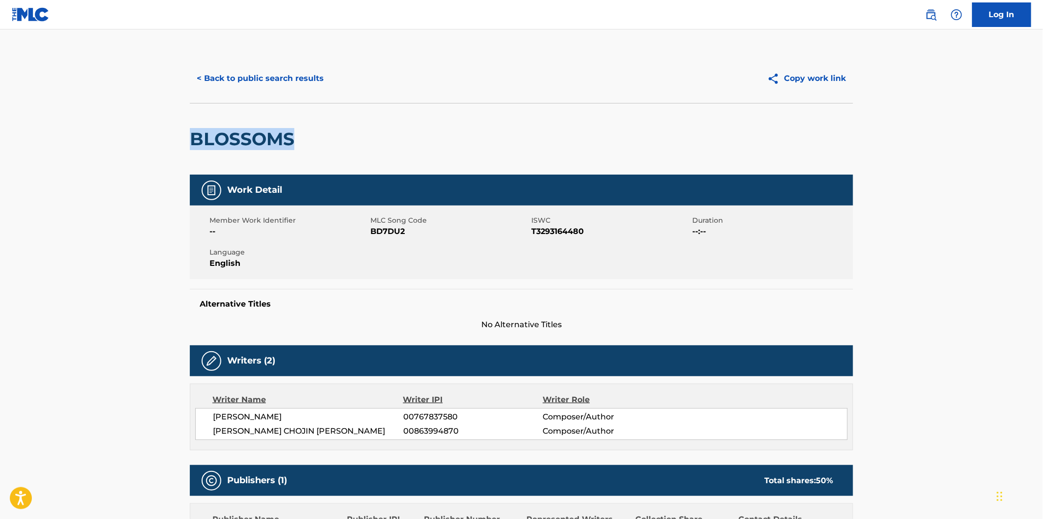
click at [262, 140] on h2 "BLOSSOMS" at bounding box center [244, 139] width 109 height 22
click at [291, 73] on button "< Back to public search results" at bounding box center [260, 78] width 141 height 25
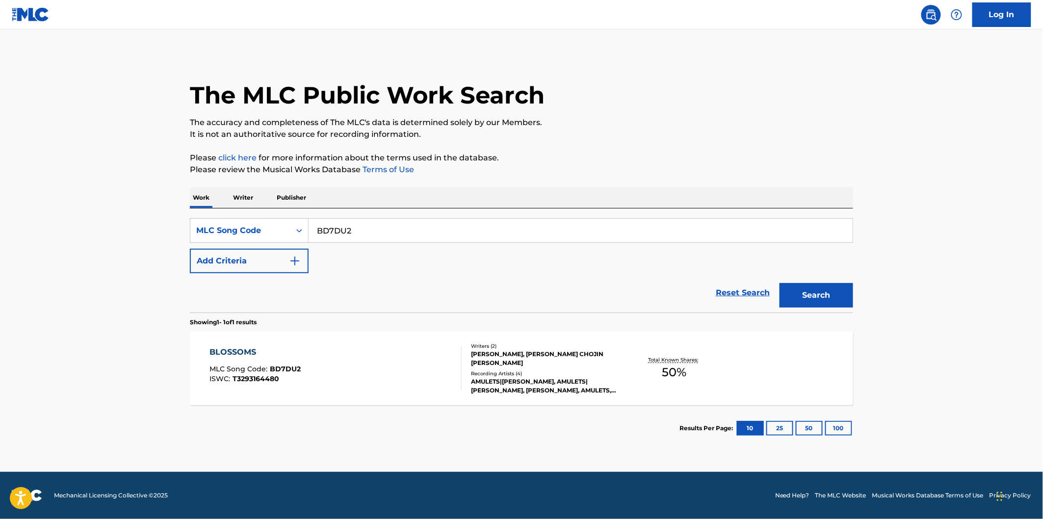
click at [364, 236] on input "BD7DU2" at bounding box center [581, 231] width 544 height 24
paste input "I29Z2E"
type input "I29Z2E"
click at [779, 283] on button "Search" at bounding box center [816, 295] width 74 height 25
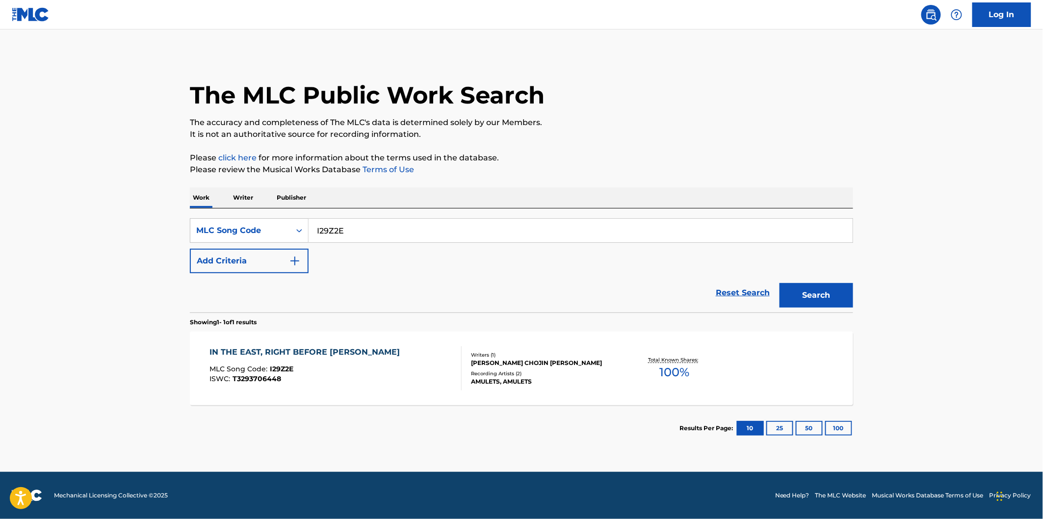
click at [415, 357] on div "IN THE EAST, RIGHT BEFORE [PERSON_NAME] MLC Song Code : I29Z2E ISWC : T32937064…" at bounding box center [336, 368] width 252 height 44
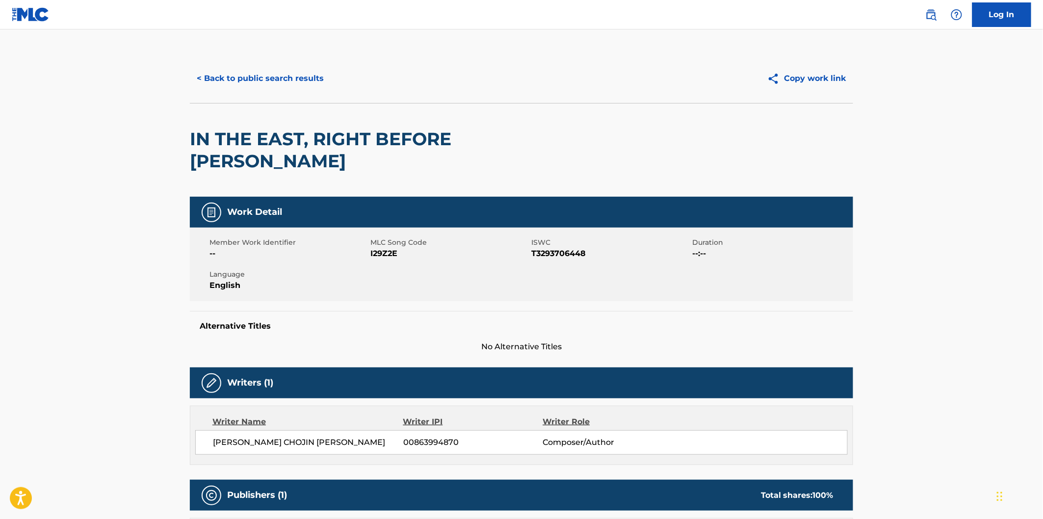
click at [206, 140] on h2 "IN THE EAST, RIGHT BEFORE [PERSON_NAME]" at bounding box center [389, 150] width 398 height 44
click at [194, 136] on h2 "IN THE EAST, RIGHT BEFORE [PERSON_NAME]" at bounding box center [389, 150] width 398 height 44
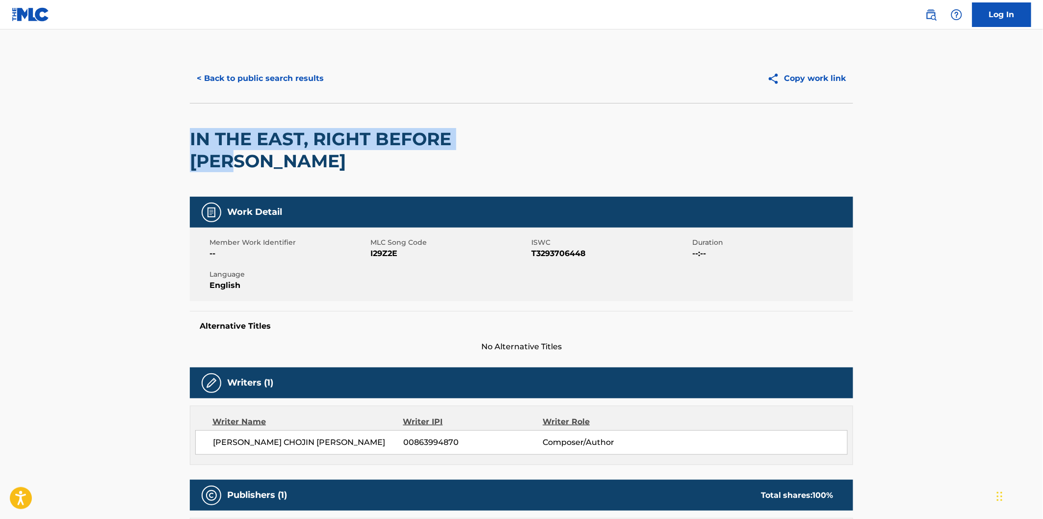
drag, startPoint x: 434, startPoint y: 136, endPoint x: 493, endPoint y: 135, distance: 58.9
click at [493, 135] on h2 "IN THE EAST, RIGHT BEFORE [PERSON_NAME]" at bounding box center [389, 150] width 398 height 44
click at [321, 88] on button "< Back to public search results" at bounding box center [260, 78] width 141 height 25
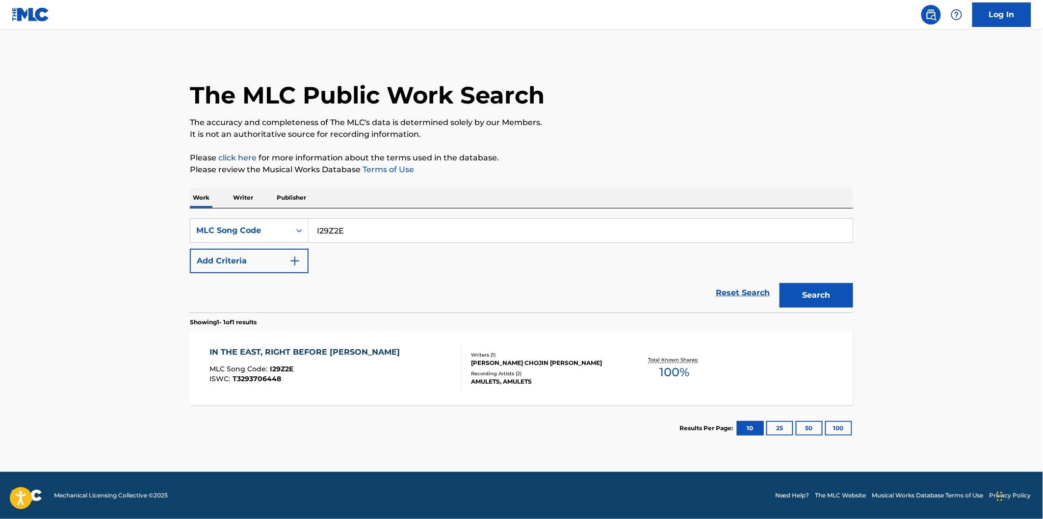
click at [404, 235] on input "I29Z2E" at bounding box center [581, 231] width 544 height 24
paste input "W56ED0"
click at [779, 283] on button "Search" at bounding box center [816, 295] width 74 height 25
click at [380, 234] on input "W56ED0" at bounding box center [581, 231] width 544 height 24
paste input "AW8G6B"
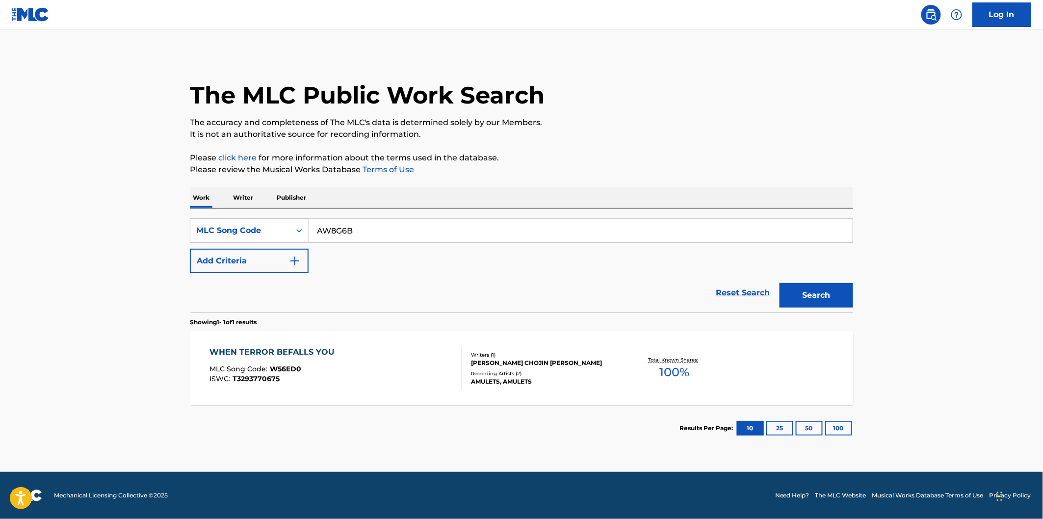
click at [779, 283] on button "Search" at bounding box center [816, 295] width 74 height 25
click at [399, 217] on div "SearchWithCriteria4c5b354d-803e-4b09-b77d-1d84f207acb4 MLC Song Code AW8G6B Add…" at bounding box center [521, 260] width 663 height 104
click at [402, 232] on input "AW8G6B" at bounding box center [581, 231] width 544 height 24
paste input "BD7DVE"
type input "BD7DVE"
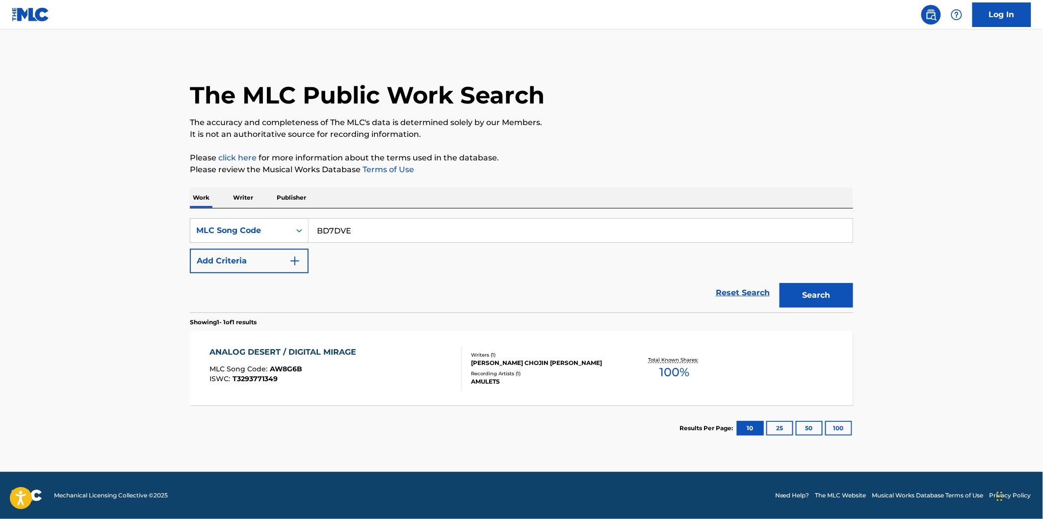
click at [779, 283] on button "Search" at bounding box center [816, 295] width 74 height 25
click at [314, 353] on div "[MEDICAL_DATA] MLC Song Code : BD7DVE ISWC : T3293721098" at bounding box center [336, 368] width 252 height 44
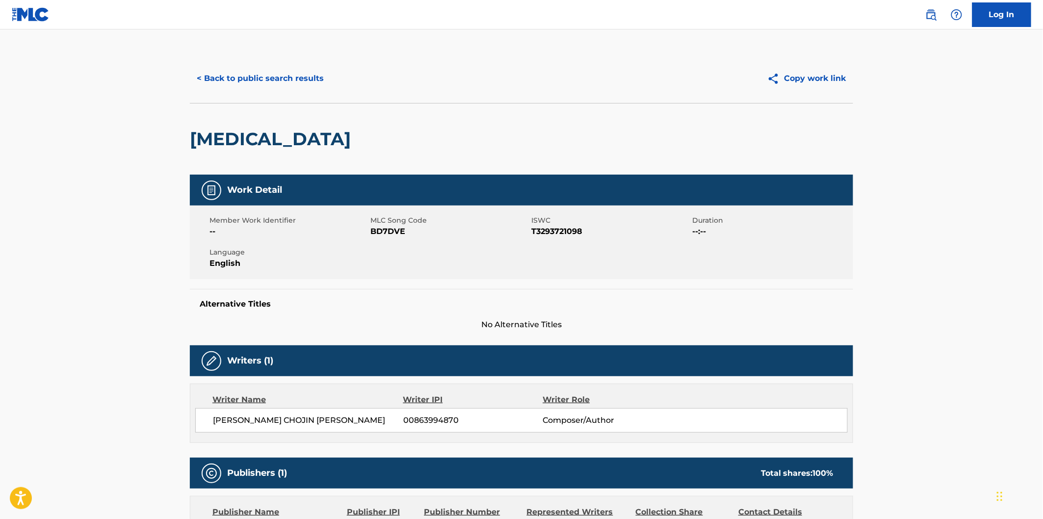
click at [253, 140] on h2 "[MEDICAL_DATA]" at bounding box center [273, 139] width 166 height 22
click at [312, 82] on button "< Back to public search results" at bounding box center [260, 78] width 141 height 25
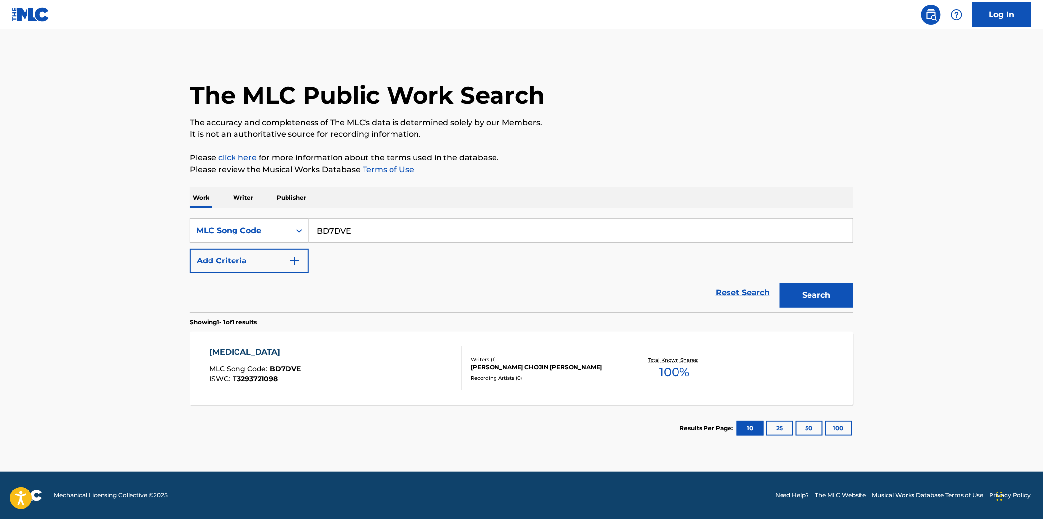
click at [386, 219] on input "BD7DVE" at bounding box center [581, 231] width 544 height 24
paste input "FA60S7"
type input "FA60S7"
click at [779, 283] on button "Search" at bounding box center [816, 295] width 74 height 25
click at [322, 359] on div "FUTURE LIVES MLC Song Code : FA60S7 ISWC : T3293721441" at bounding box center [336, 368] width 252 height 44
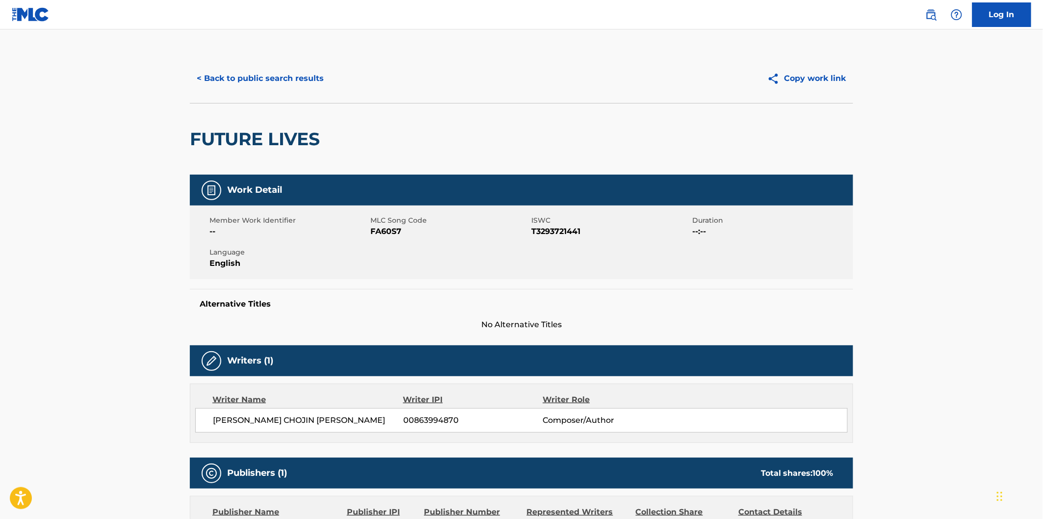
click at [251, 140] on h2 "FUTURE LIVES" at bounding box center [257, 139] width 135 height 22
click at [276, 133] on h2 "FUTURE LIVES" at bounding box center [257, 139] width 135 height 22
click at [297, 74] on button "< Back to public search results" at bounding box center [260, 78] width 141 height 25
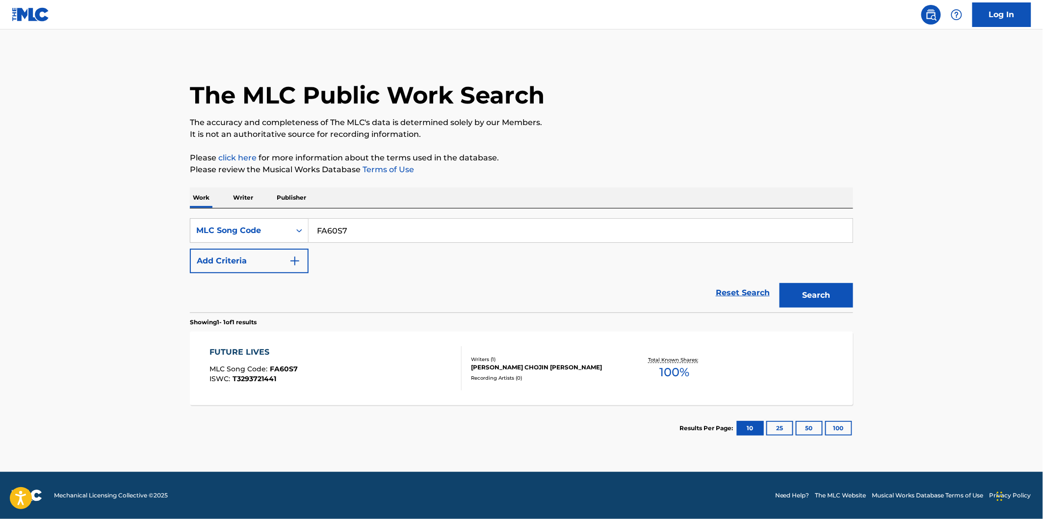
click at [393, 222] on input "FA60S7" at bounding box center [581, 231] width 544 height 24
paste input "DQ40X1"
type input "DQ40X1"
click at [779, 283] on button "Search" at bounding box center [816, 295] width 74 height 25
click at [331, 356] on div "DISSONANCE OF DOUBT MLC Song Code : DQ40X1 ISWC : T3293771714" at bounding box center [336, 368] width 252 height 44
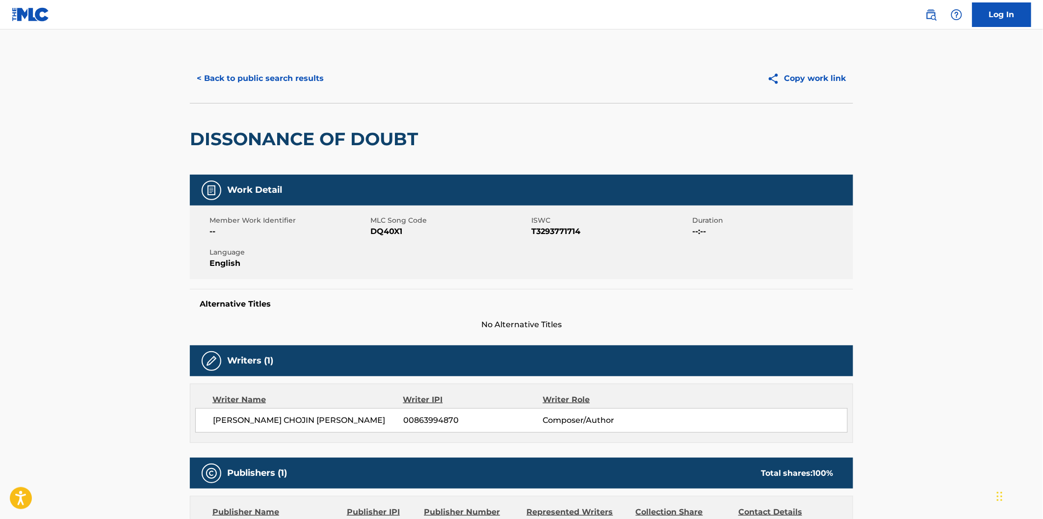
click at [245, 136] on h2 "DISSONANCE OF DOUBT" at bounding box center [306, 139] width 233 height 22
click at [333, 136] on h2 "DISSONANCE OF DOUBT" at bounding box center [306, 139] width 233 height 22
click at [366, 131] on h2 "DISSONANCE OF DOUBT" at bounding box center [306, 139] width 233 height 22
click at [271, 67] on button "< Back to public search results" at bounding box center [260, 78] width 141 height 25
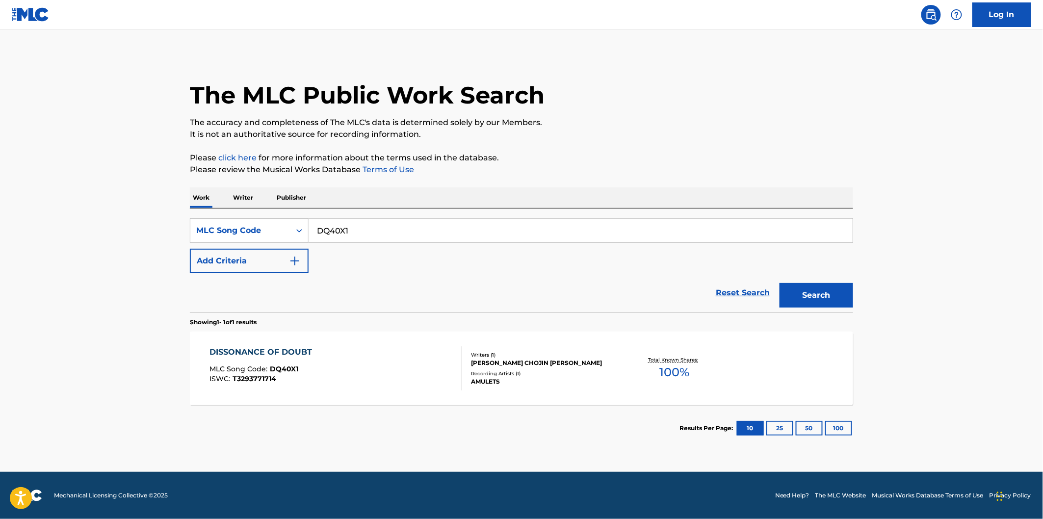
click at [366, 232] on input "DQ40X1" at bounding box center [581, 231] width 544 height 24
click at [364, 207] on div "Work Writer Publisher" at bounding box center [521, 197] width 663 height 21
click at [368, 231] on input "DQ40X1" at bounding box center [581, 231] width 544 height 24
paste input "TX0D3Z"
type input "TX0D3Z"
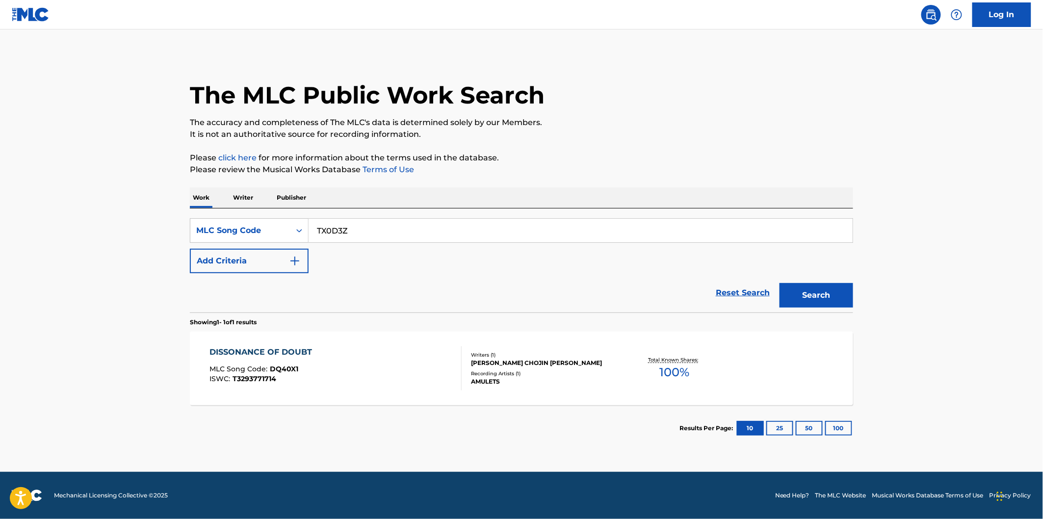
click at [779, 283] on button "Search" at bounding box center [816, 295] width 74 height 25
click at [384, 234] on input "TX0D3Z" at bounding box center [581, 231] width 544 height 24
click at [374, 365] on div "THE MECHANICS OF BREATHING MLC Song Code : TX0D3Z ISWC : T3293774688" at bounding box center [336, 368] width 252 height 44
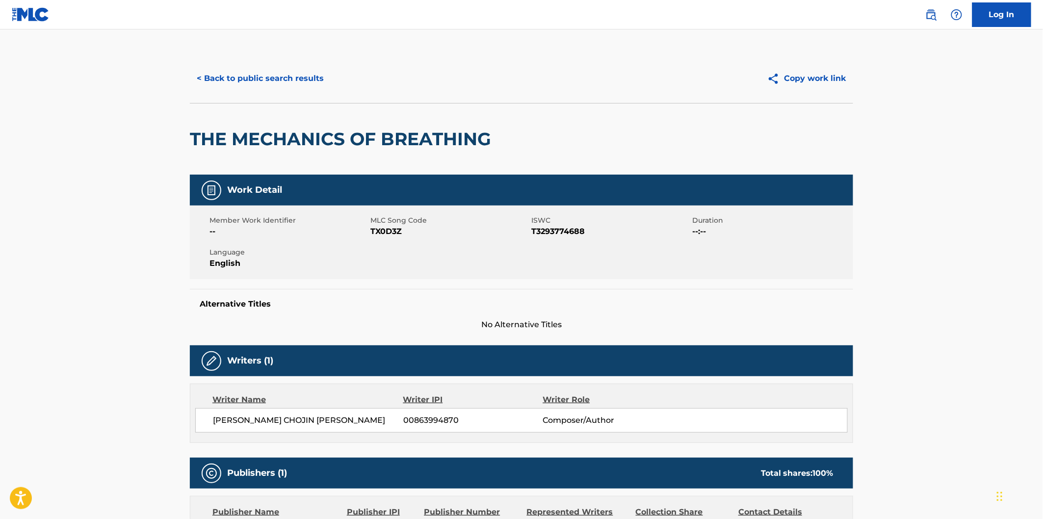
click at [214, 135] on h2 "THE MECHANICS OF BREATHING" at bounding box center [343, 139] width 306 height 22
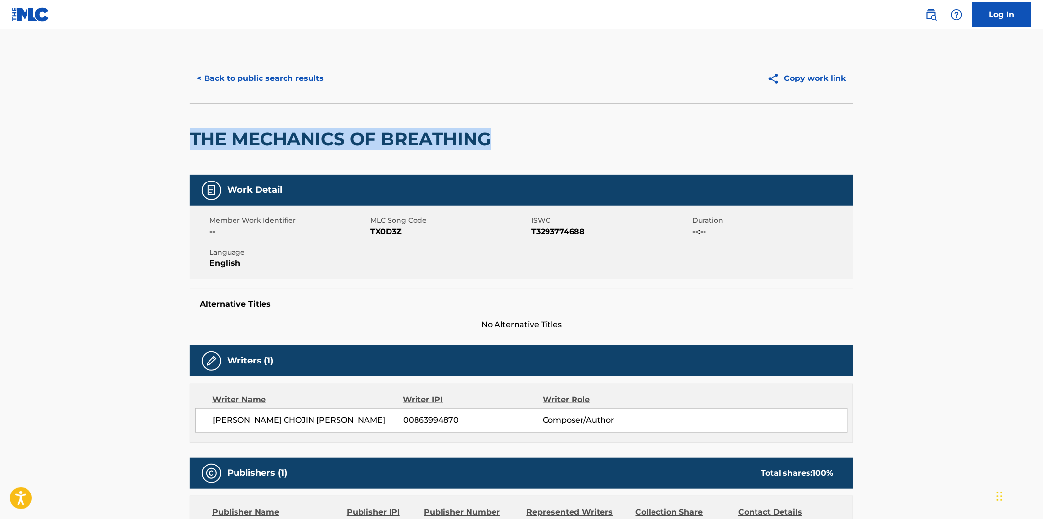
click at [452, 146] on h2 "THE MECHANICS OF BREATHING" at bounding box center [343, 139] width 306 height 22
click at [268, 147] on h2 "THE MECHANICS OF BREATHING" at bounding box center [343, 139] width 306 height 22
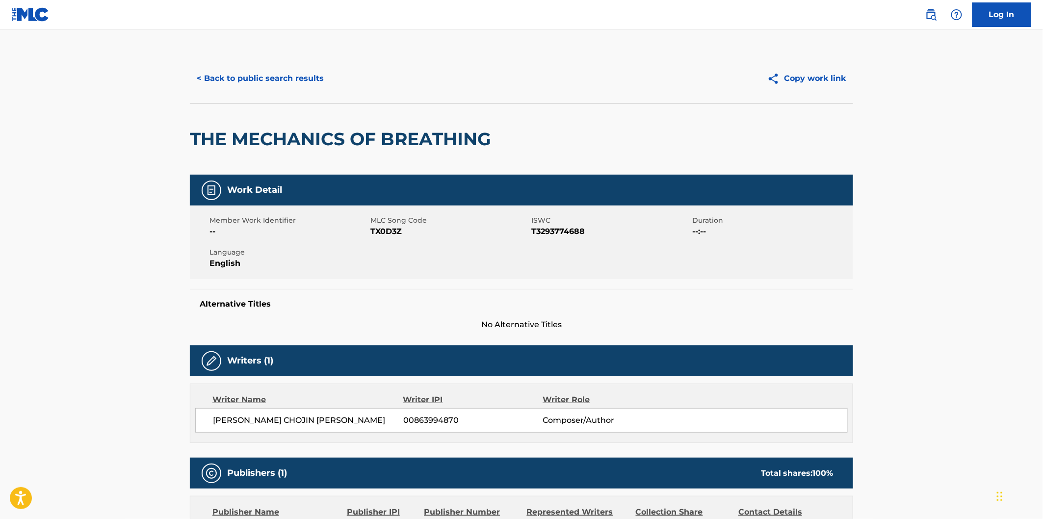
click at [220, 137] on h2 "THE MECHANICS OF BREATHING" at bounding box center [343, 139] width 306 height 22
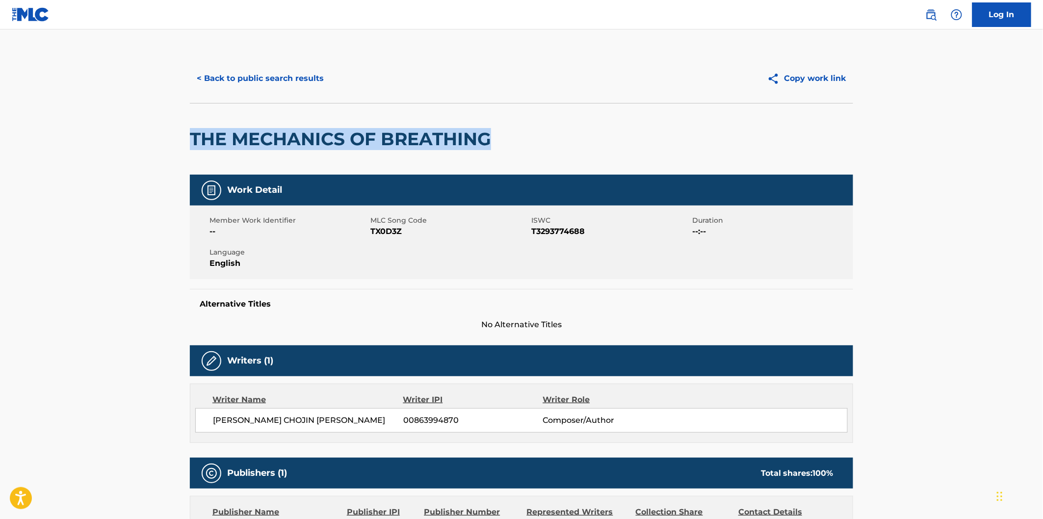
click at [388, 137] on h2 "THE MECHANICS OF BREATHING" at bounding box center [343, 139] width 306 height 22
click at [284, 68] on button "< Back to public search results" at bounding box center [260, 78] width 141 height 25
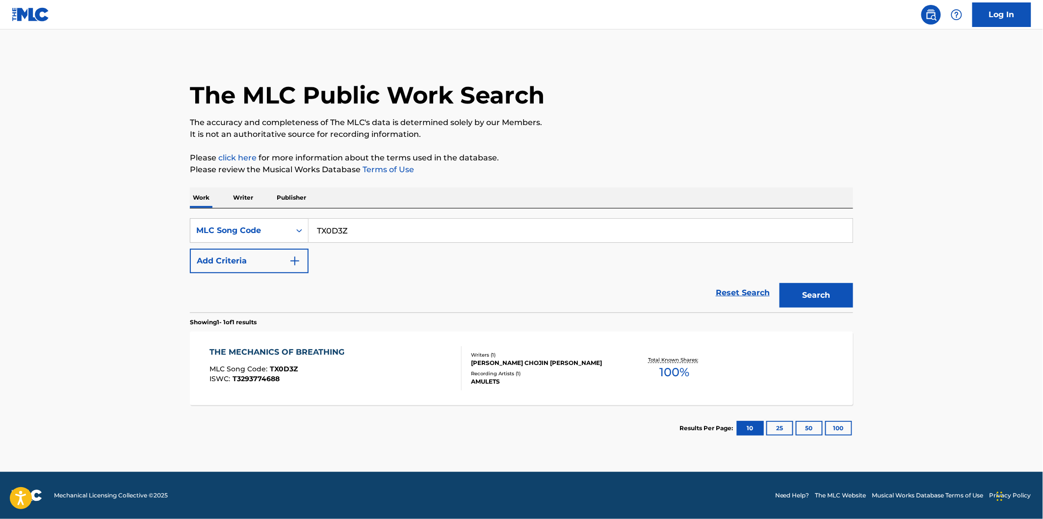
click at [395, 223] on input "TX0D3Z" at bounding box center [581, 231] width 544 height 24
paste input "N75DHS"
type input "N75DHS"
click at [779, 283] on button "Search" at bounding box center [816, 295] width 74 height 25
click at [338, 341] on div "NO SIGNAL MLC Song Code : N75DHS ISWC : T3122188625 Writers ( 1 ) [PERSON_NAME]…" at bounding box center [521, 369] width 663 height 74
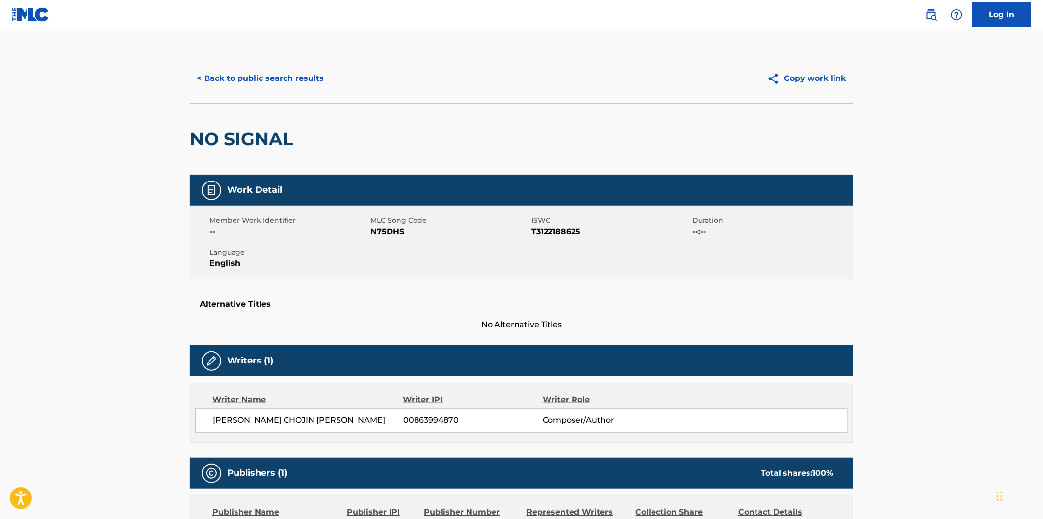
click at [208, 134] on h2 "NO SIGNAL" at bounding box center [244, 139] width 108 height 22
click at [254, 134] on h2 "NO SIGNAL" at bounding box center [244, 139] width 108 height 22
click at [303, 82] on button "< Back to public search results" at bounding box center [260, 78] width 141 height 25
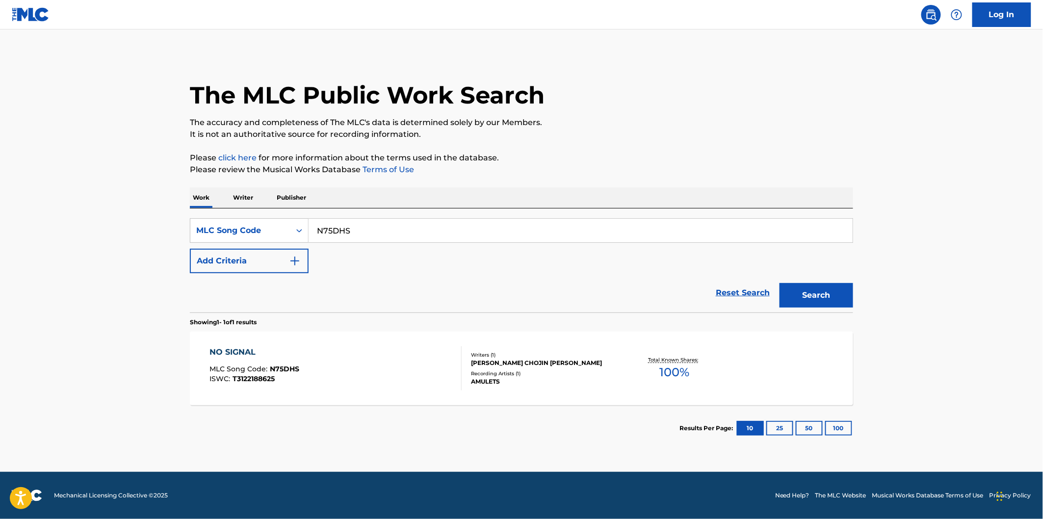
click at [390, 237] on input "N75DHS" at bounding box center [581, 231] width 544 height 24
paste input "CJ0PUV"
type input "CJ0PUV"
click at [779, 283] on button "Search" at bounding box center [816, 295] width 74 height 25
click at [331, 341] on div "COSM MLC Song Code : CJ0PUV ISWC : T3252250827 Writers ( 1 ) [PERSON_NAME] CHOJ…" at bounding box center [521, 369] width 663 height 74
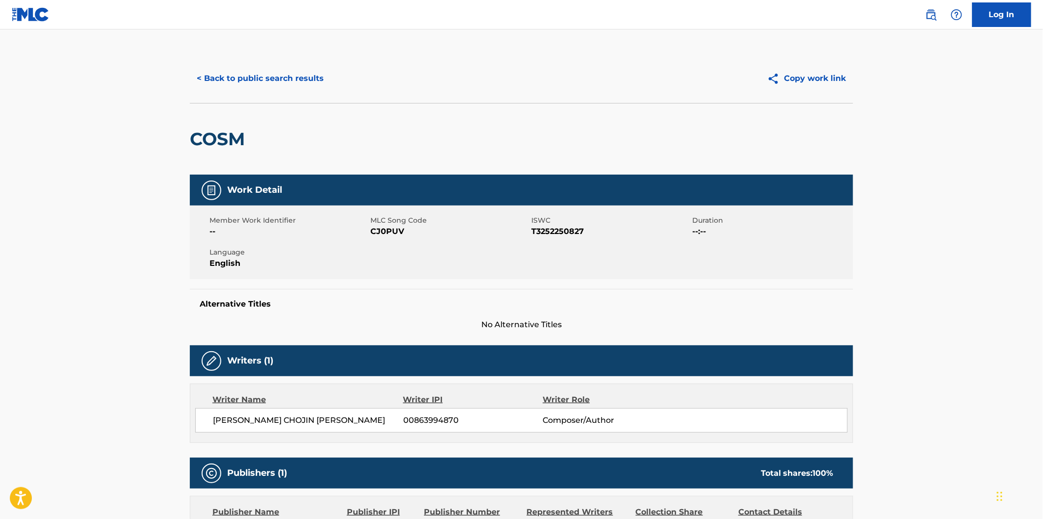
click at [227, 136] on h2 "COSM" at bounding box center [220, 139] width 60 height 22
click at [307, 76] on button "< Back to public search results" at bounding box center [260, 78] width 141 height 25
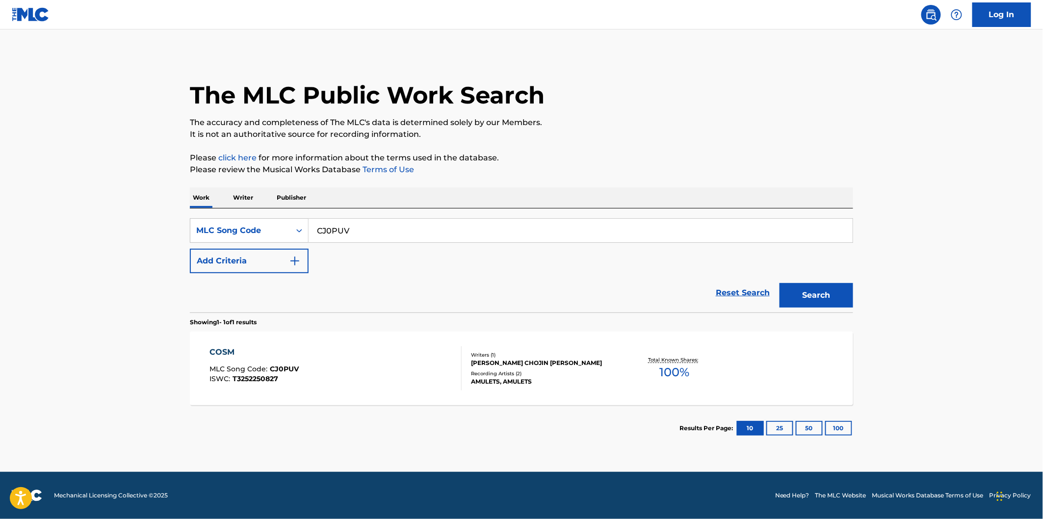
click at [391, 227] on input "CJ0PUV" at bounding box center [581, 231] width 544 height 24
paste input "TX0D5A"
click at [779, 283] on button "Search" at bounding box center [816, 295] width 74 height 25
click at [350, 216] on div "SearchWithCriteria4c5b354d-803e-4b09-b77d-1d84f207acb4 MLC Song Code TX0D5A Add…" at bounding box center [521, 260] width 663 height 104
click at [375, 233] on input "TX0D5A" at bounding box center [581, 231] width 544 height 24
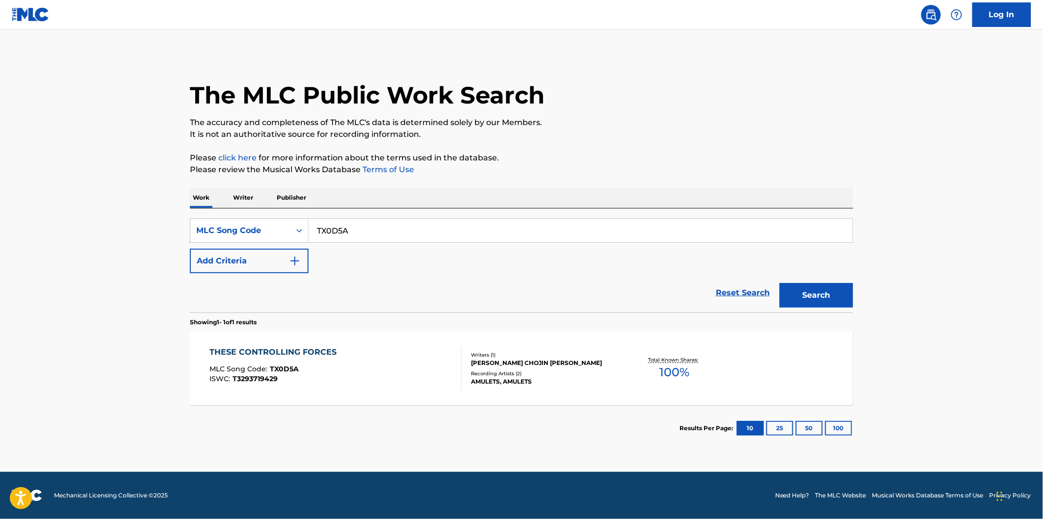
paste input "S639J0"
type input "S639J0"
click at [779, 283] on button "Search" at bounding box center [816, 295] width 74 height 25
click at [344, 354] on div "SIERRA HIGHS MLC Song Code : S639J0 ISWC : T3293717332" at bounding box center [336, 368] width 252 height 44
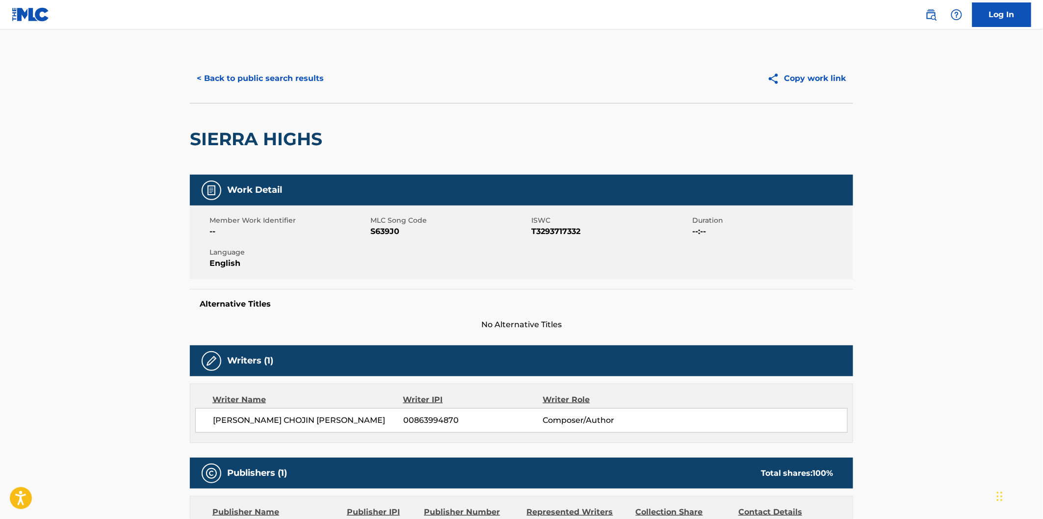
click at [213, 140] on h2 "SIERRA HIGHS" at bounding box center [258, 139] width 137 height 22
click at [275, 133] on h2 "SIERRA HIGHS" at bounding box center [258, 139] width 137 height 22
click at [314, 79] on button "< Back to public search results" at bounding box center [260, 78] width 141 height 25
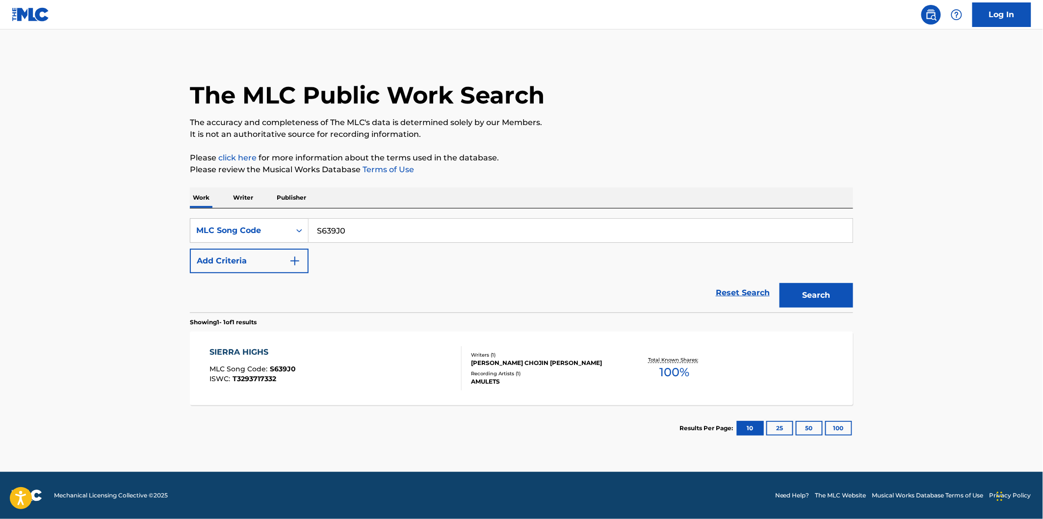
click at [355, 231] on input "S639J0" at bounding box center [581, 231] width 544 height 24
paste input "DQ40ZA"
type input "DQ40ZA"
click at [779, 283] on button "Search" at bounding box center [816, 295] width 74 height 25
click at [402, 348] on div "DO YOU KNOW HOW TO WALTZ MLC Song Code : DQ40ZA ISWC : T3293171189" at bounding box center [336, 368] width 252 height 44
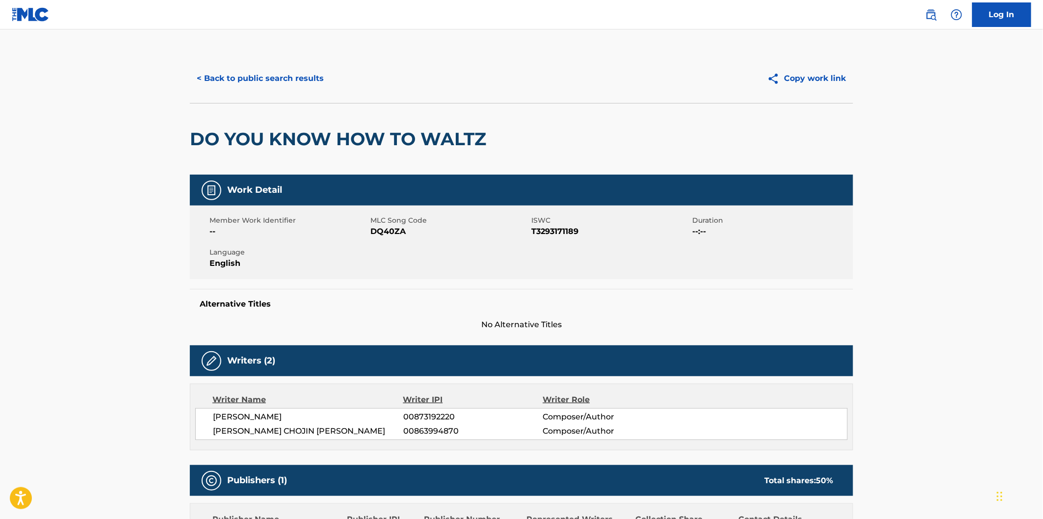
click at [223, 130] on h2 "DO YOU KNOW HOW TO WALTZ" at bounding box center [340, 139] width 301 height 22
click at [211, 130] on h2 "DO YOU KNOW HOW TO WALTZ" at bounding box center [340, 139] width 301 height 22
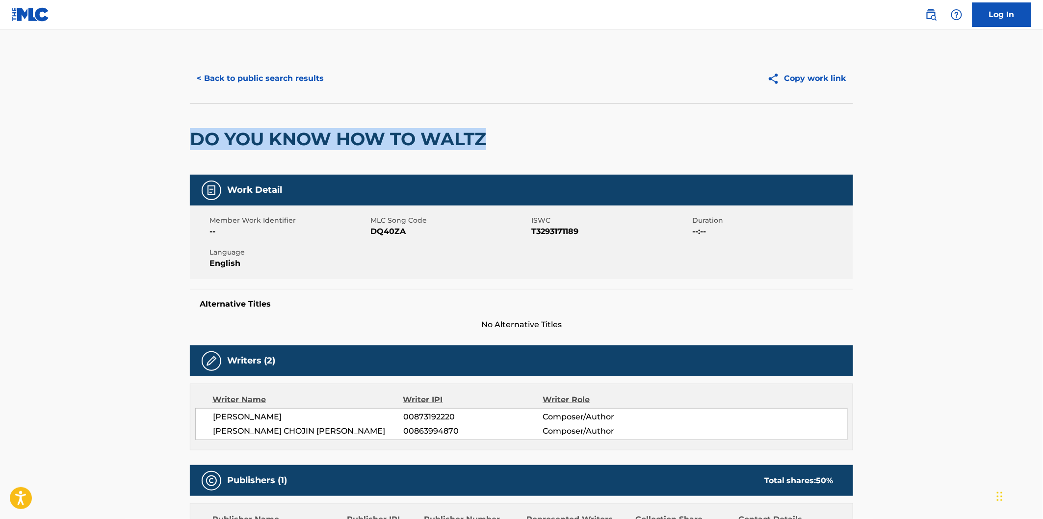
drag, startPoint x: 347, startPoint y: 134, endPoint x: 443, endPoint y: 135, distance: 95.7
click at [443, 135] on h2 "DO YOU KNOW HOW TO WALTZ" at bounding box center [340, 139] width 301 height 22
click at [292, 80] on button "< Back to public search results" at bounding box center [260, 78] width 141 height 25
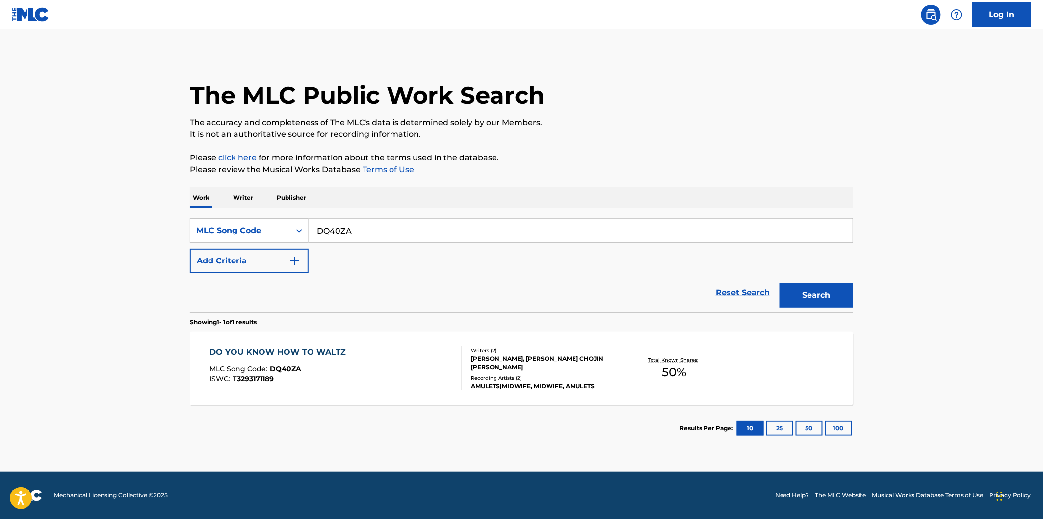
click at [364, 242] on input "DQ40ZA" at bounding box center [581, 231] width 544 height 24
paste input "I"
click at [779, 283] on button "Search" at bounding box center [816, 295] width 74 height 25
click at [376, 231] on input "DQ40ZI" at bounding box center [581, 231] width 544 height 24
paste input "S64GLR"
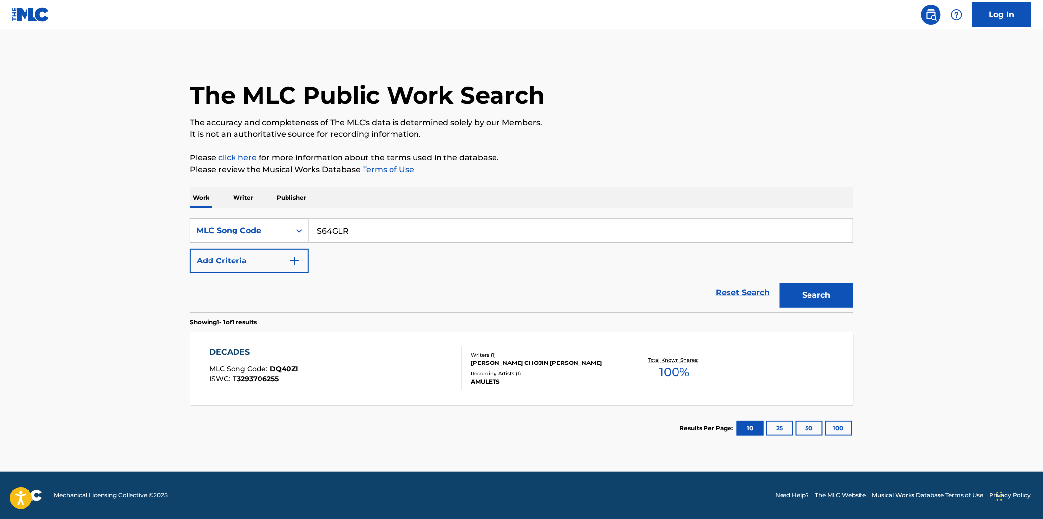
type input "S64GLR"
click at [779, 283] on button "Search" at bounding box center [816, 295] width 74 height 25
click at [336, 342] on div "SEVERED SEAS MLC Song Code : S64GLR ISWC : T3111048472 Writers ( 1 ) [PERSON_NA…" at bounding box center [521, 369] width 663 height 74
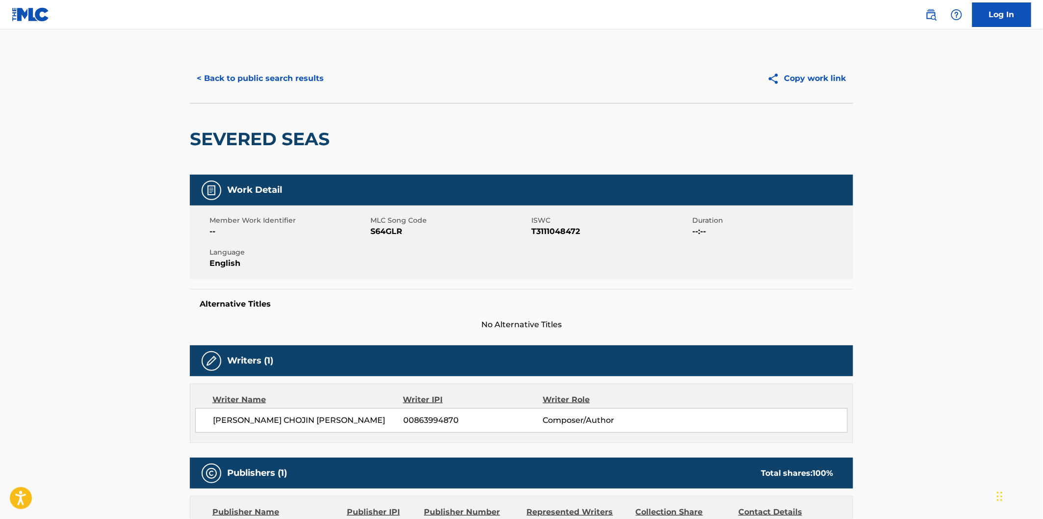
click at [287, 144] on h2 "SEVERED SEAS" at bounding box center [262, 139] width 145 height 22
click at [257, 139] on h2 "SEVERED SEAS" at bounding box center [262, 139] width 145 height 22
click at [305, 138] on h2 "SEVERED SEAS" at bounding box center [262, 139] width 145 height 22
click at [312, 77] on button "< Back to public search results" at bounding box center [260, 78] width 141 height 25
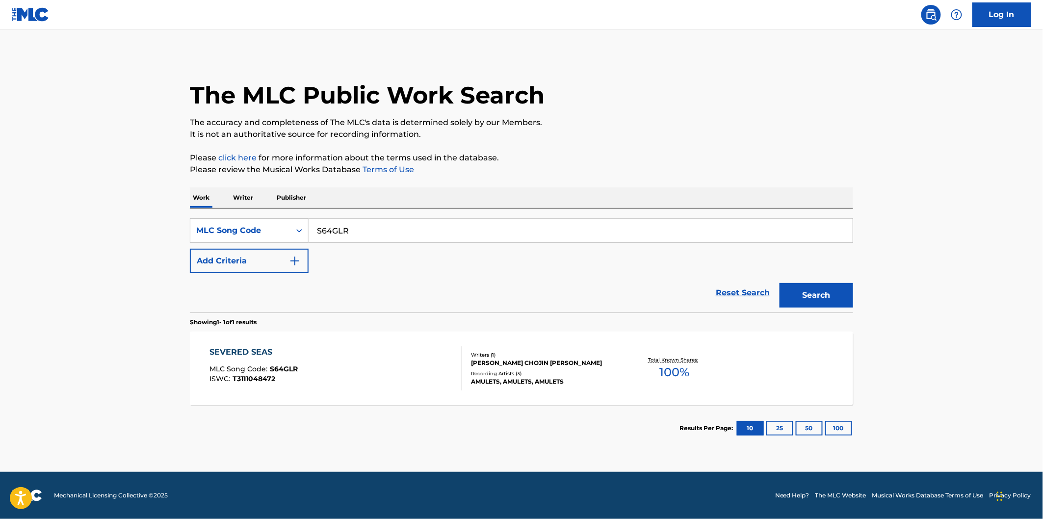
click at [383, 236] on input "S64GLR" at bounding box center [581, 231] width 544 height 24
paste input "W56EFI"
type input "W56EFI"
click at [779, 283] on button "Search" at bounding box center [816, 295] width 74 height 25
click at [399, 365] on div "WHERE THE LAND MEETS THE SEA MLC Song Code : W56EFI ISWC : T3122277623" at bounding box center [336, 368] width 252 height 44
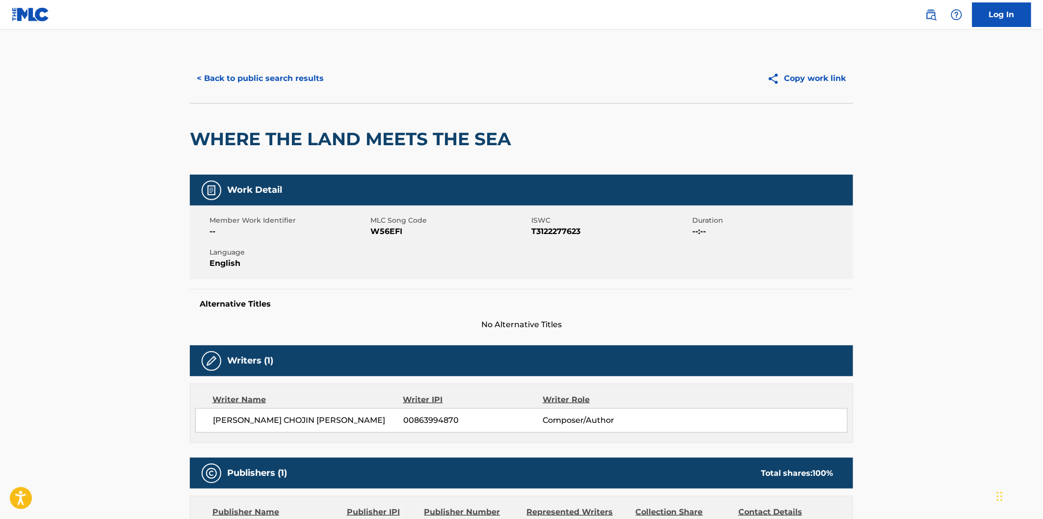
click at [231, 135] on h2 "WHERE THE LAND MEETS THE SEA" at bounding box center [353, 139] width 326 height 22
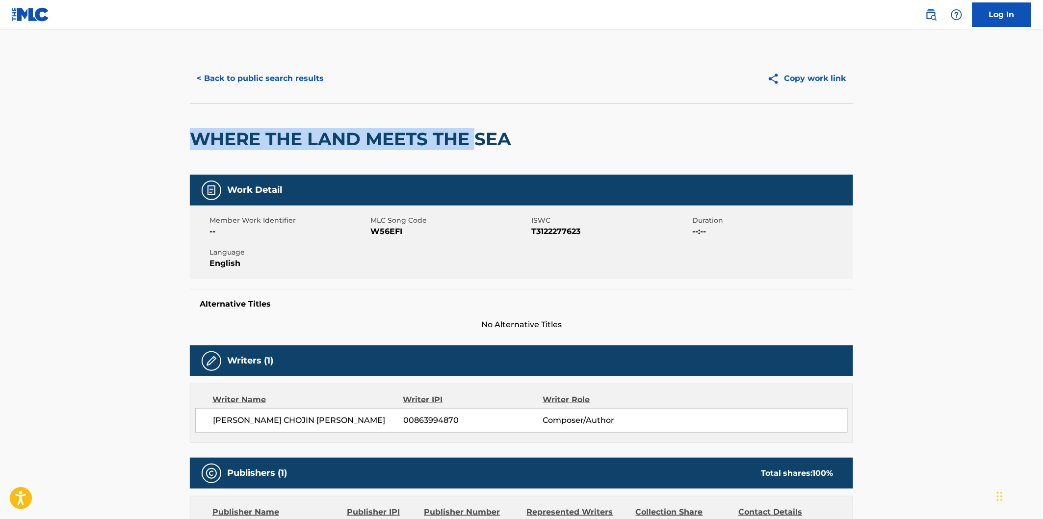
click at [469, 135] on h2 "WHERE THE LAND MEETS THE SEA" at bounding box center [353, 139] width 326 height 22
click at [502, 135] on h2 "WHERE THE LAND MEETS THE SEA" at bounding box center [353, 139] width 326 height 22
click at [325, 90] on div "< Back to public search results" at bounding box center [356, 78] width 332 height 25
click at [308, 73] on button "< Back to public search results" at bounding box center [260, 78] width 141 height 25
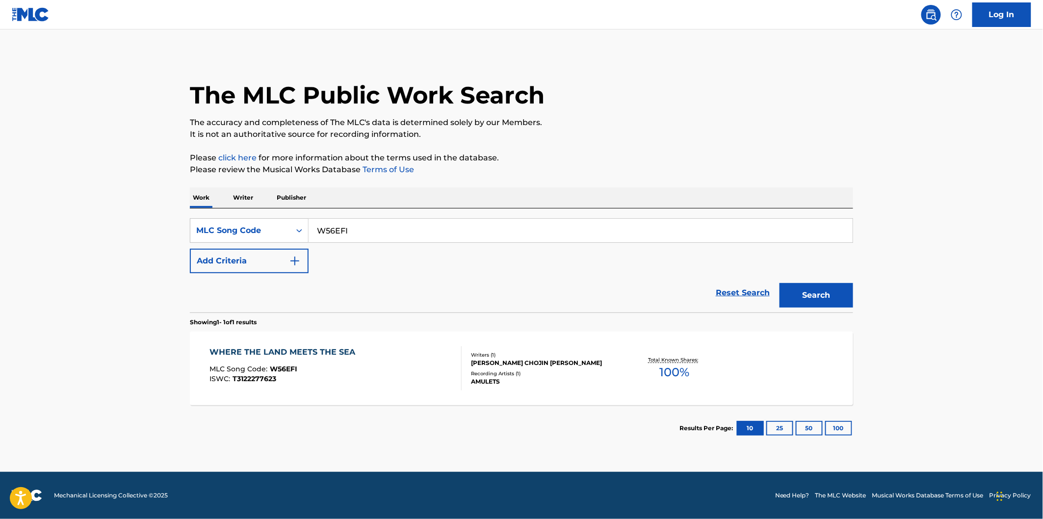
click at [398, 228] on input "W56EFI" at bounding box center [581, 231] width 544 height 24
paste input "GLASS SIBLINGS"
click at [361, 241] on input "W56EFI" at bounding box center [581, 231] width 544 height 24
paste input "GC239N"
type input "GC239N"
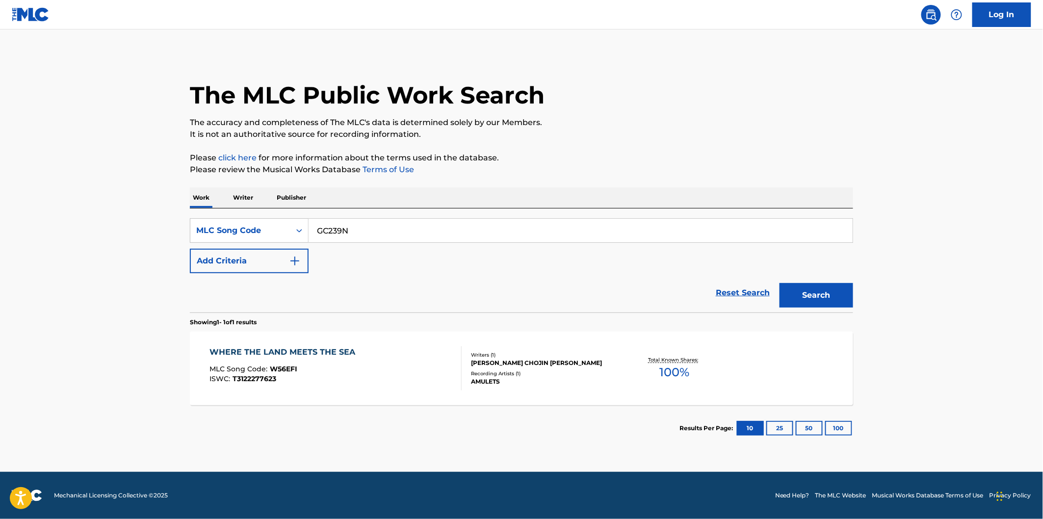
click at [779, 283] on button "Search" at bounding box center [816, 295] width 74 height 25
click at [366, 233] on input "GC239N" at bounding box center [581, 231] width 544 height 24
click at [350, 345] on div "GLASS SIBLINGS MLC Song Code : GC239N ISWC : T3293771554 Writers ( 1 ) [PERSON_…" at bounding box center [521, 369] width 663 height 74
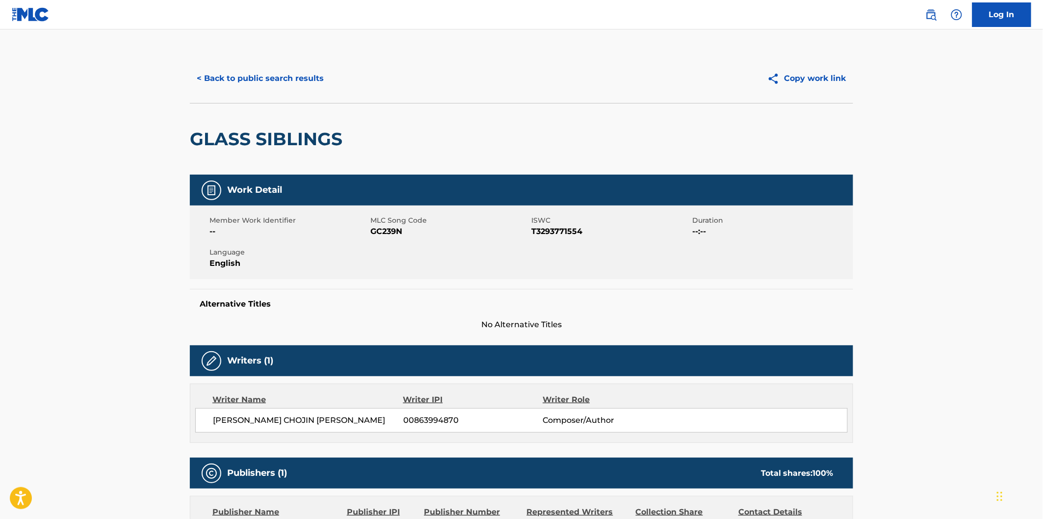
click at [221, 133] on h2 "GLASS SIBLINGS" at bounding box center [268, 139] width 157 height 22
click at [285, 133] on h2 "GLASS SIBLINGS" at bounding box center [268, 139] width 157 height 22
click at [306, 86] on button "< Back to public search results" at bounding box center [260, 78] width 141 height 25
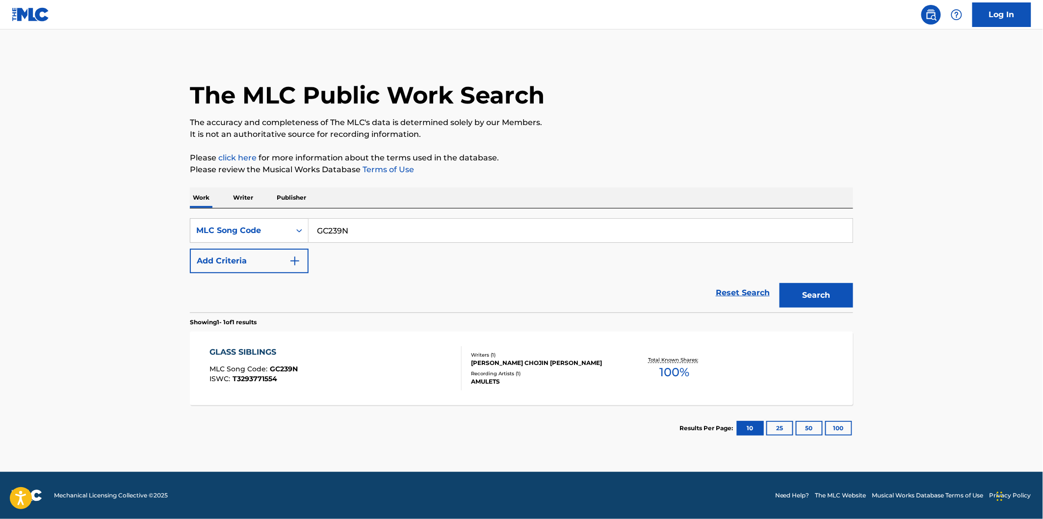
click at [370, 236] on input "GC239N" at bounding box center [581, 231] width 544 height 24
click at [377, 223] on input "GC239N" at bounding box center [581, 231] width 544 height 24
paste input "I29Z4L"
type input "I29Z4L"
click at [779, 283] on button "Search" at bounding box center [816, 295] width 74 height 25
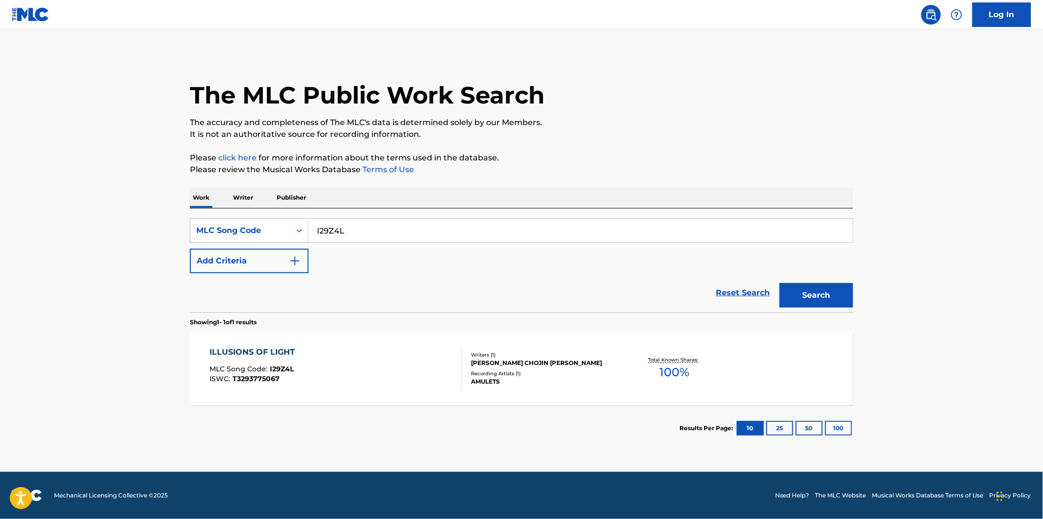
click at [366, 342] on div "ILLUSIONS OF LIGHT MLC Song Code : I29Z4L ISWC : T3293775067 Writers ( 1 ) [PER…" at bounding box center [521, 369] width 663 height 74
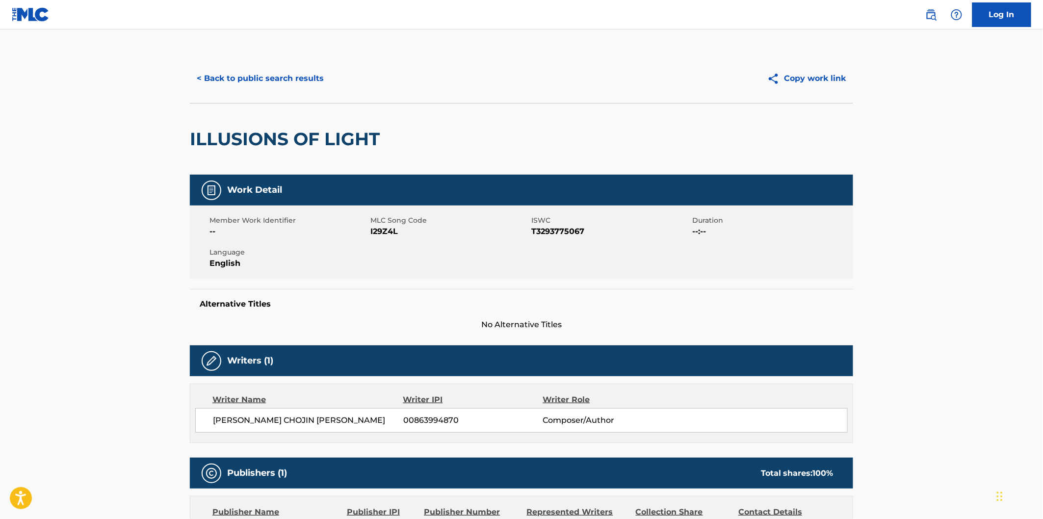
click at [251, 137] on h2 "ILLUSIONS OF LIGHT" at bounding box center [287, 139] width 195 height 22
click at [311, 136] on h2 "ILLUSIONS OF LIGHT" at bounding box center [287, 139] width 195 height 22
click at [332, 138] on h2 "ILLUSIONS OF LIGHT" at bounding box center [287, 139] width 195 height 22
click at [320, 71] on button "< Back to public search results" at bounding box center [260, 78] width 141 height 25
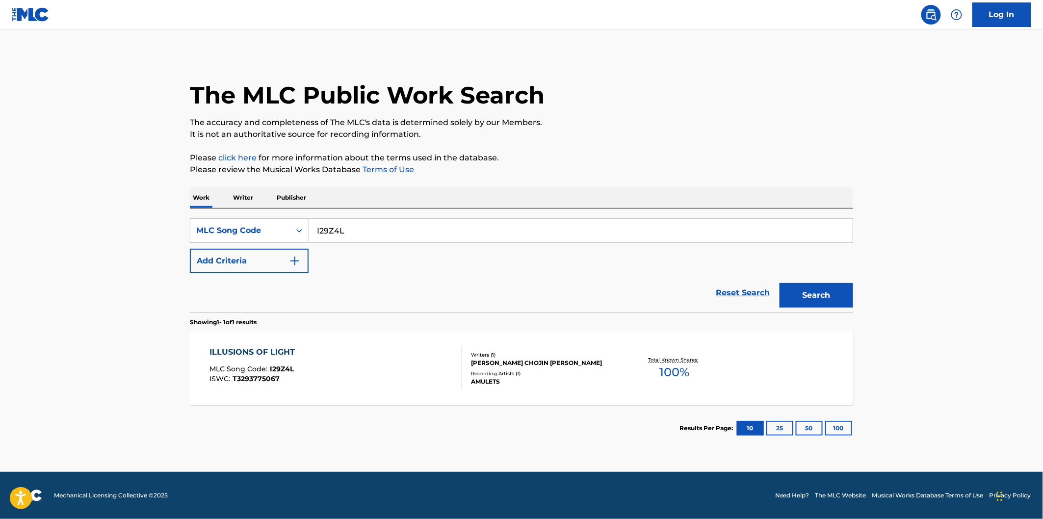
click at [411, 246] on div "SearchWithCriteria4c5b354d-803e-4b09-b77d-1d84f207acb4 MLC Song Code I29Z4L Add…" at bounding box center [521, 245] width 663 height 55
click at [411, 233] on input "I29Z4L" at bounding box center [581, 231] width 544 height 24
paste input "HP30YE"
type input "HP30YE"
click at [779, 283] on button "Search" at bounding box center [816, 295] width 74 height 25
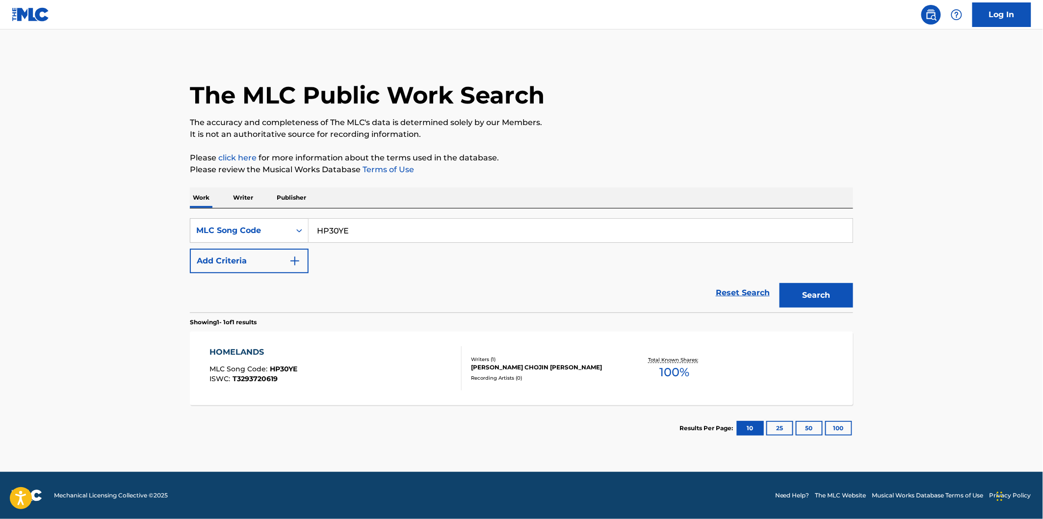
click at [375, 352] on div "HOMELANDS MLC Song Code : HP30YE ISWC : T3293720619" at bounding box center [336, 368] width 252 height 44
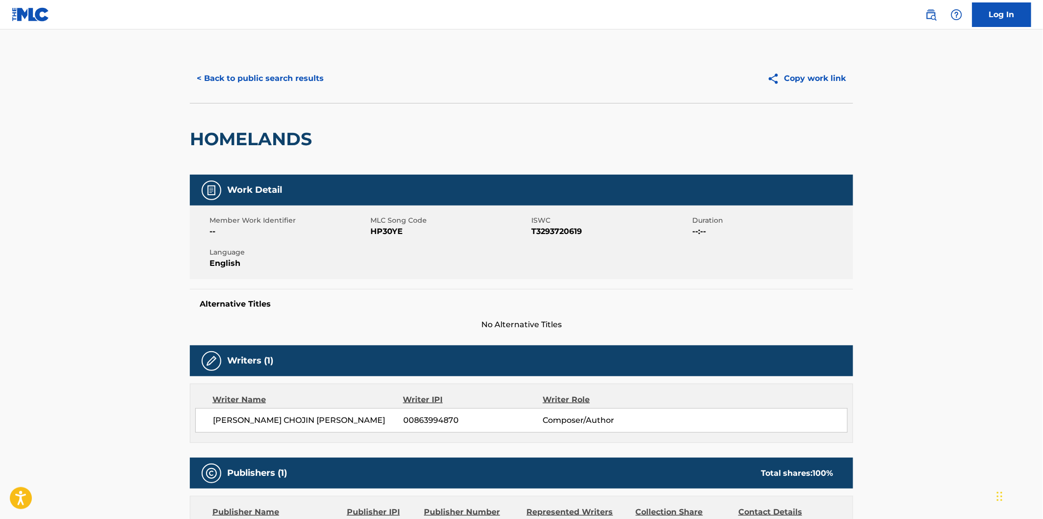
click at [212, 130] on h2 "HOMELANDS" at bounding box center [253, 139] width 127 height 22
click at [315, 74] on button "< Back to public search results" at bounding box center [260, 78] width 141 height 25
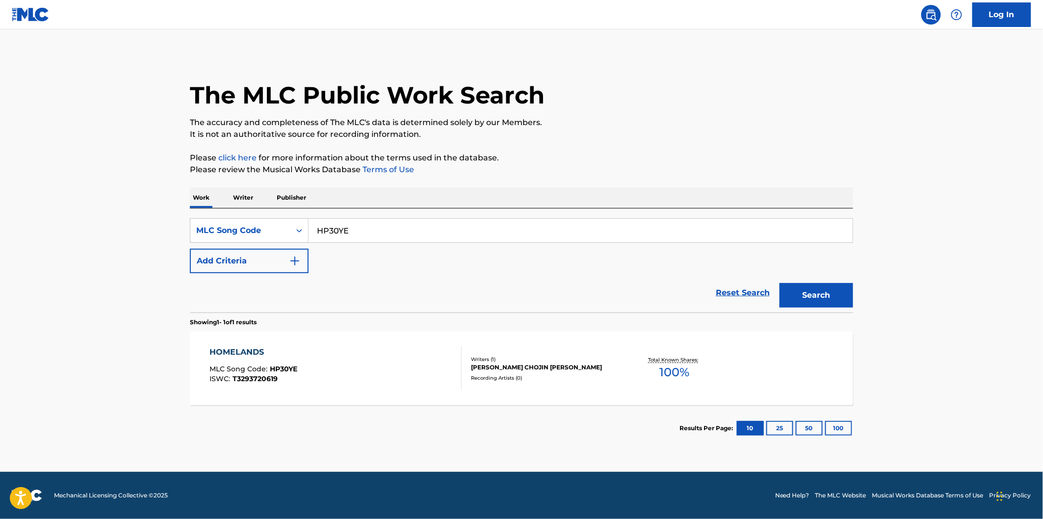
click at [403, 241] on input "HP30YE" at bounding box center [581, 231] width 544 height 24
paste input "CJ0PWN"
type input "CJ0PWN"
click at [779, 283] on button "Search" at bounding box center [816, 295] width 74 height 25
click at [332, 363] on div "COLLAPSE IN MEMORY MLC Song Code : CJ0PWN ISWC : T3252252005" at bounding box center [336, 368] width 252 height 44
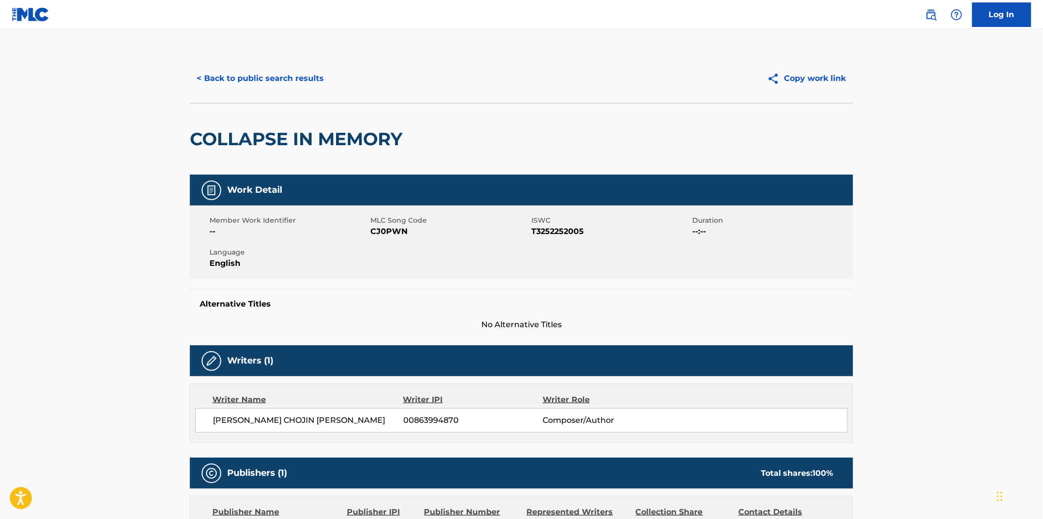
click at [238, 144] on h2 "COLLAPSE IN MEMORY" at bounding box center [298, 139] width 217 height 22
click at [357, 131] on h2 "COLLAPSE IN MEMORY" at bounding box center [298, 139] width 217 height 22
